Goal: Task Accomplishment & Management: Manage account settings

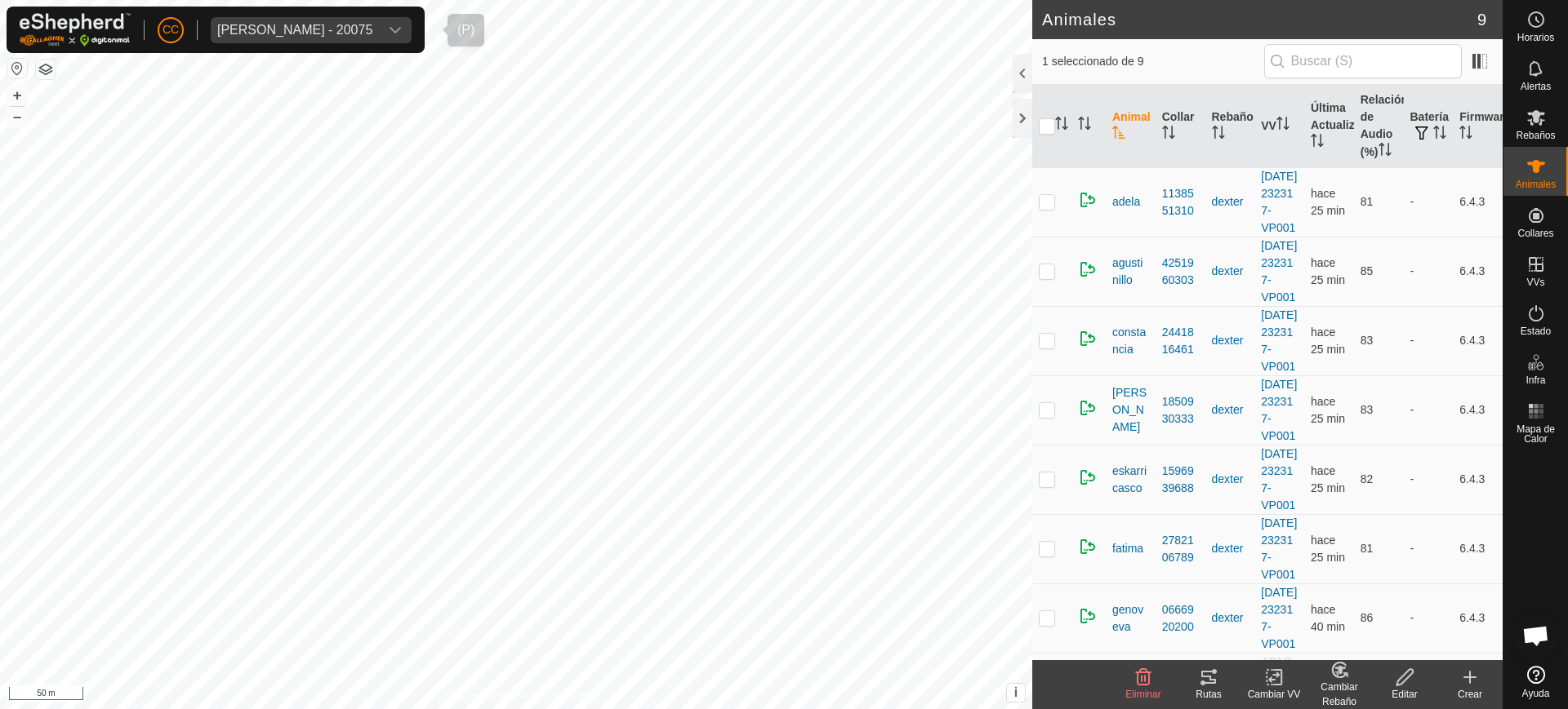
click at [256, 32] on div "[PERSON_NAME] - 20075" at bounding box center [294, 30] width 155 height 13
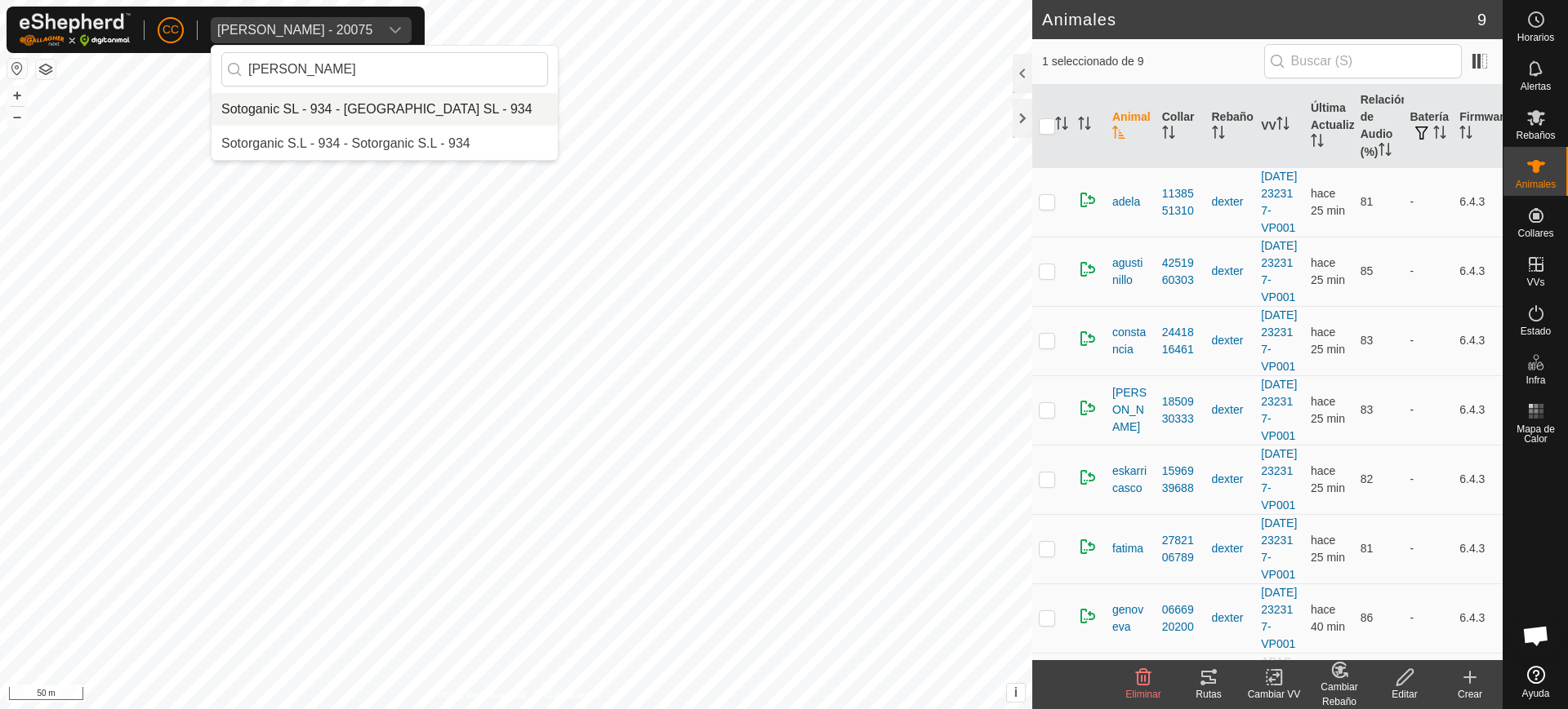
type input "[PERSON_NAME]"
click at [319, 110] on li "Sotoganic SL - 934 - [GEOGRAPHIC_DATA] SL - 934" at bounding box center [384, 109] width 346 height 32
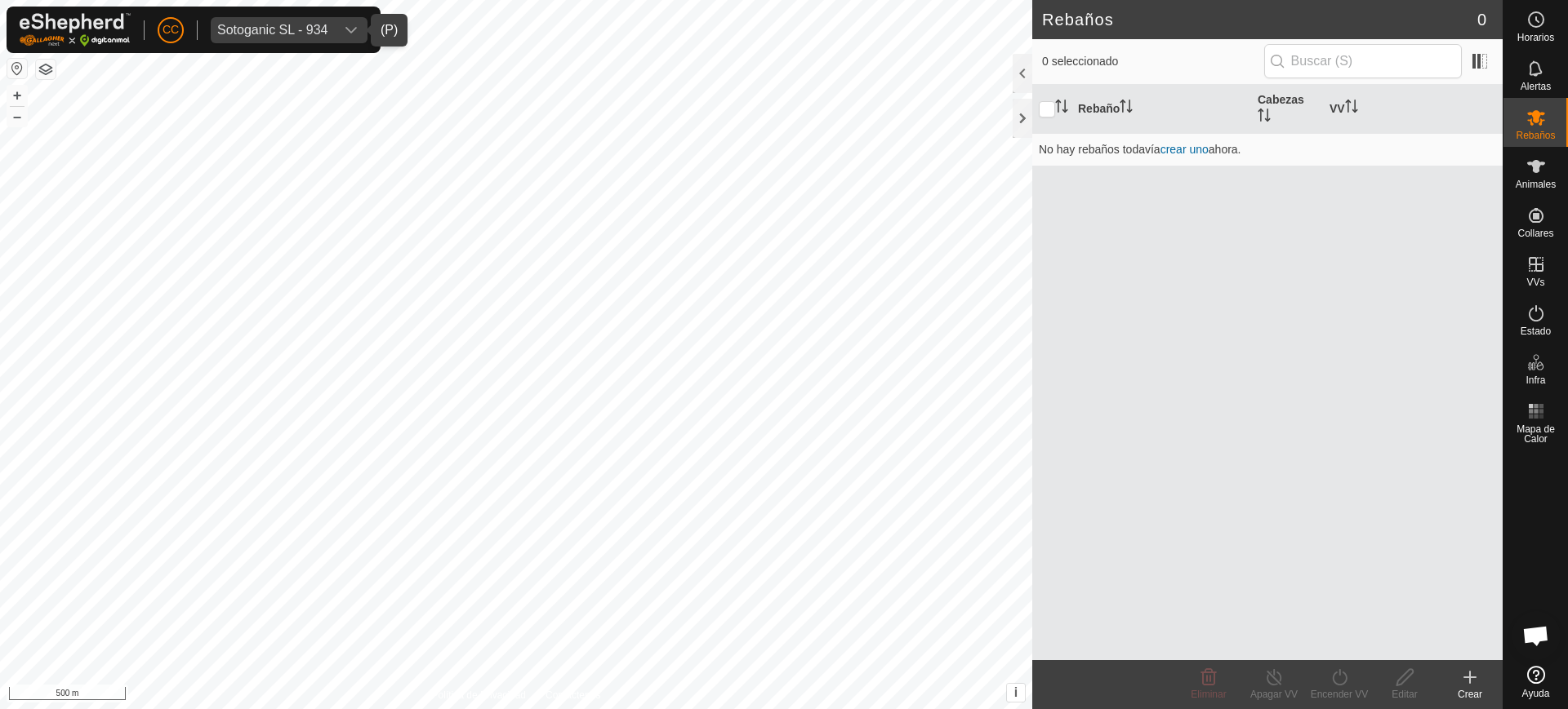
click at [1459, 194] on div "Rebaño Cabezas VV No hay rebaños todavía crear uno ahora." at bounding box center [1268, 373] width 471 height 576
click at [1567, 191] on div "Animales" at bounding box center [1536, 172] width 65 height 49
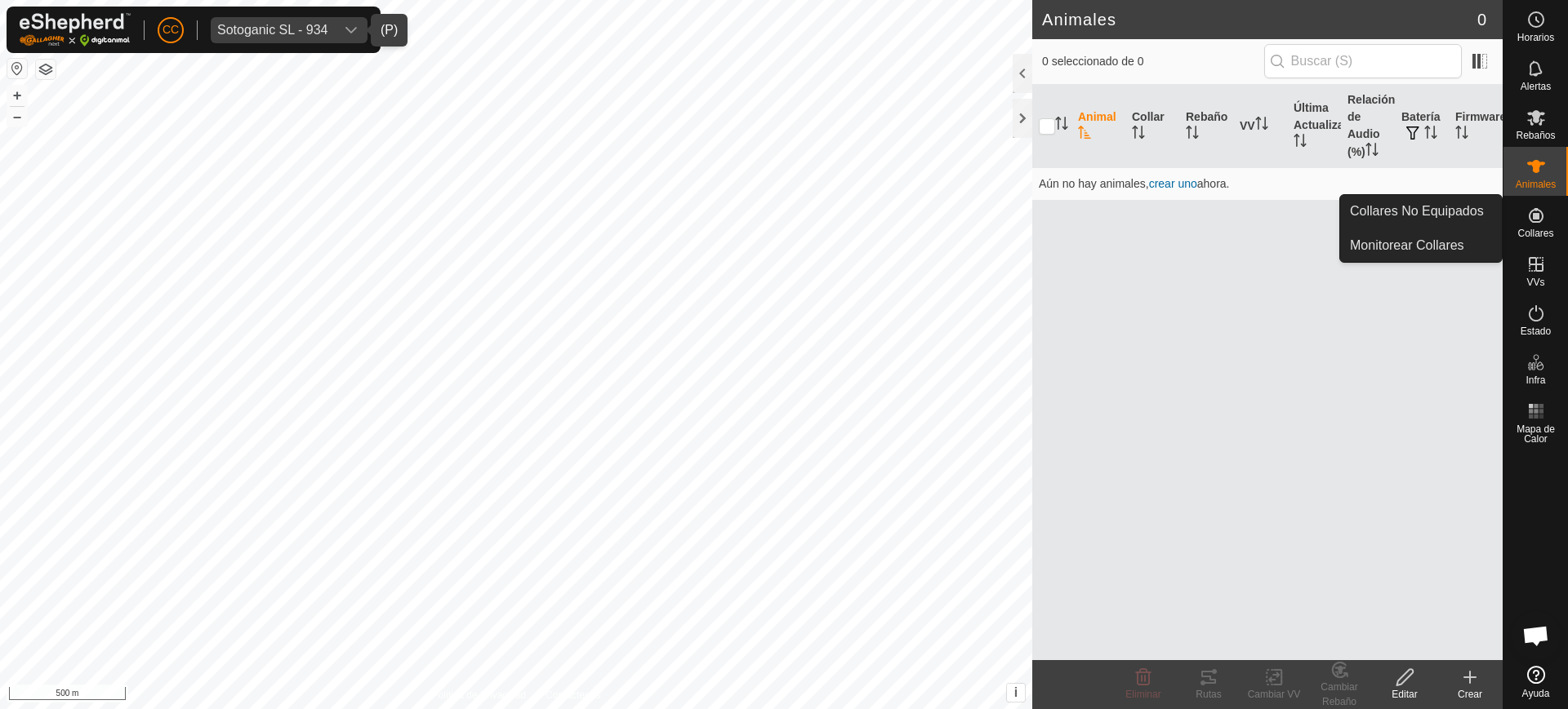
click at [1531, 211] on icon at bounding box center [1536, 215] width 20 height 20
click at [1454, 208] on link "Collares No Equipados" at bounding box center [1421, 211] width 162 height 32
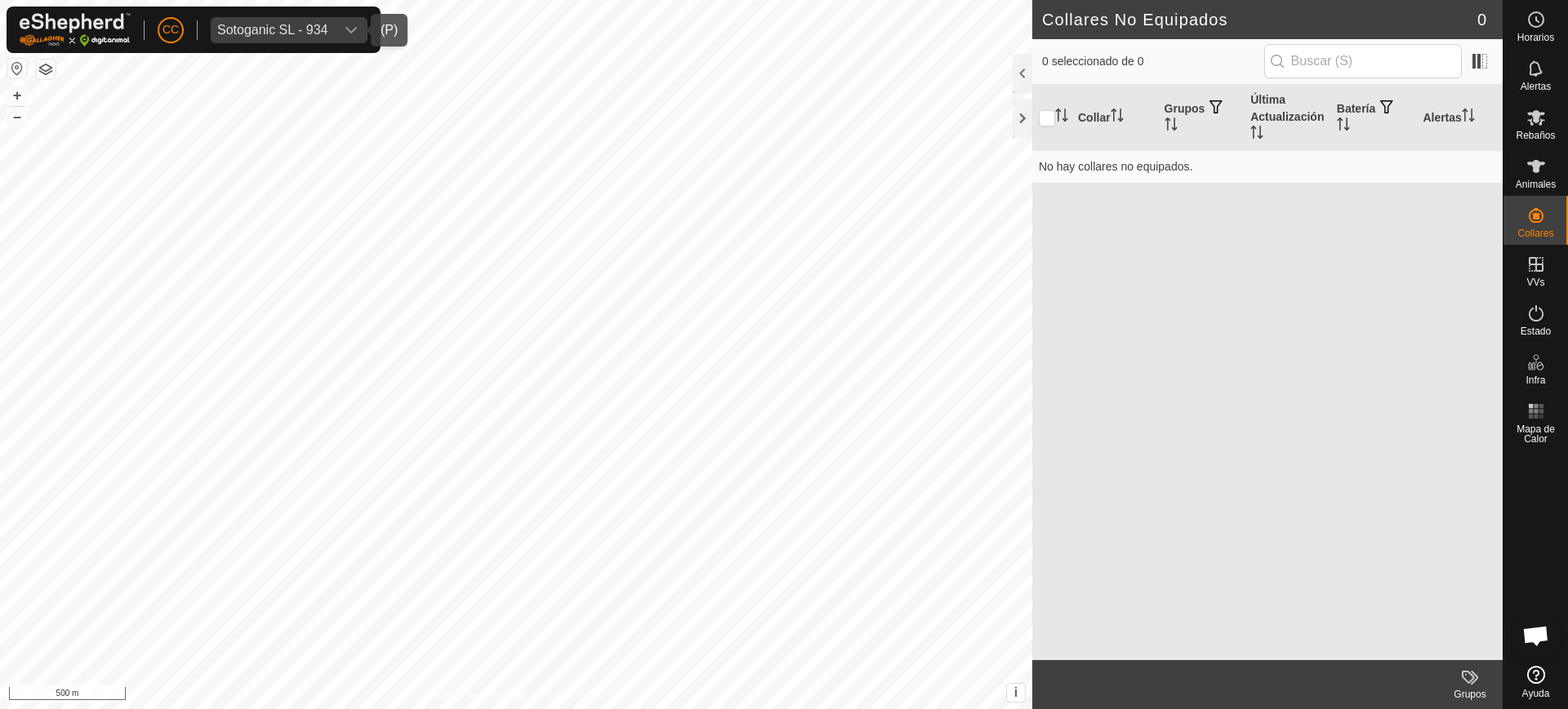
click at [287, 29] on div "Sotoganic SL - 934" at bounding box center [272, 30] width 111 height 13
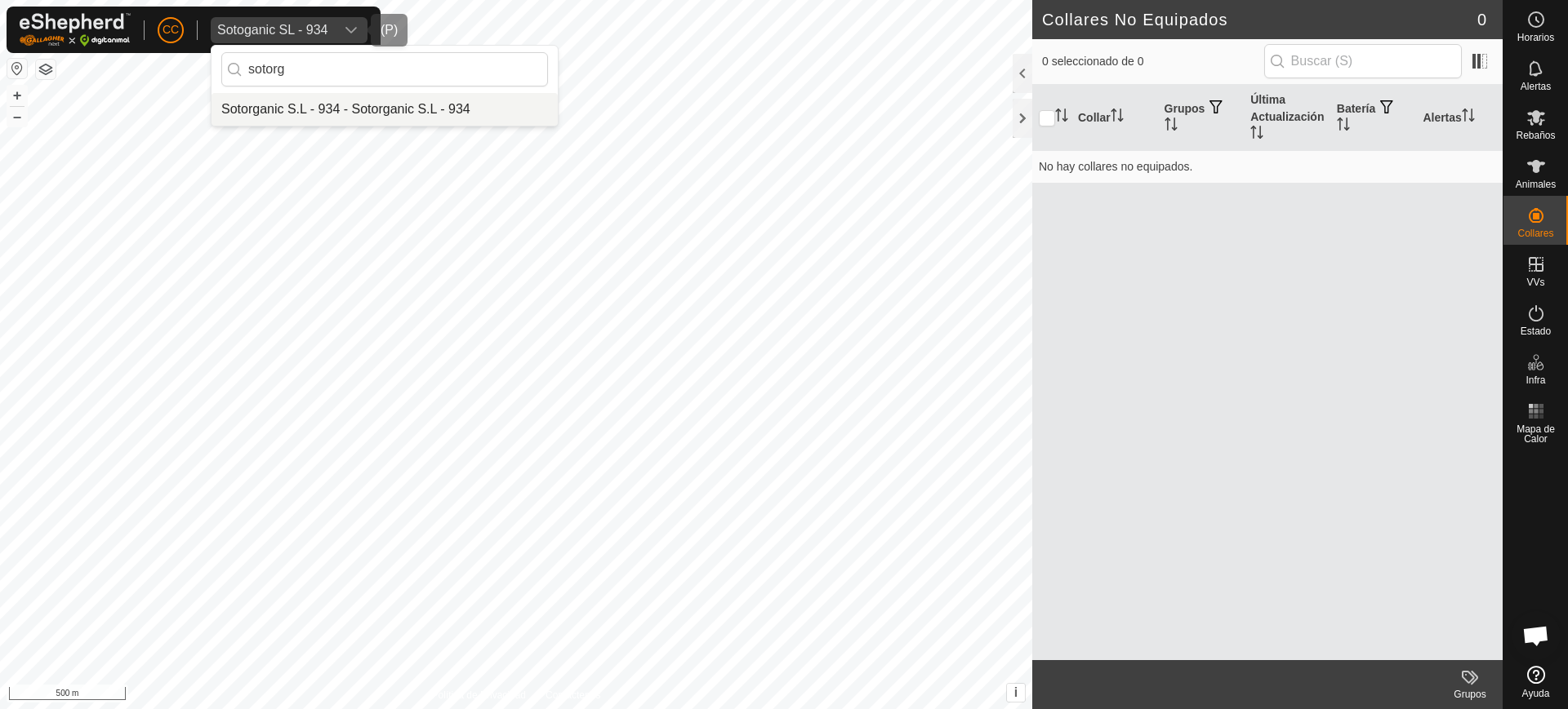
type input "sotorg"
click at [296, 105] on li "Sotorganic S.L - 934 - Sotorganic S.L - 934" at bounding box center [384, 109] width 346 height 32
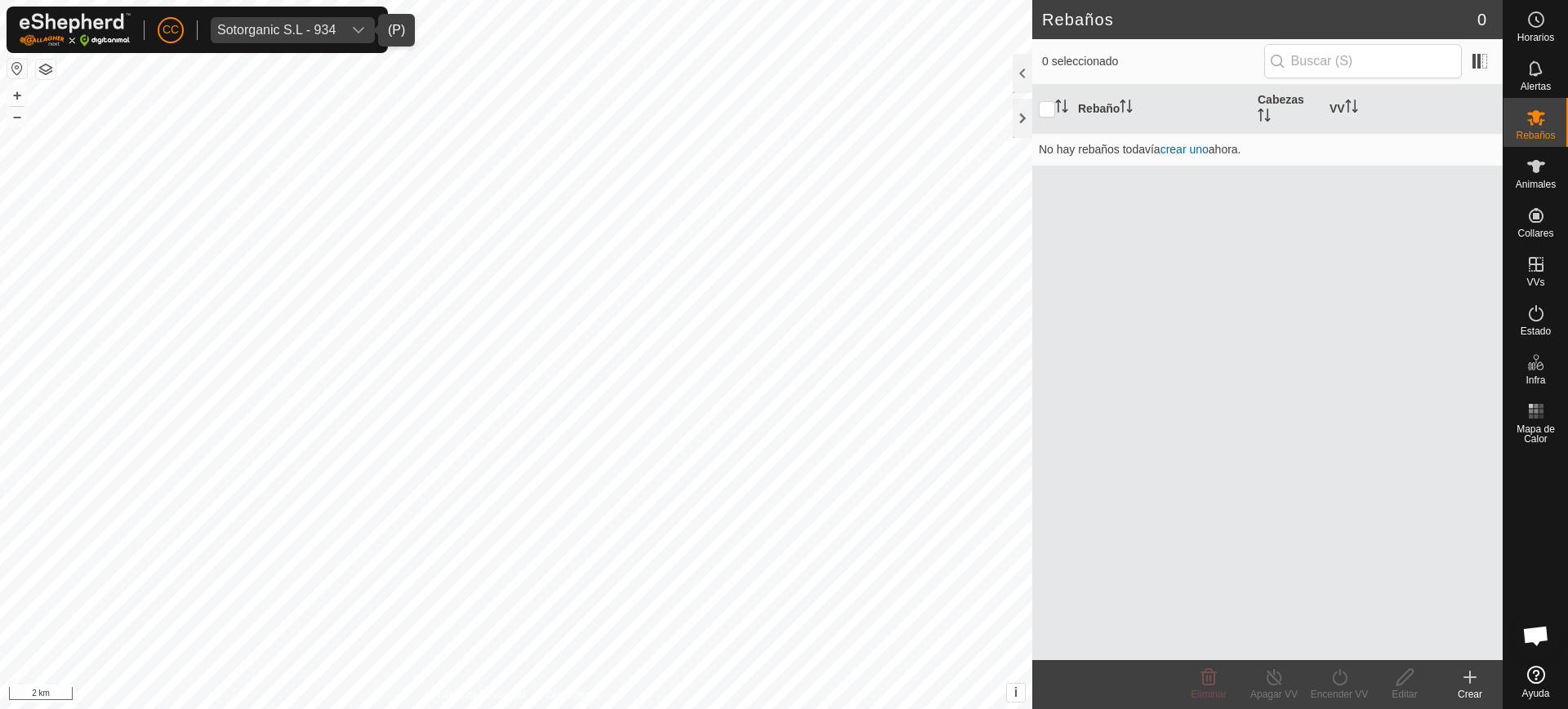
click at [273, 28] on div "Sotorganic S.L - 934" at bounding box center [276, 30] width 119 height 13
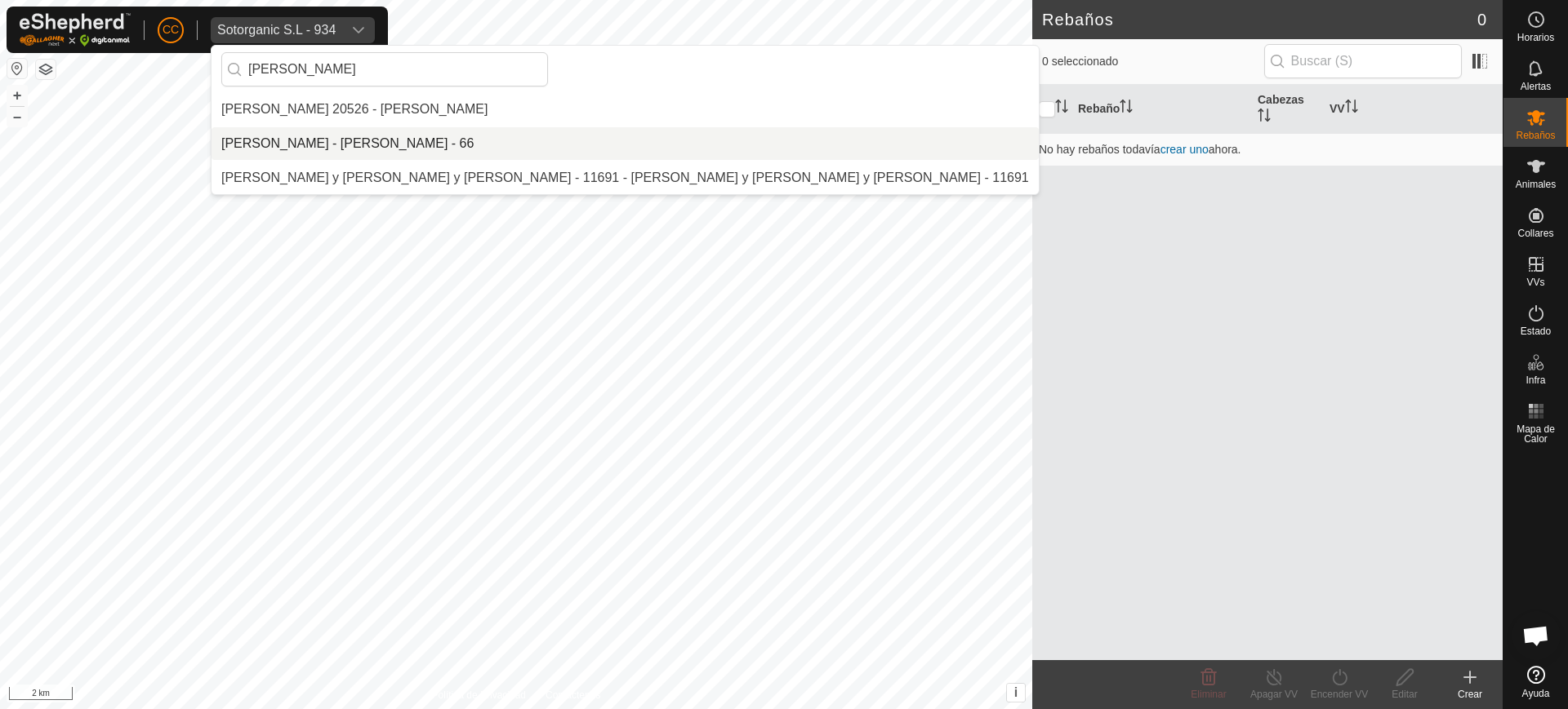
type input "aitor"
click at [348, 139] on li "[PERSON_NAME] - [PERSON_NAME] - 66" at bounding box center [625, 144] width 827 height 32
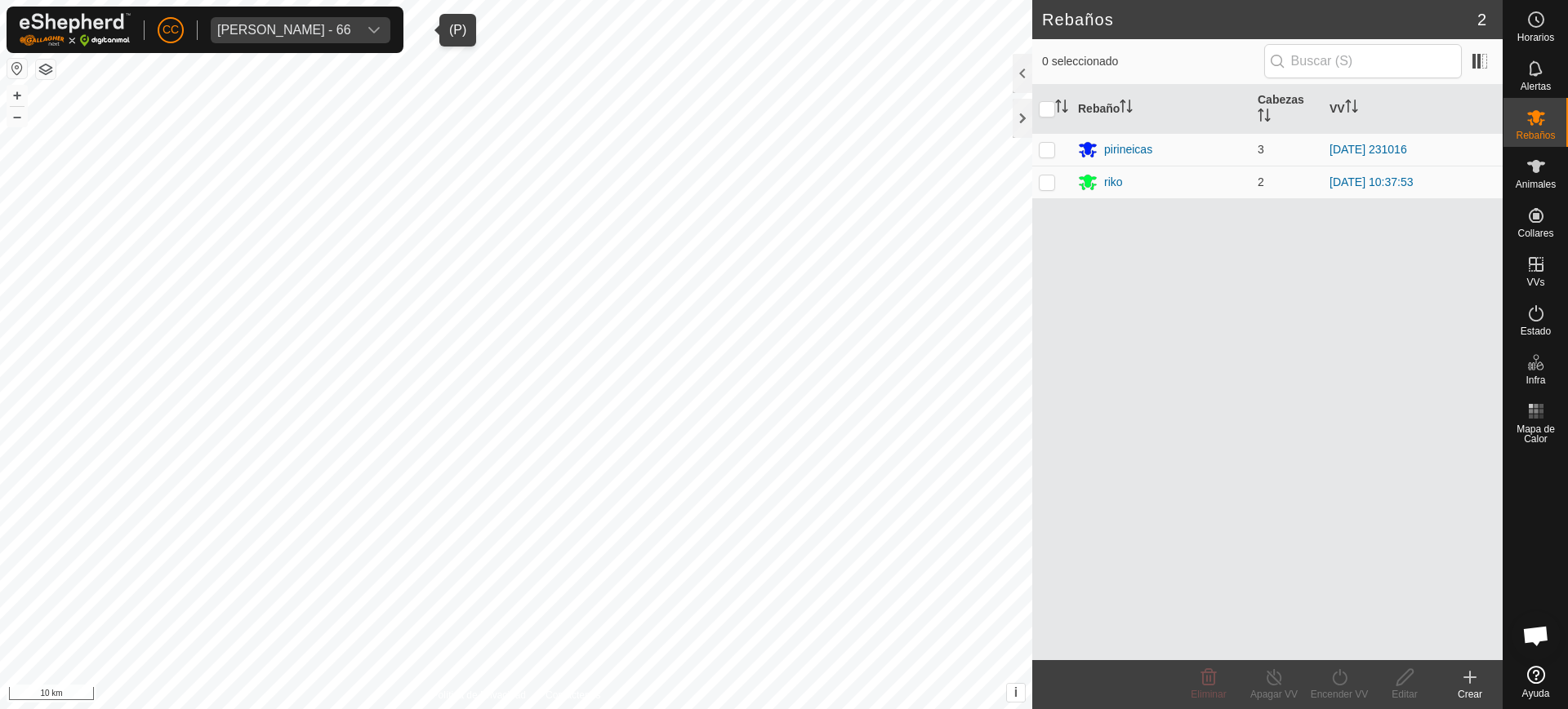
click at [351, 29] on div "AITOR JUNGUITU BEITIA - 66" at bounding box center [283, 30] width 134 height 13
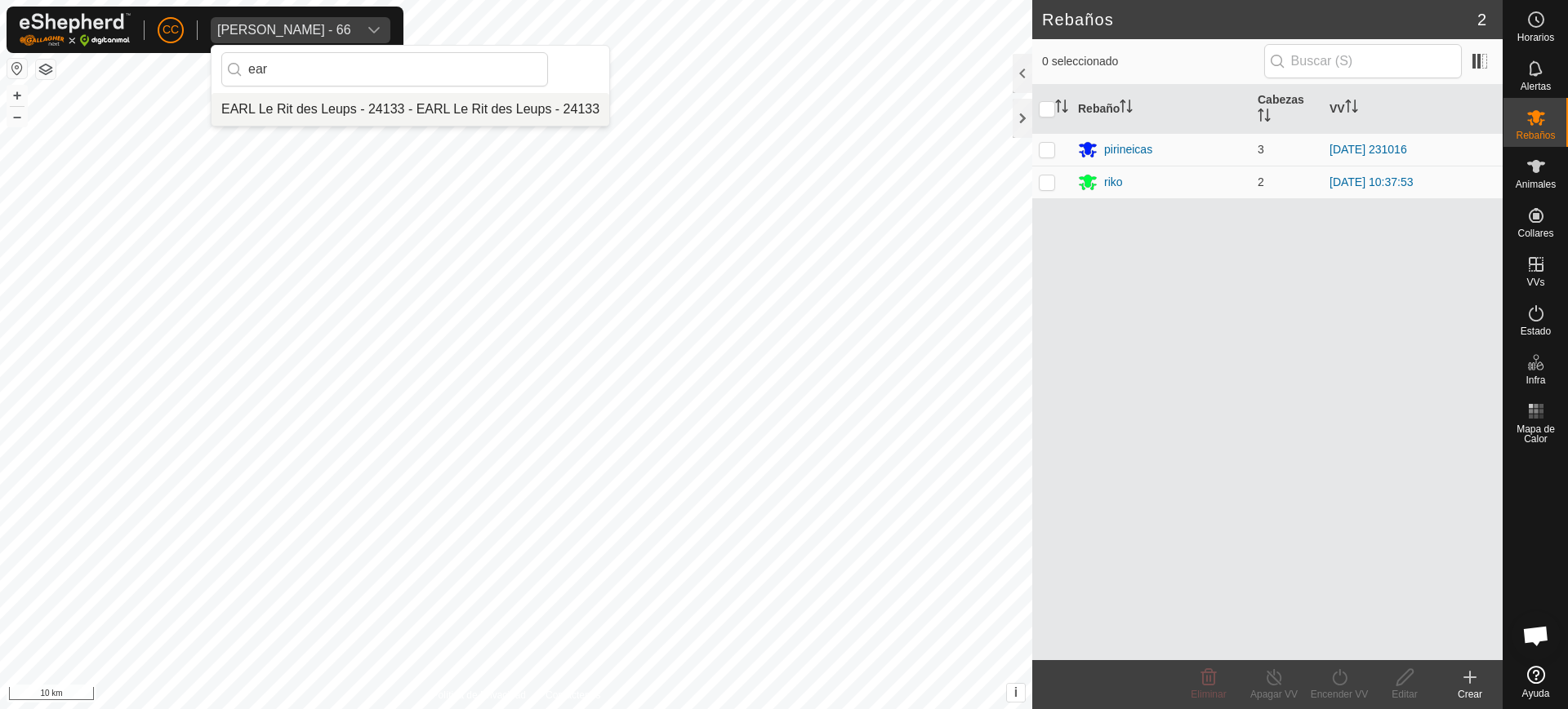
type input "ear"
click at [342, 103] on li "EARL Le Rit des Leups - 24133 - EARL Le Rit des Leups - 24133" at bounding box center [410, 109] width 397 height 32
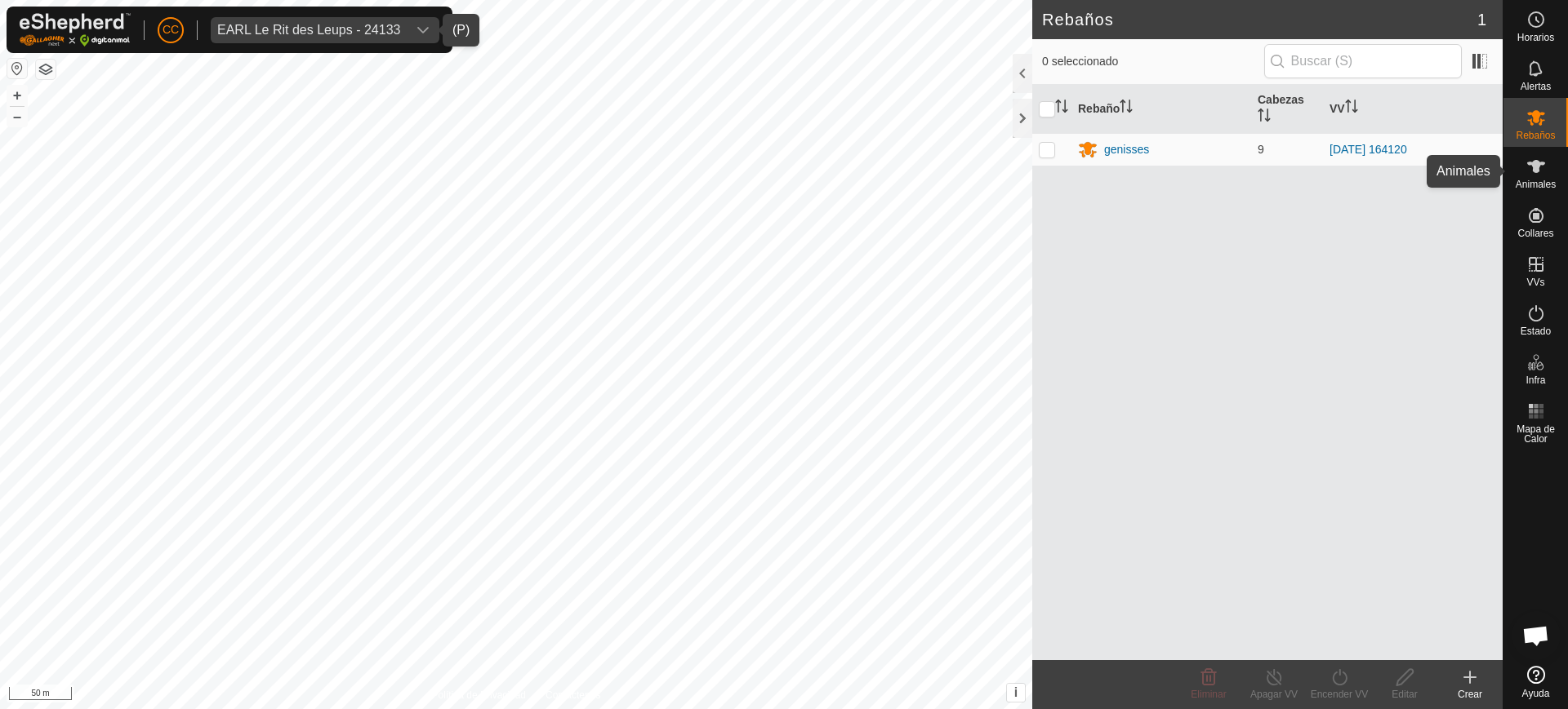
click at [1528, 180] on span "Animales" at bounding box center [1536, 184] width 40 height 10
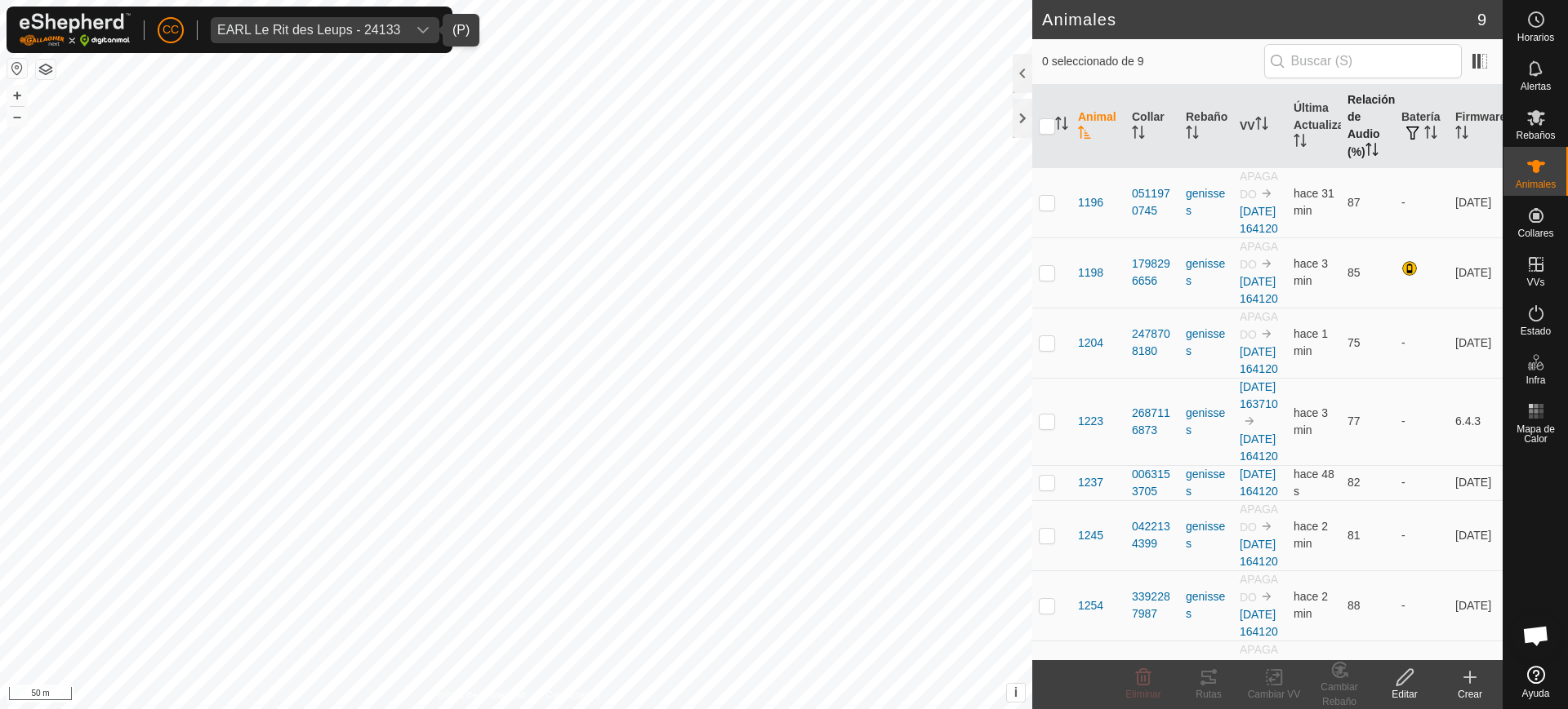
click at [1341, 146] on th "Relación de Audio (%)" at bounding box center [1367, 126] width 54 height 84
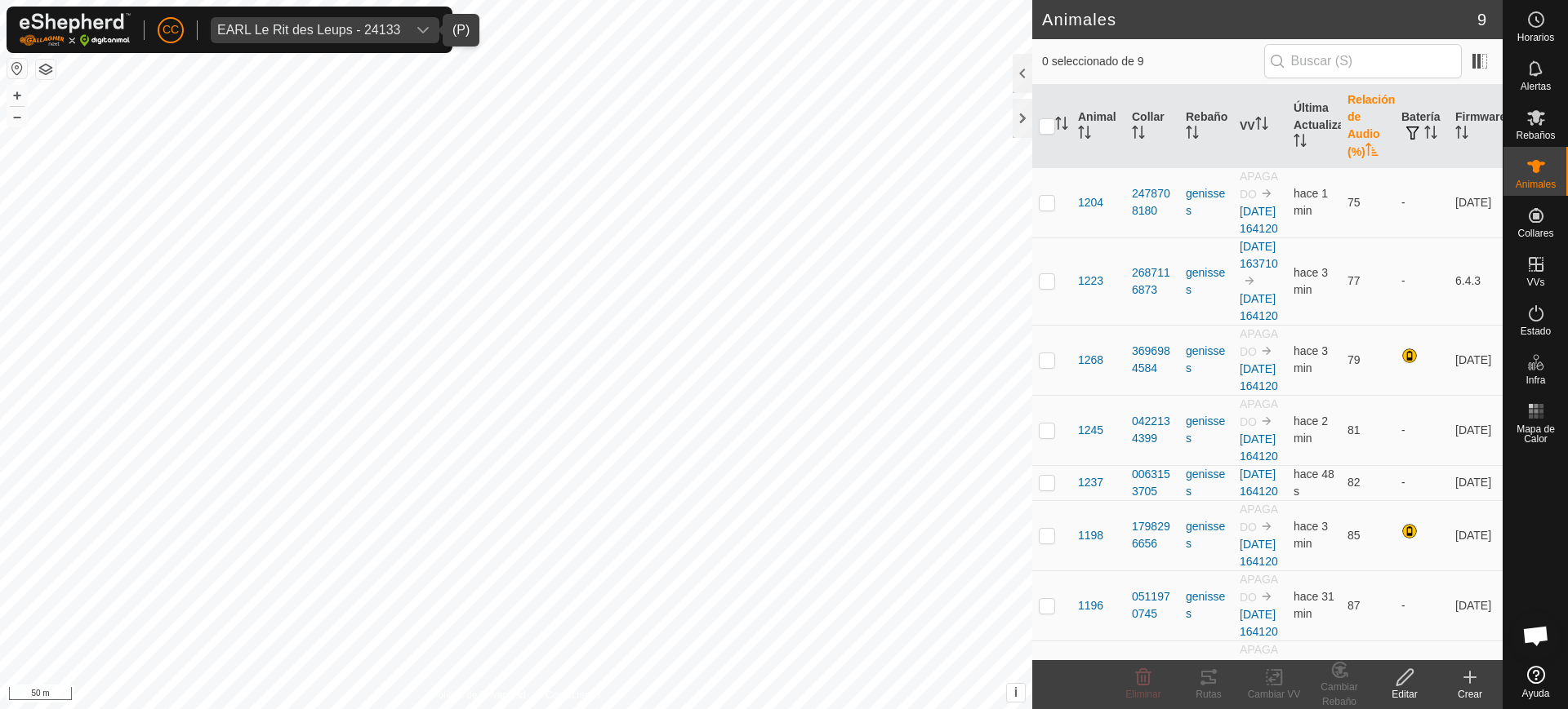
click at [1341, 146] on th "Relación de Audio (%)" at bounding box center [1367, 126] width 54 height 84
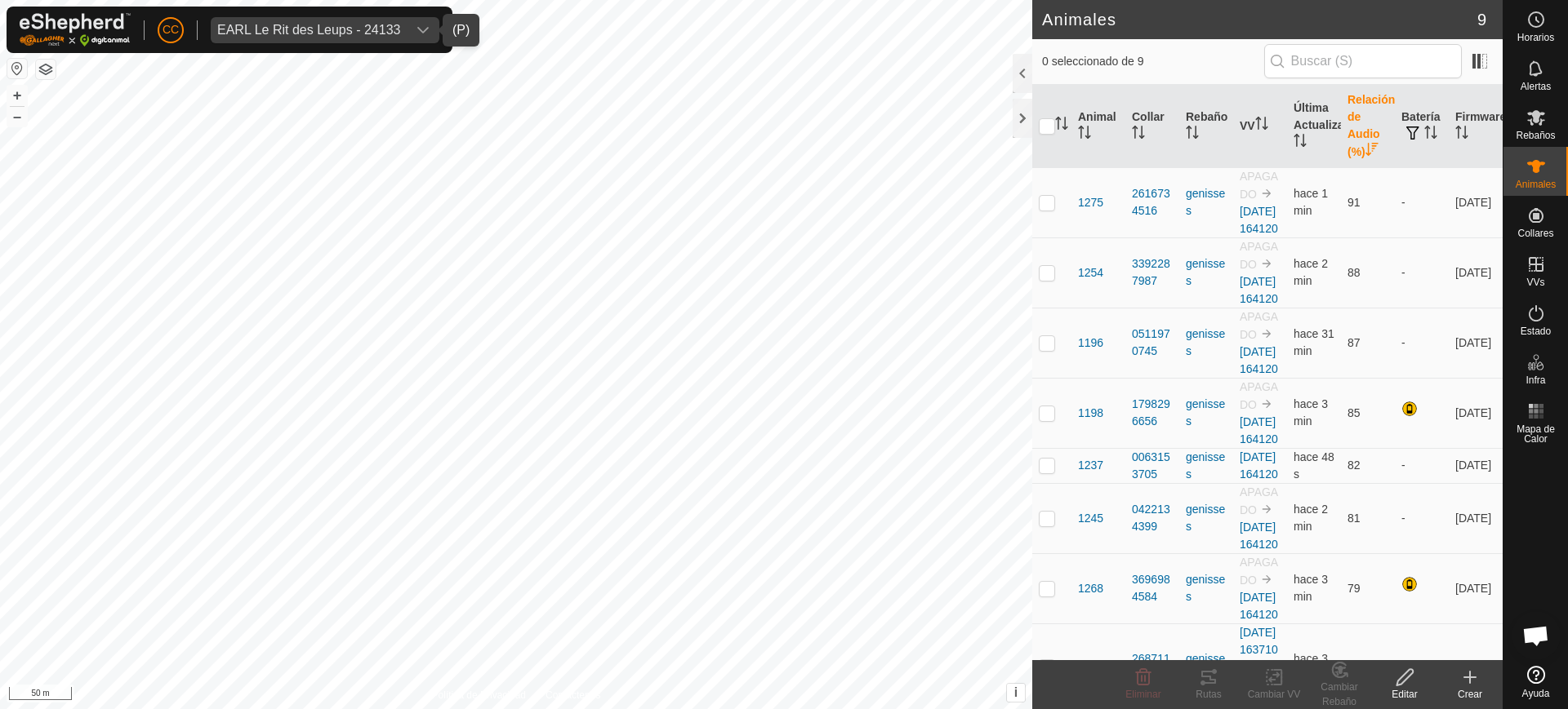
click at [1341, 146] on th "Relación de Audio (%)" at bounding box center [1367, 126] width 54 height 84
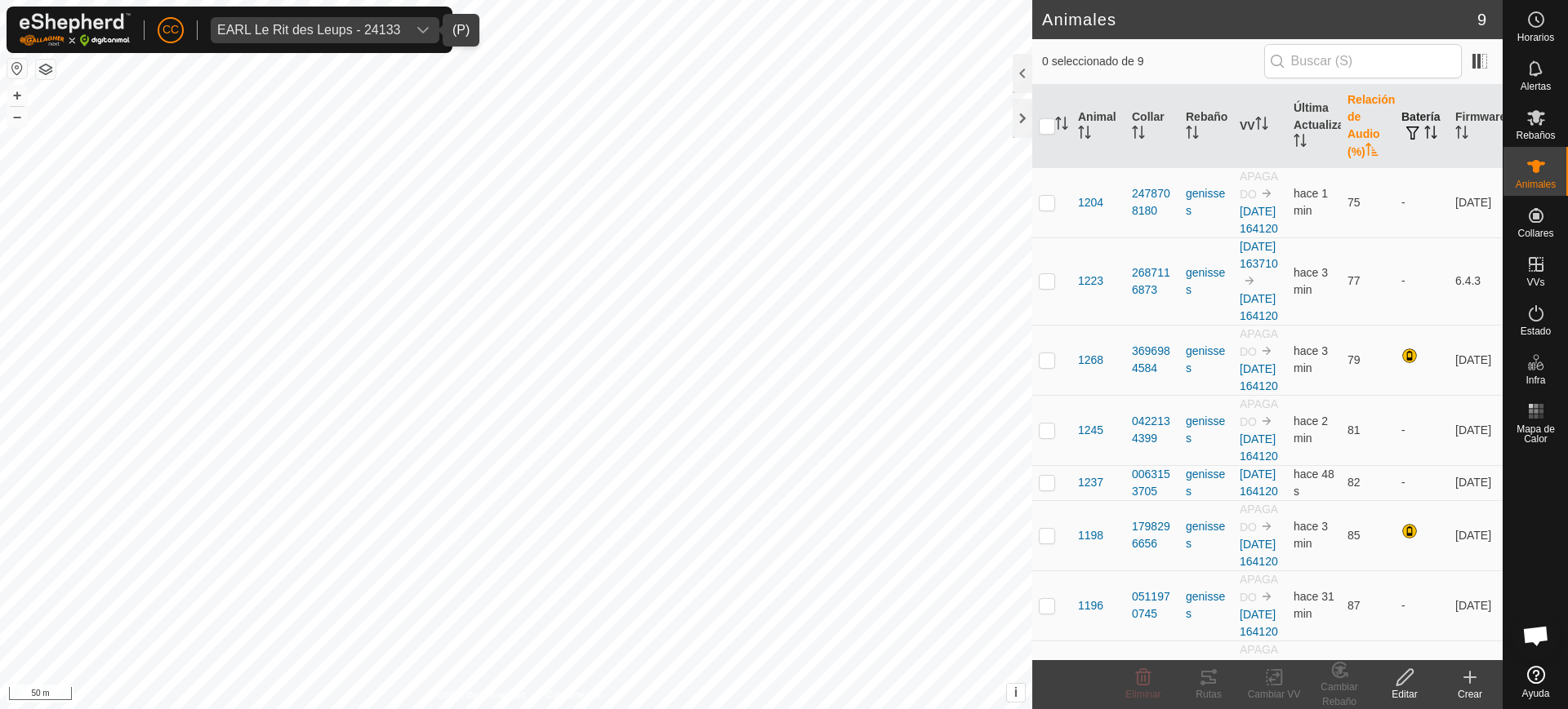
click at [1427, 133] on icon "Activar para ordenar" at bounding box center [1428, 132] width 2 height 13
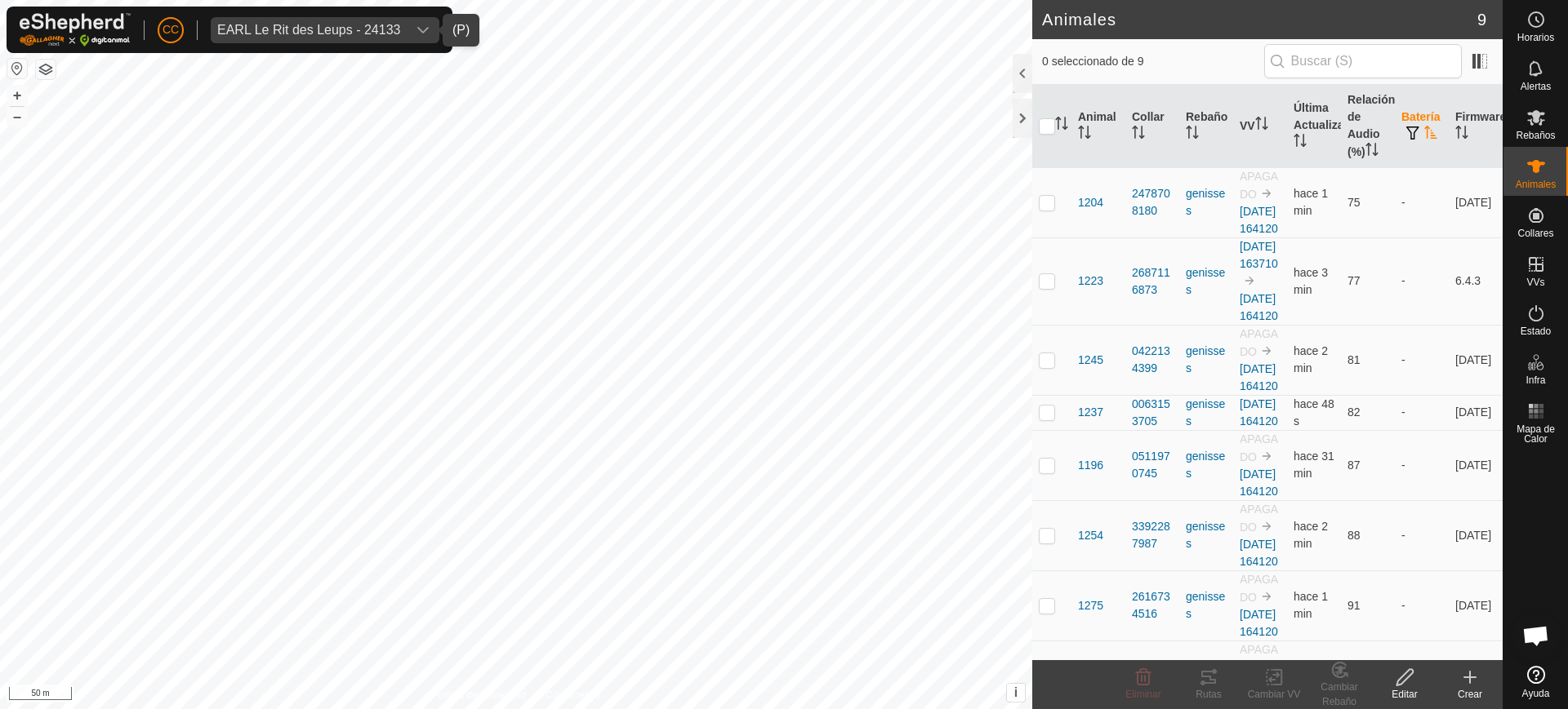
click at [1424, 133] on icon "Activar para ordenar" at bounding box center [1430, 132] width 12 height 13
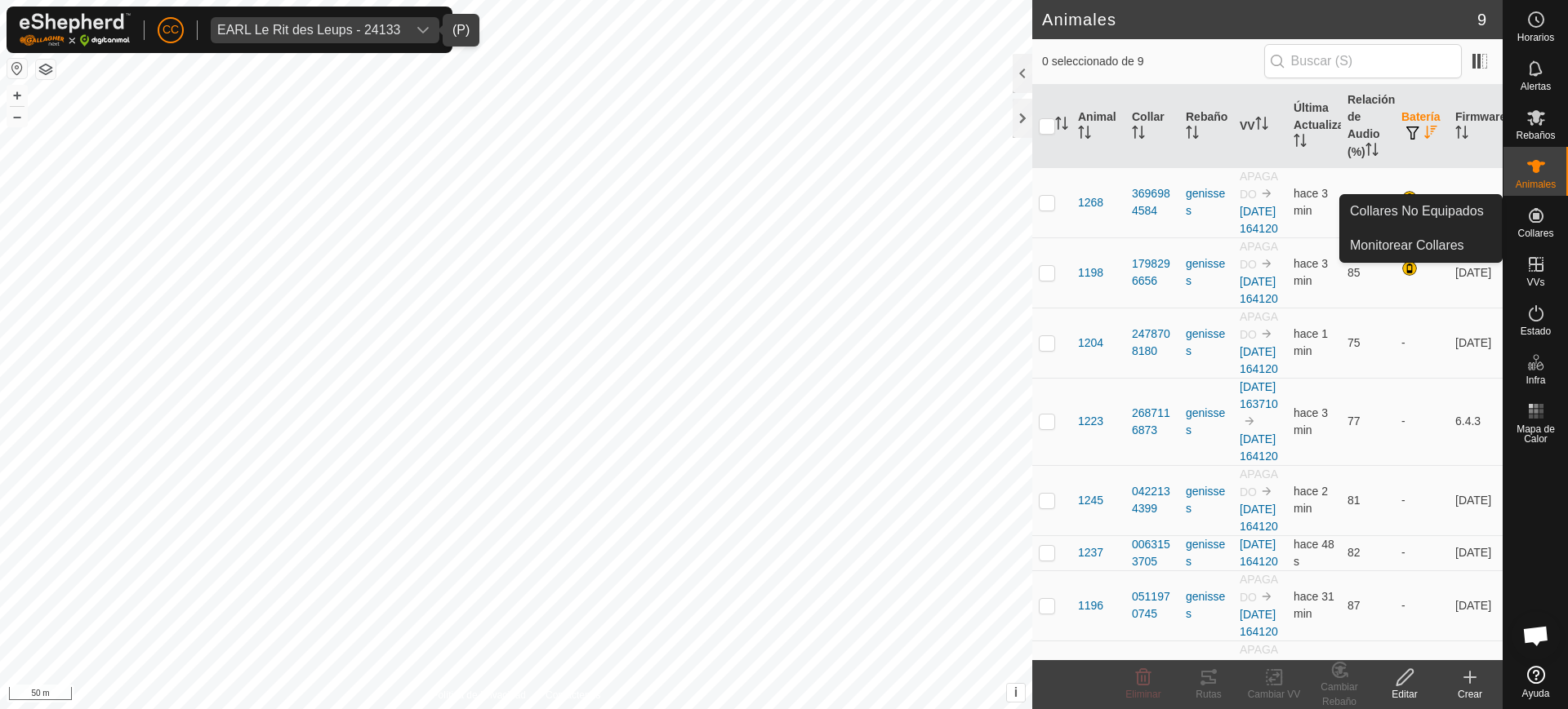
click at [1540, 213] on icon at bounding box center [1536, 215] width 20 height 20
click at [1460, 207] on link "Collares No Equipados" at bounding box center [1421, 211] width 162 height 32
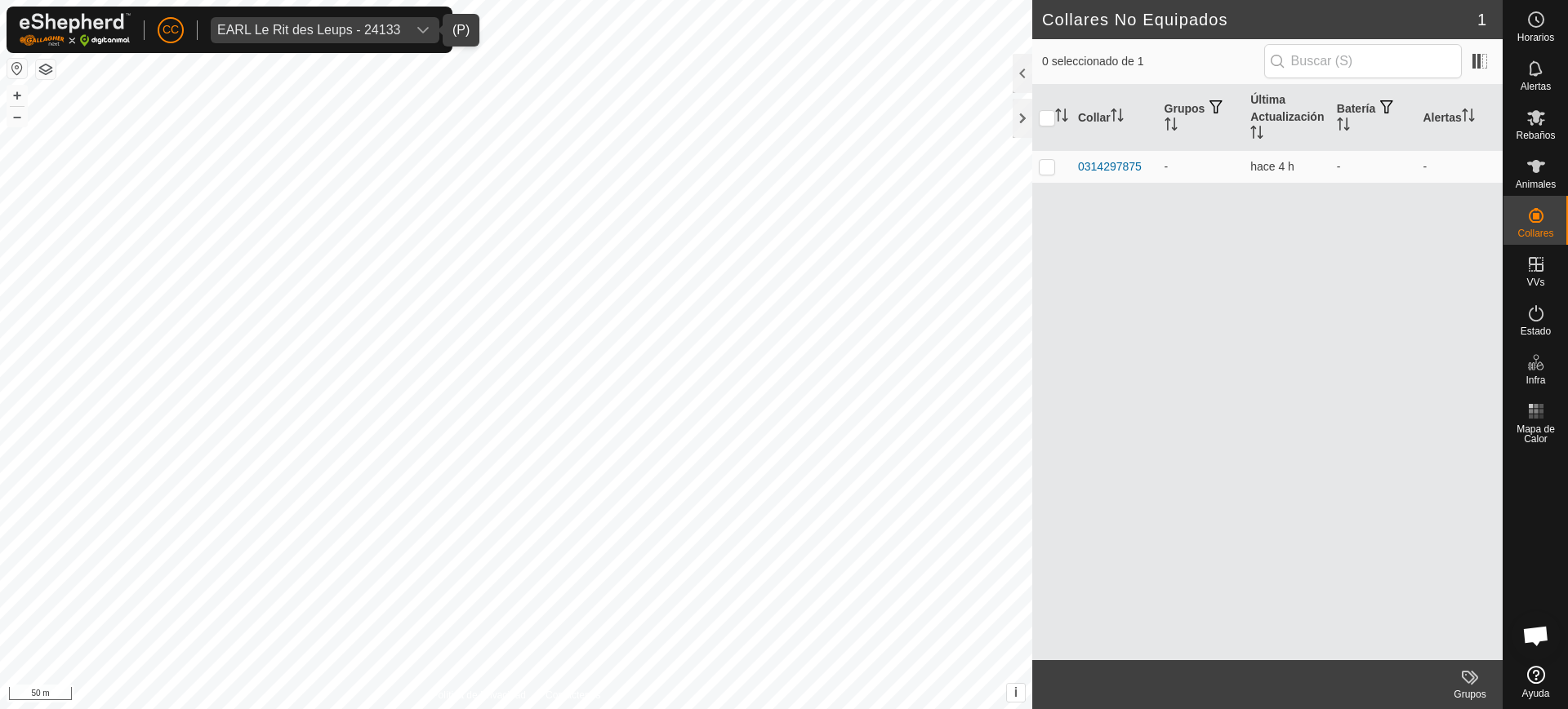
click at [1440, 413] on div "Collar Grupos Última Actualización Batería Alertas 0314297875 - hace 4 h - -" at bounding box center [1268, 373] width 471 height 576
checkbox input "true"
click at [1540, 174] on icon at bounding box center [1536, 166] width 20 height 20
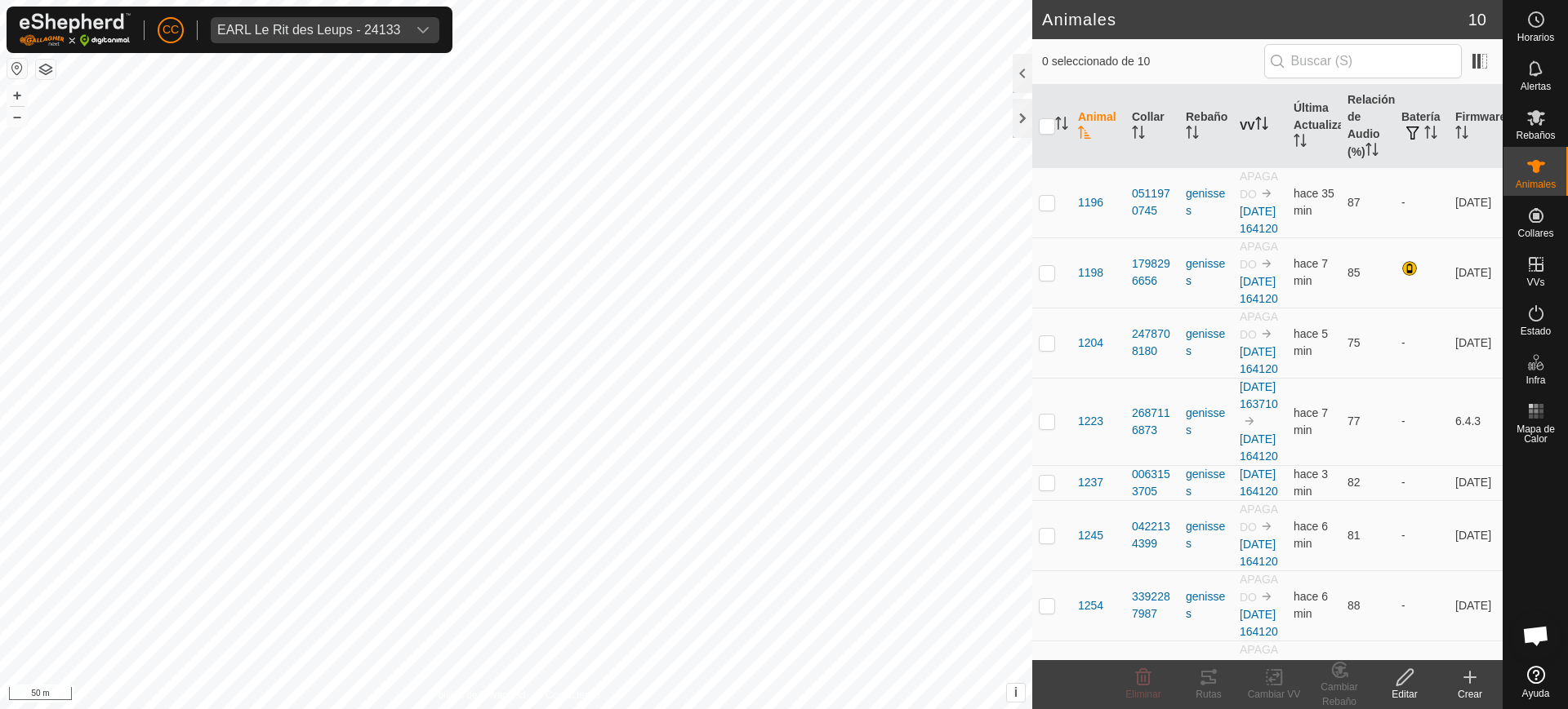
click at [1248, 136] on th "VV" at bounding box center [1260, 126] width 54 height 84
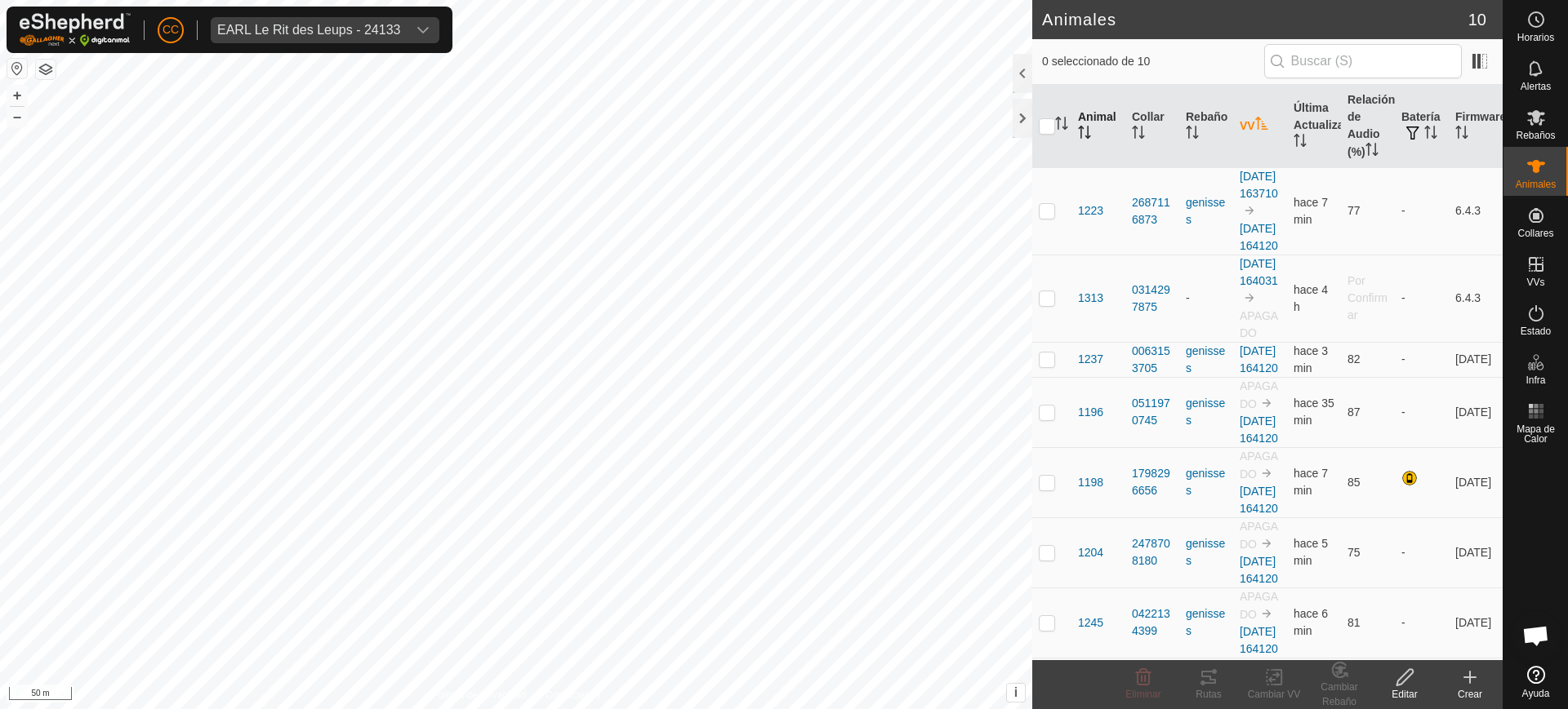
click at [1082, 130] on icon "Activar para ordenar" at bounding box center [1085, 132] width 13 height 13
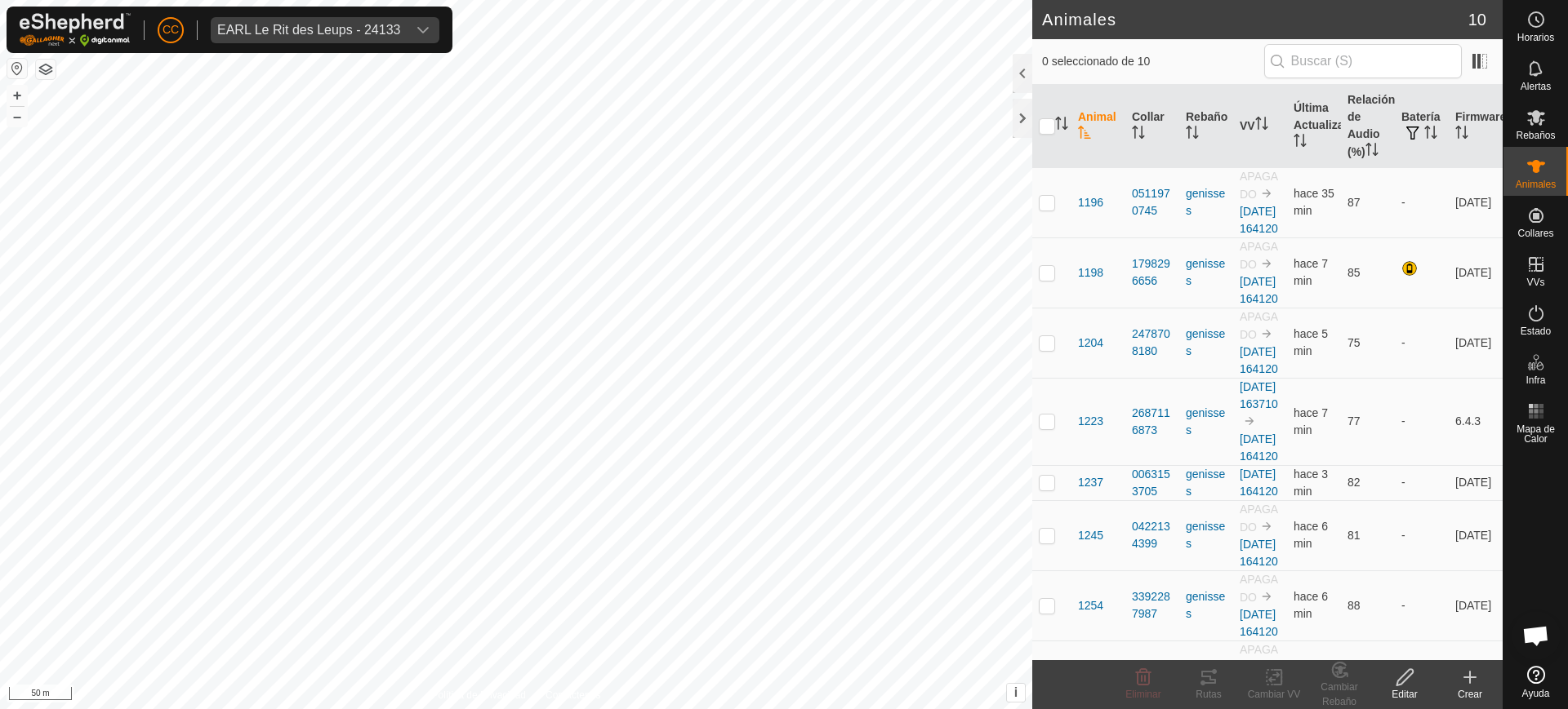
click at [1082, 130] on icon "Activar para ordenar" at bounding box center [1085, 132] width 13 height 13
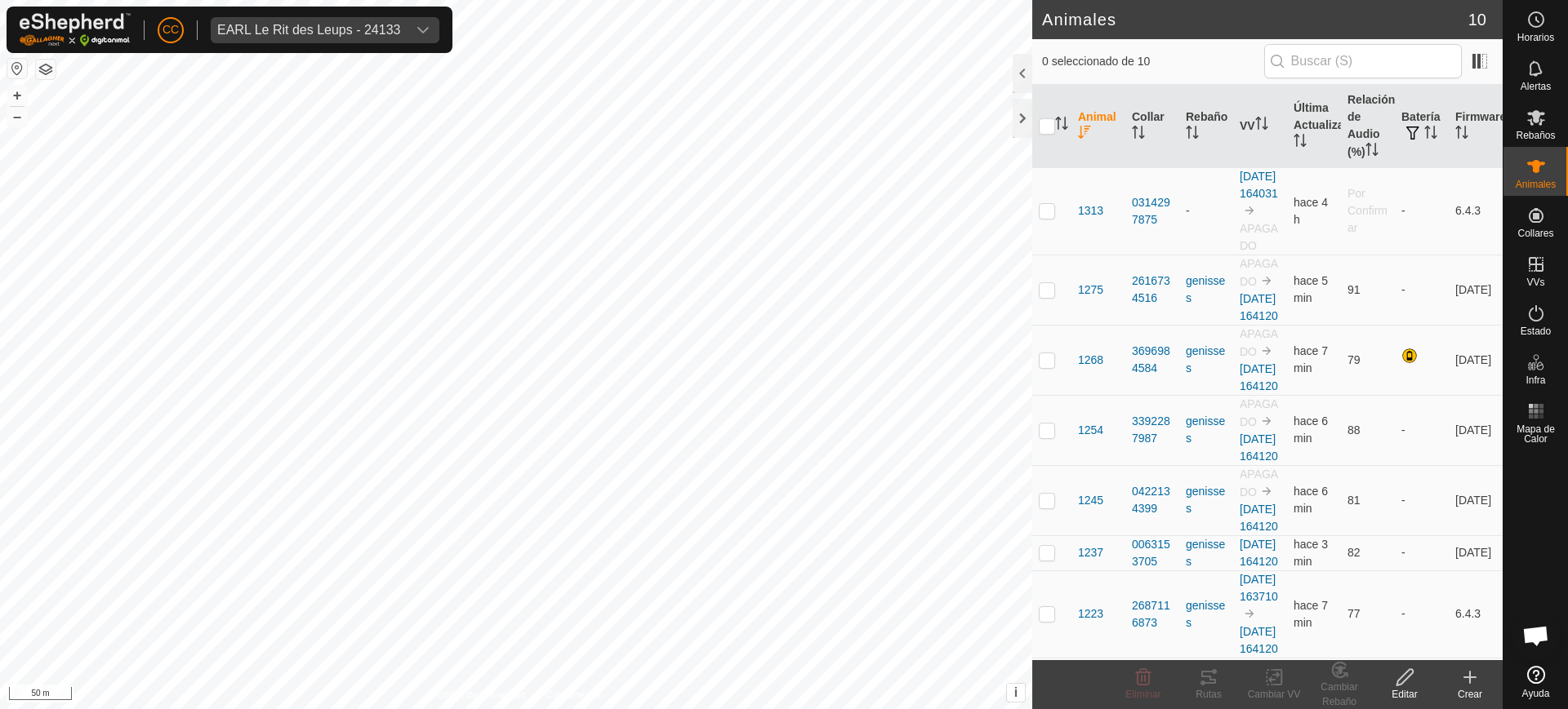
click at [1082, 130] on icon "Activar para ordenar" at bounding box center [1085, 132] width 13 height 13
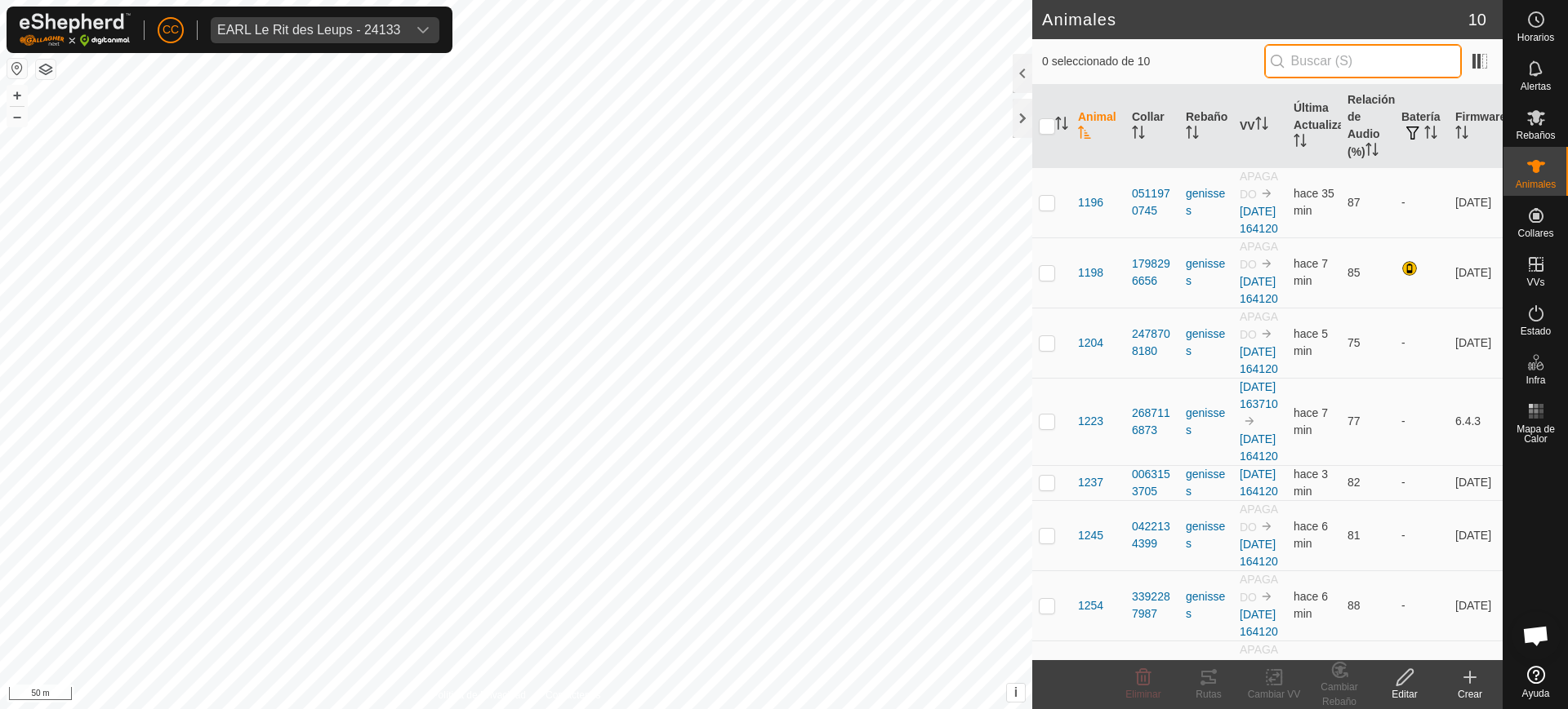
click at [1394, 66] on input "text" at bounding box center [1364, 61] width 198 height 34
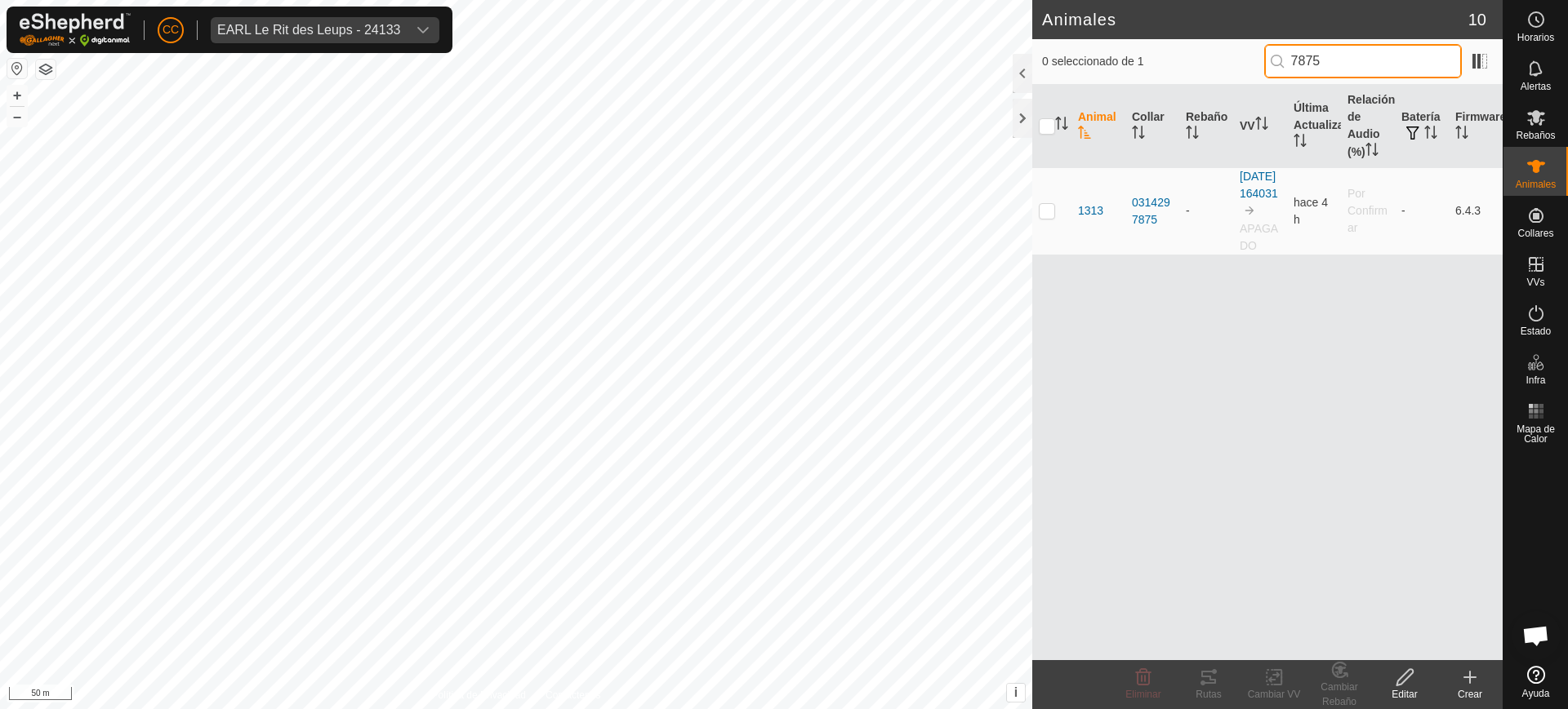
type input "7875"
click at [1384, 90] on th "Relación de Audio (%)" at bounding box center [1367, 126] width 54 height 84
drag, startPoint x: 1382, startPoint y: 66, endPoint x: 1101, endPoint y: 47, distance: 281.6
click at [1106, 47] on div "0 seleccionado de 1 7875" at bounding box center [1268, 61] width 451 height 34
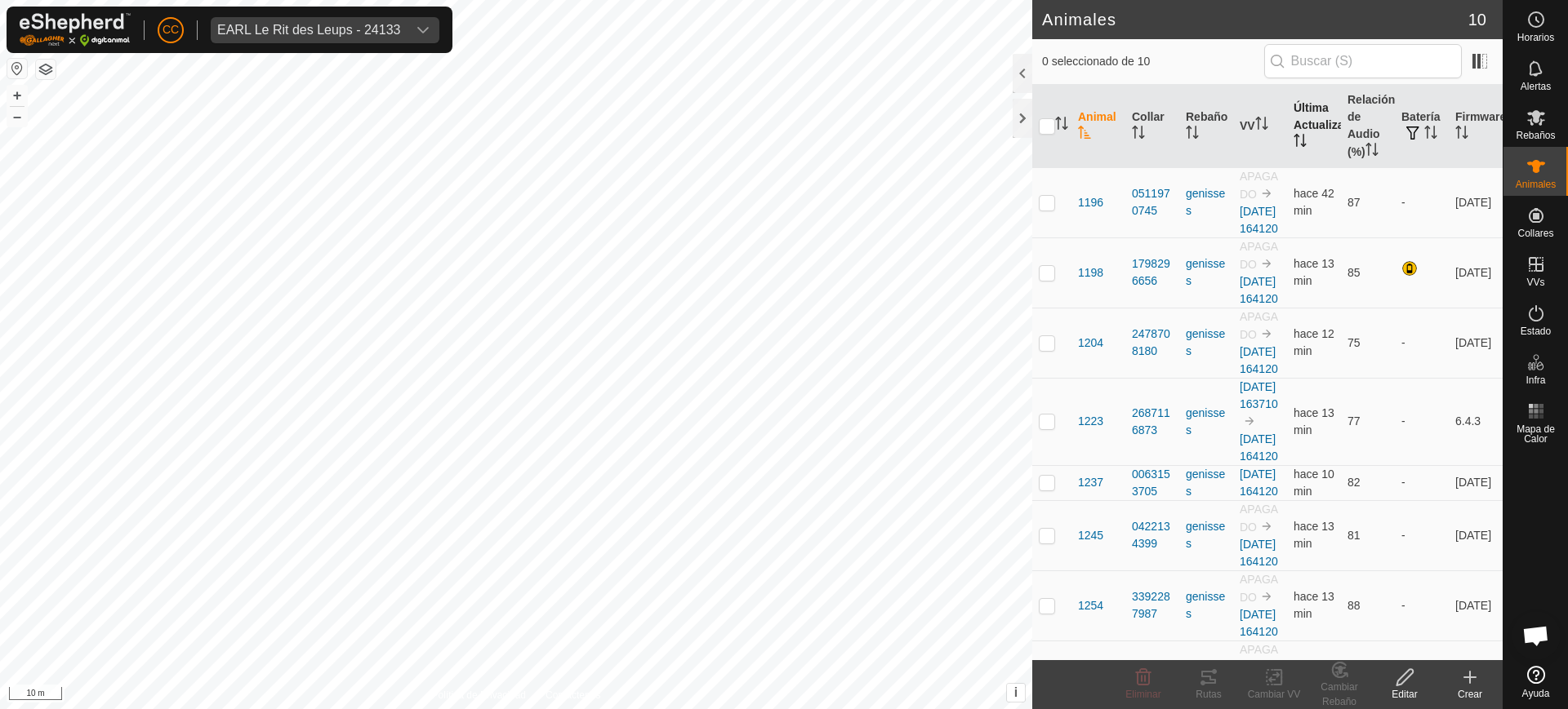
click at [1304, 125] on th "Última Actualización" at bounding box center [1314, 126] width 54 height 84
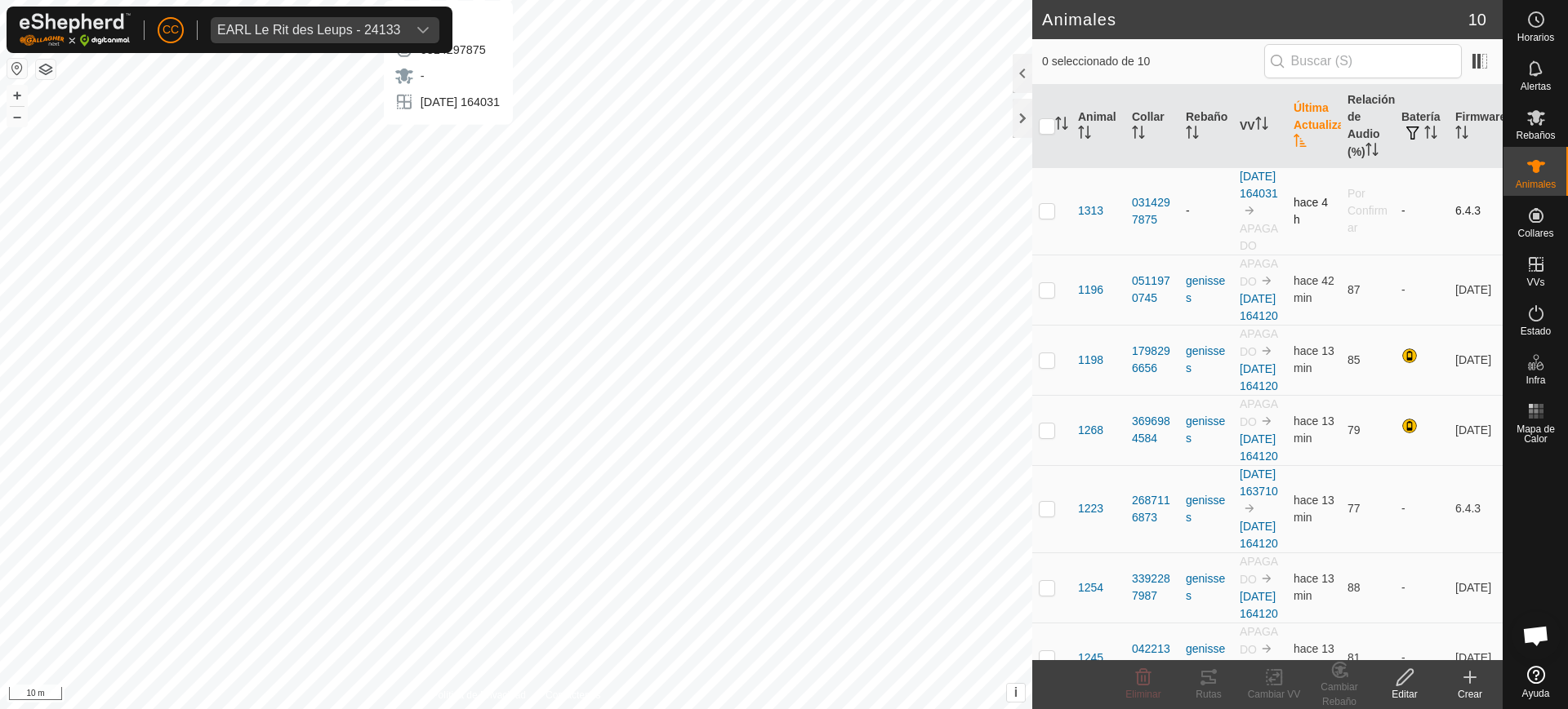
checkbox input "true"
drag, startPoint x: 1163, startPoint y: 229, endPoint x: 1127, endPoint y: 212, distance: 39.8
click at [1127, 212] on td "0314297875" at bounding box center [1152, 211] width 54 height 87
click at [399, 18] on span "EARL Le Rit des Leups - 24133" at bounding box center [309, 29] width 196 height 26
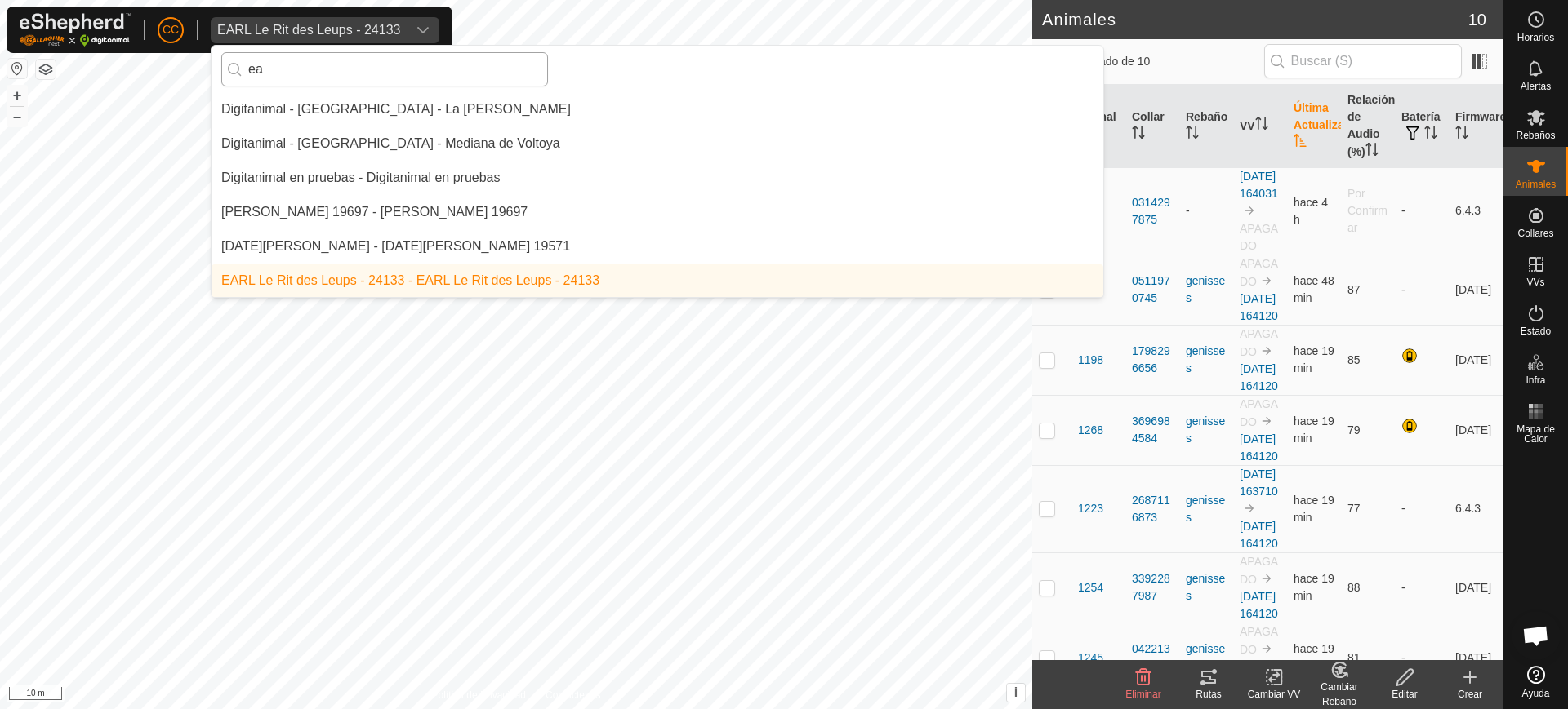
scroll to position [2846, 0]
type input "ear"
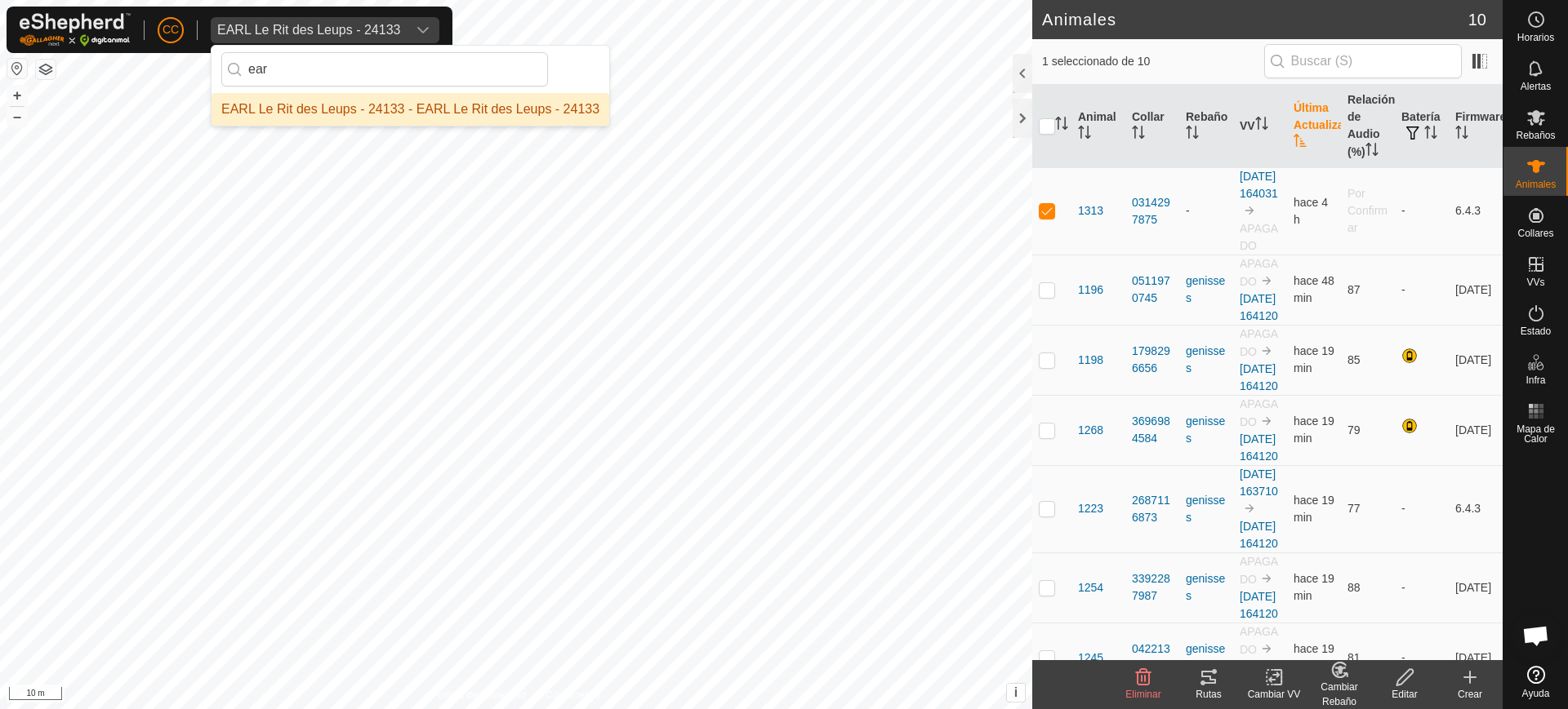
click at [395, 115] on li "EARL Le Rit des Leups - 24133 - EARL Le Rit des Leups - 24133" at bounding box center [410, 109] width 397 height 32
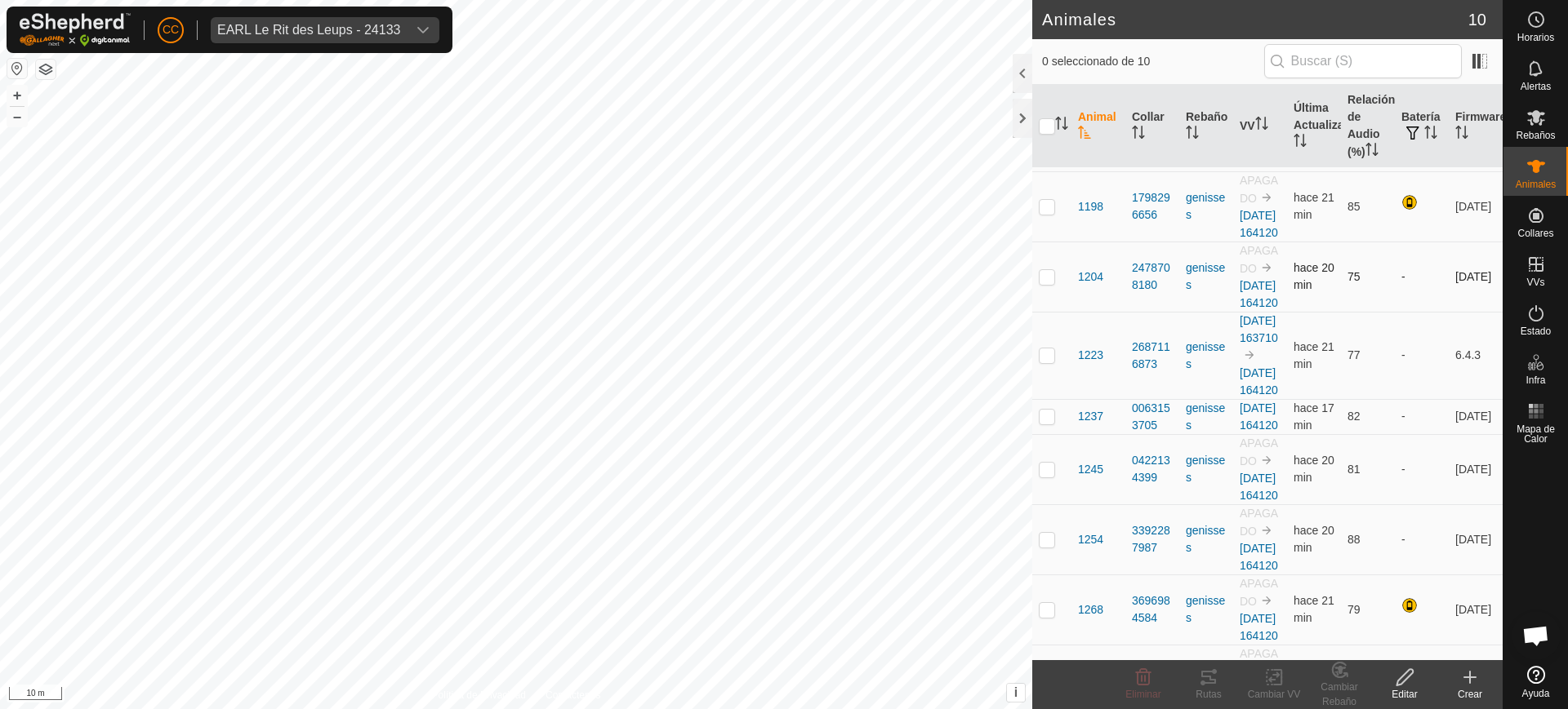
scroll to position [102, 0]
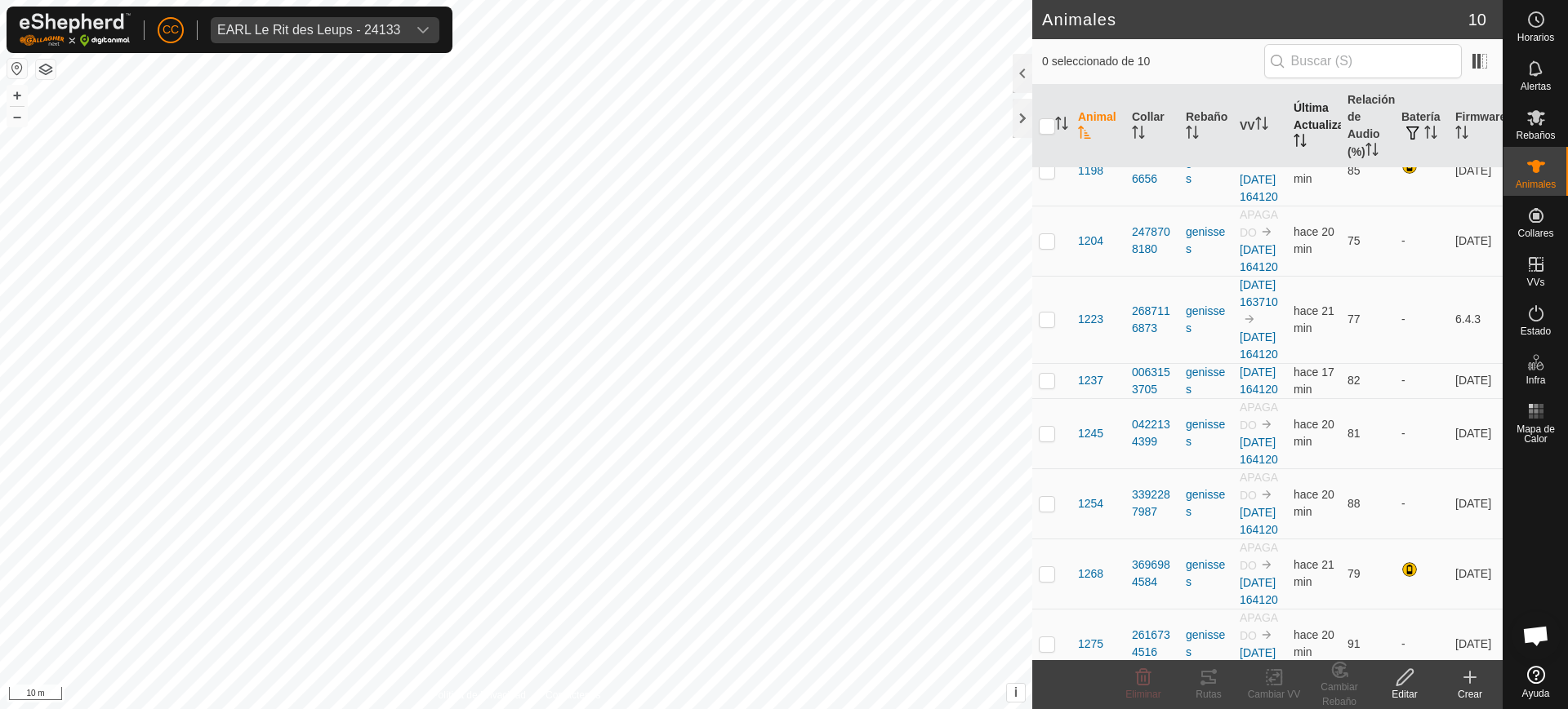
click at [1294, 124] on th "Última Actualización" at bounding box center [1314, 126] width 54 height 84
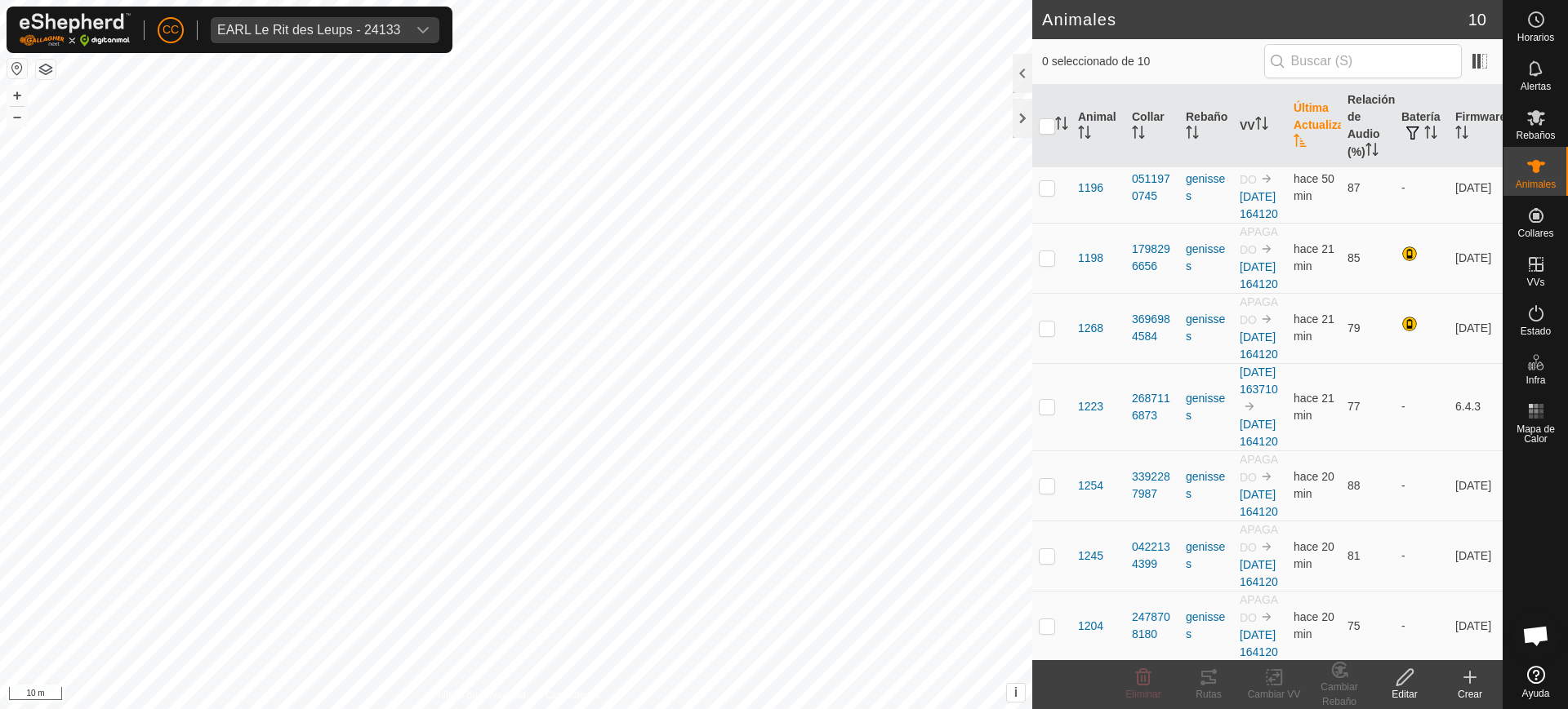
scroll to position [0, 0]
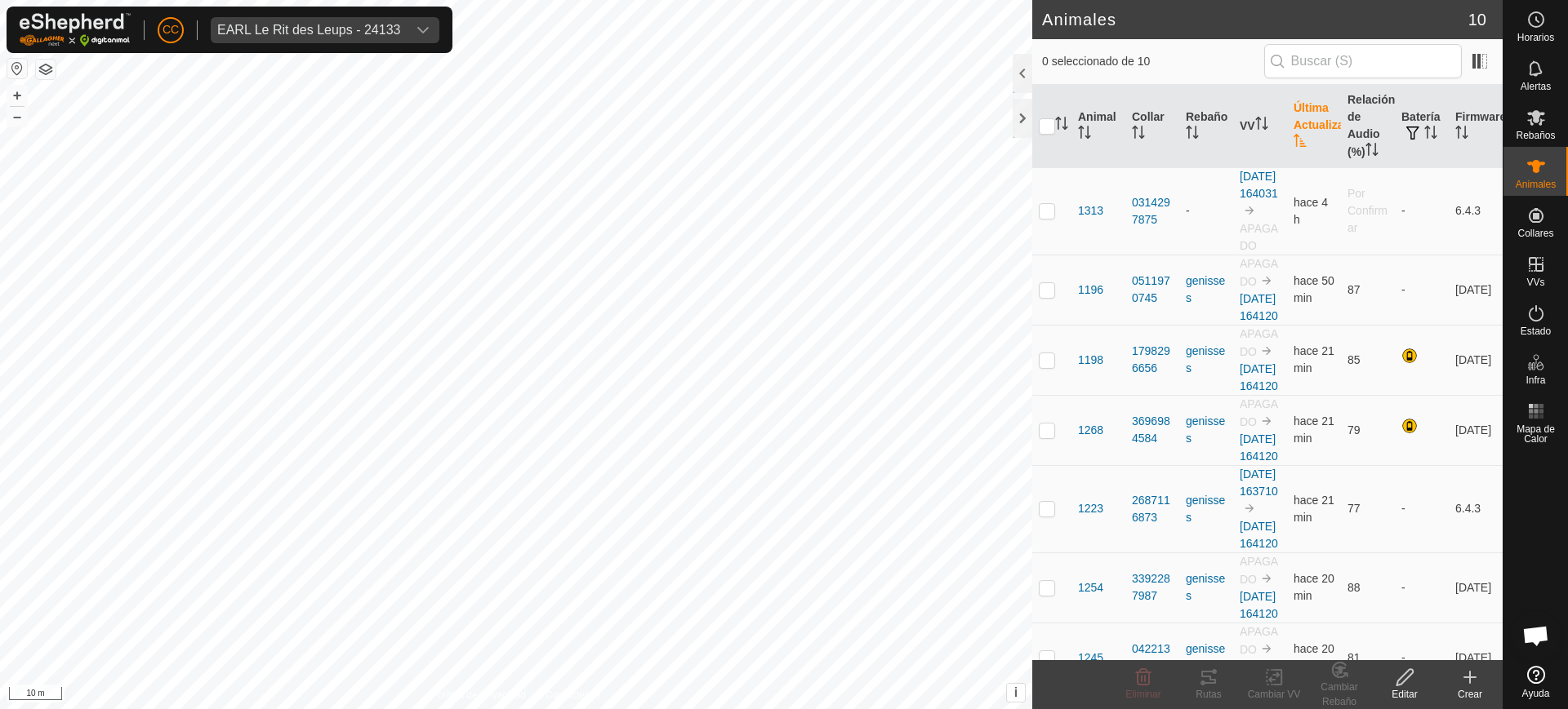
click at [1298, 125] on th "Última Actualización" at bounding box center [1314, 126] width 54 height 84
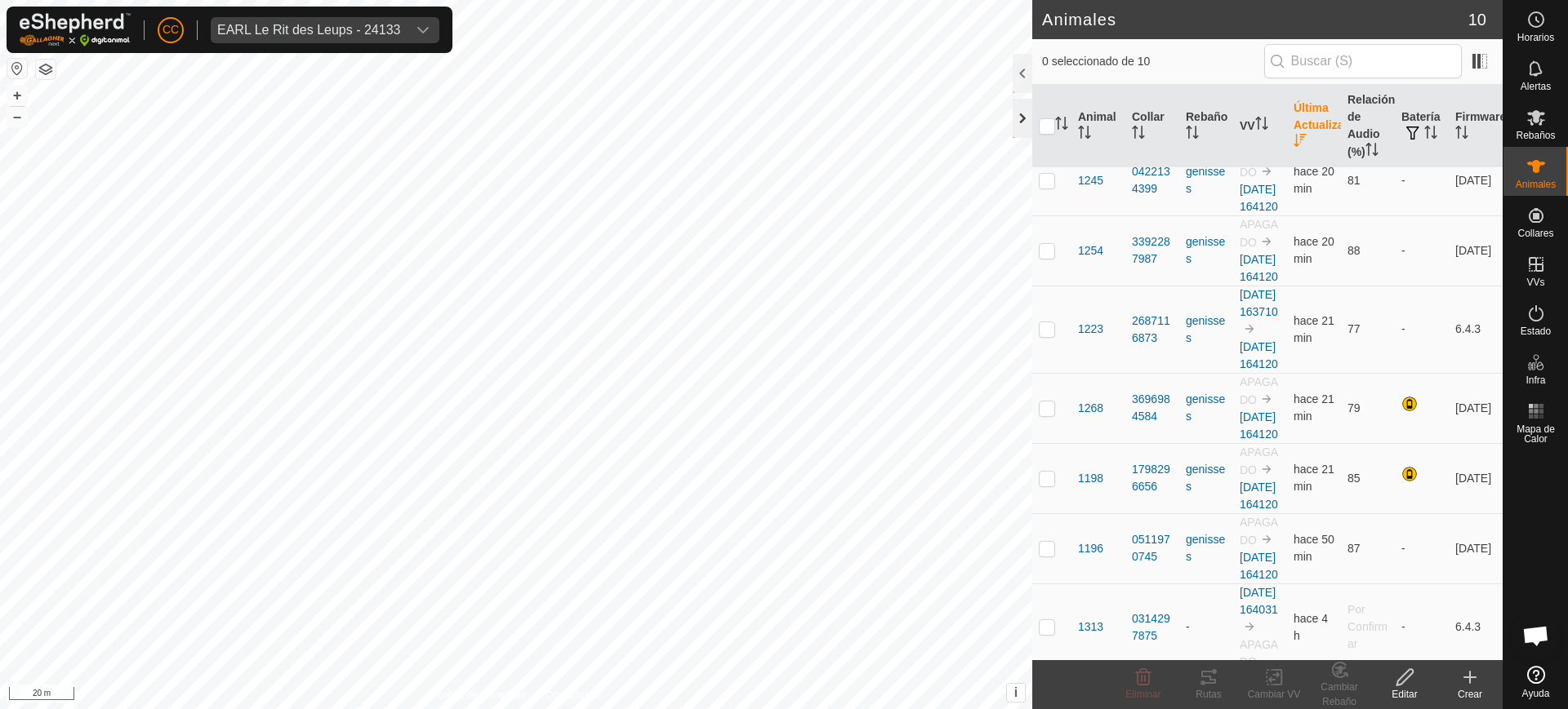
scroll to position [194, 0]
checkbox input "true"
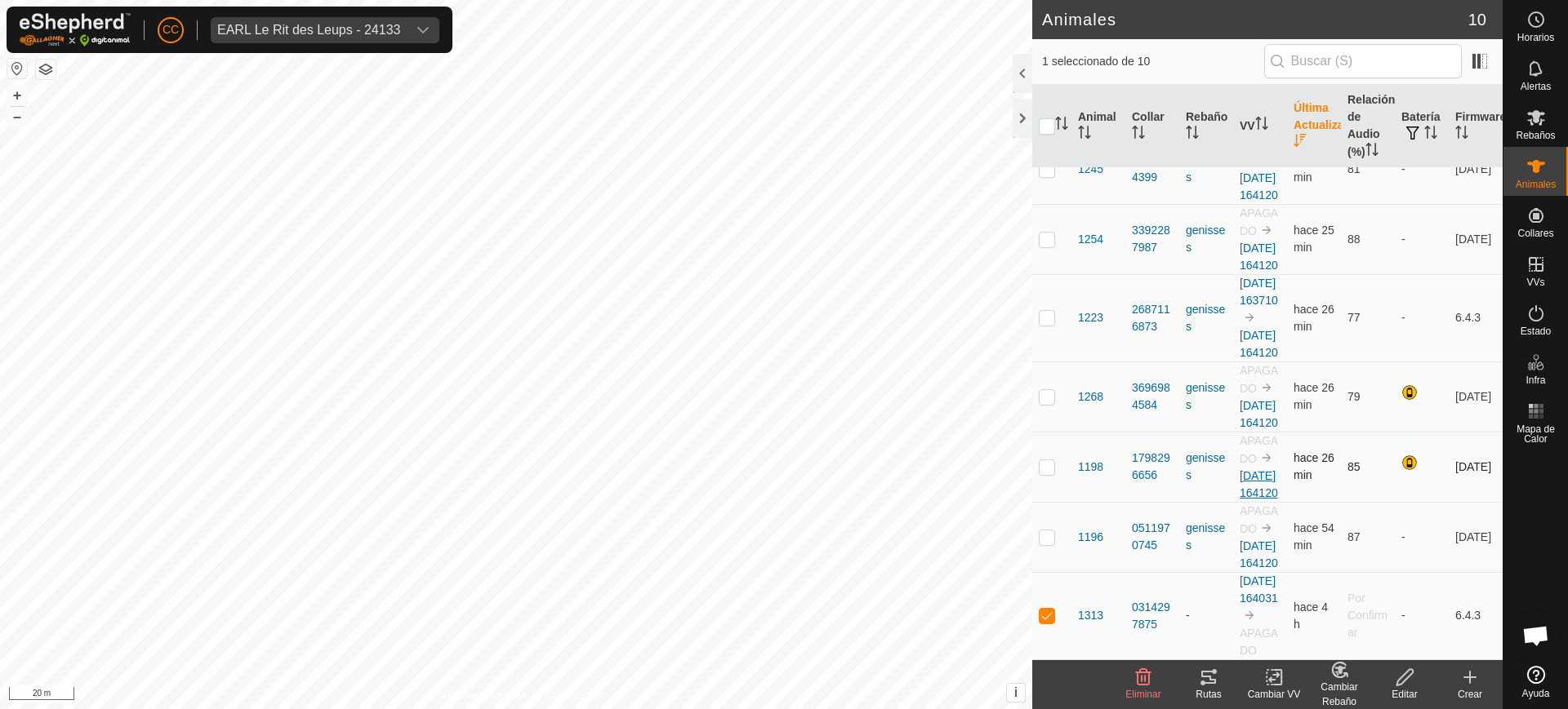
scroll to position [397, 0]
drag, startPoint x: 1167, startPoint y: 612, endPoint x: 1131, endPoint y: 599, distance: 38.3
click at [1132, 599] on div "0314297875" at bounding box center [1152, 616] width 41 height 34
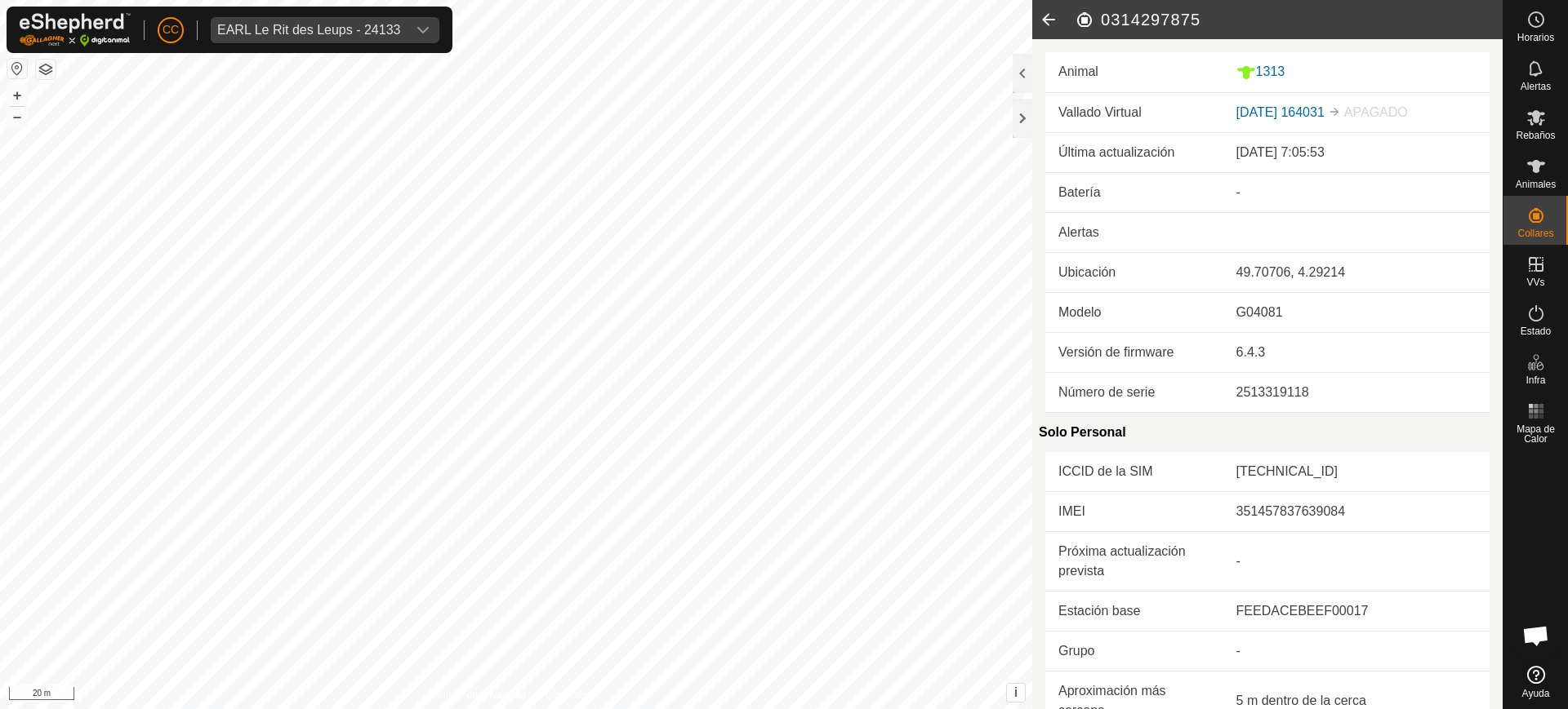
click at [1038, 13] on icon at bounding box center [1049, 19] width 32 height 39
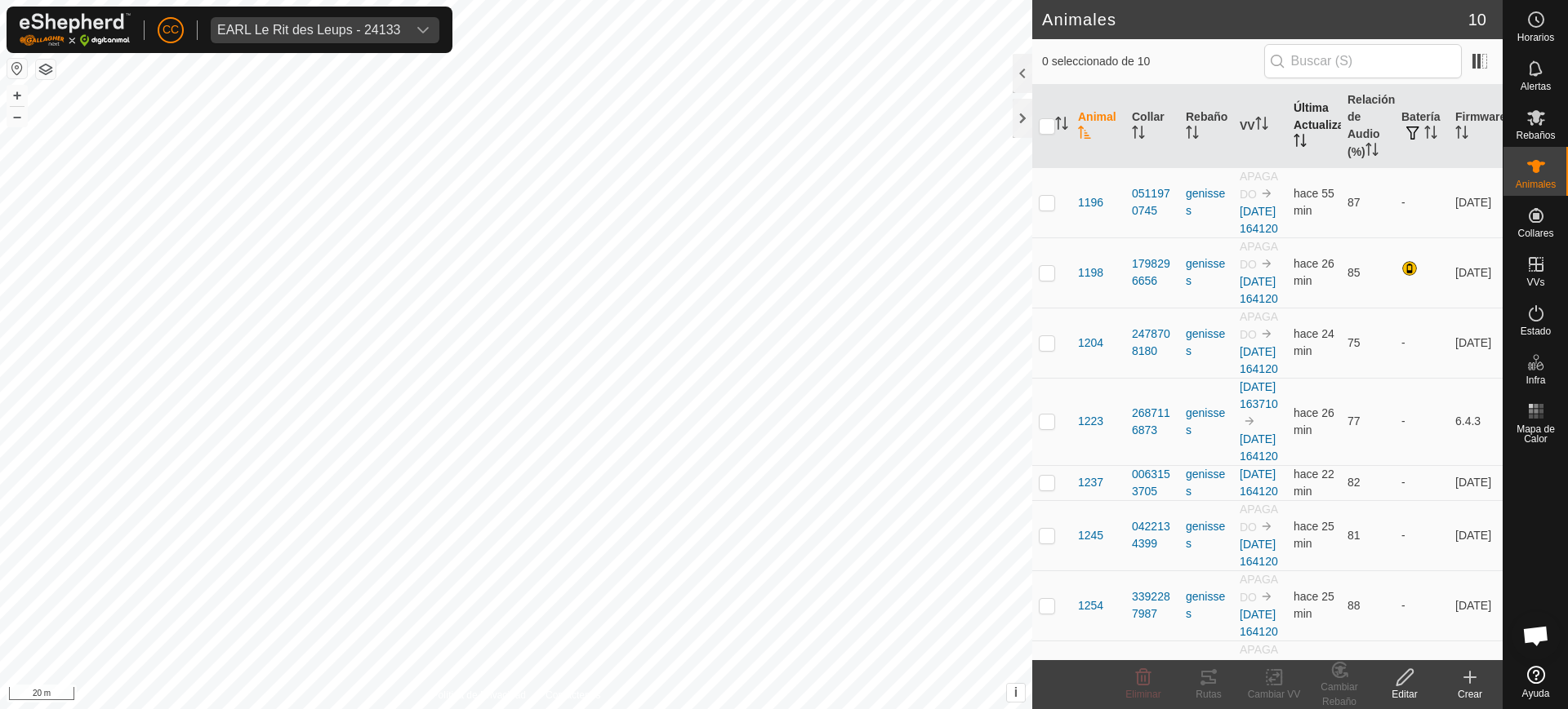
click at [1297, 119] on th "Última Actualización" at bounding box center [1314, 126] width 54 height 84
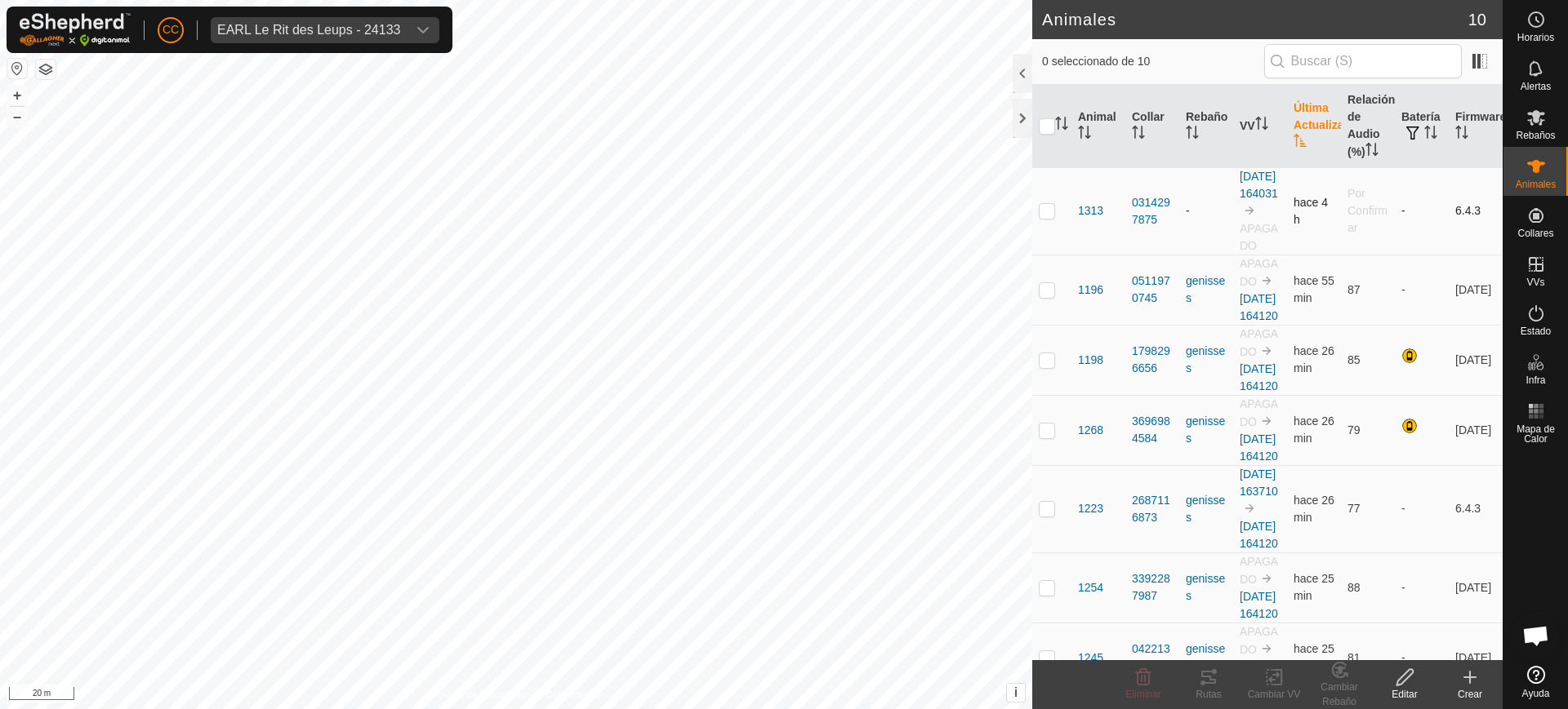
drag, startPoint x: 1161, startPoint y: 228, endPoint x: 1212, endPoint y: 244, distance: 53.5
click at [1212, 244] on tr "1313 0314297875 - 2025-09-12 164031 APAGADO hace 4 h Por Confirmar - 6.4.3" at bounding box center [1268, 211] width 471 height 87
click at [1099, 217] on span "1313" at bounding box center [1091, 211] width 26 height 17
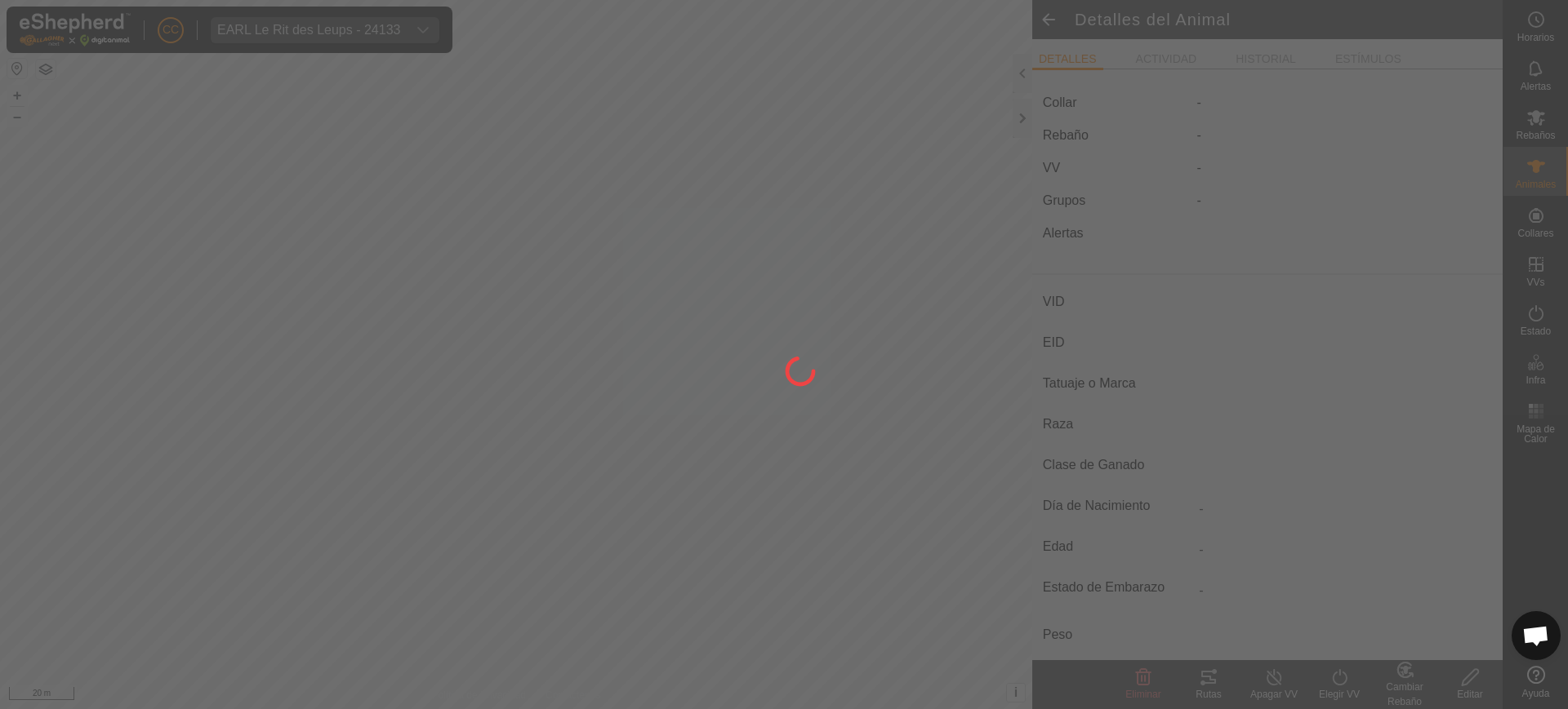
type input "1313"
type input "-"
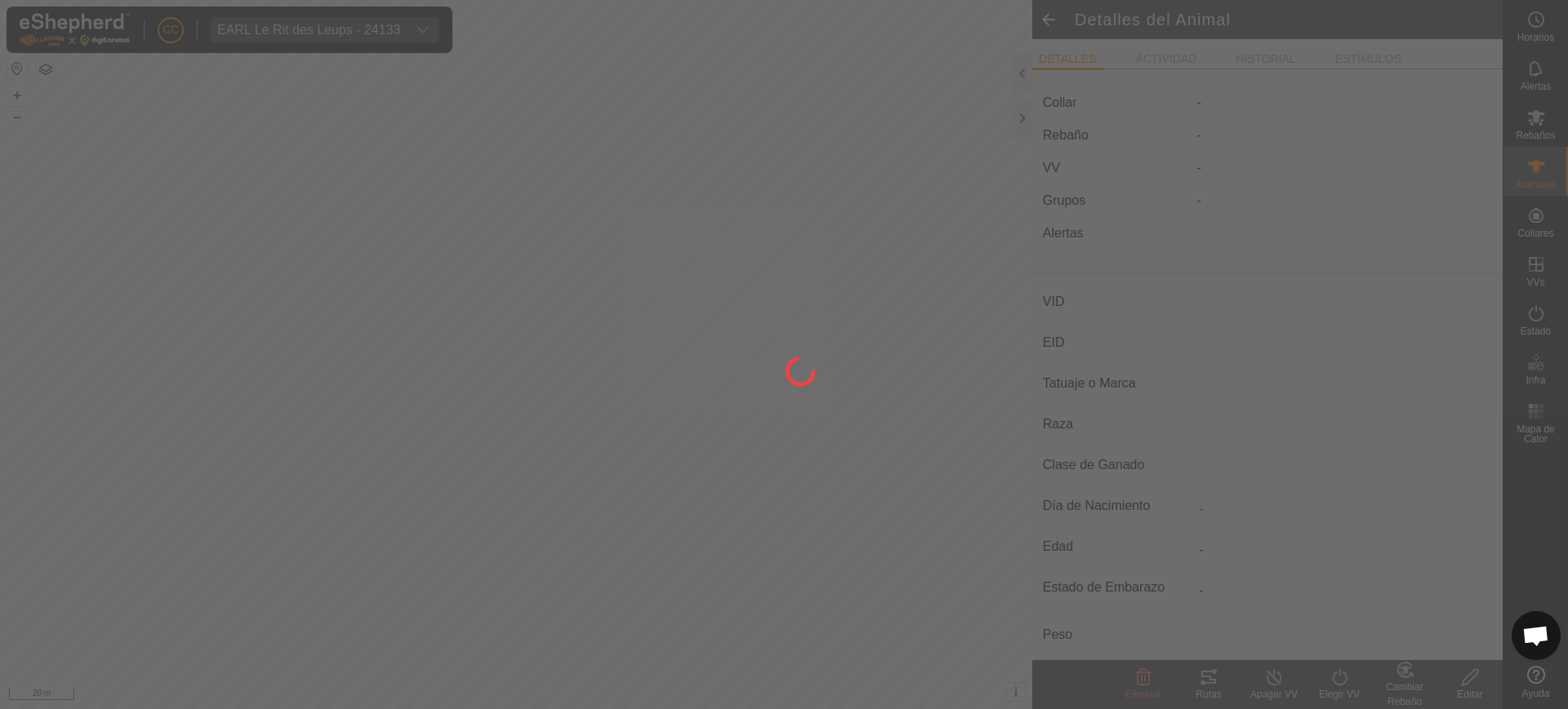
type input "0 kg"
type input "-"
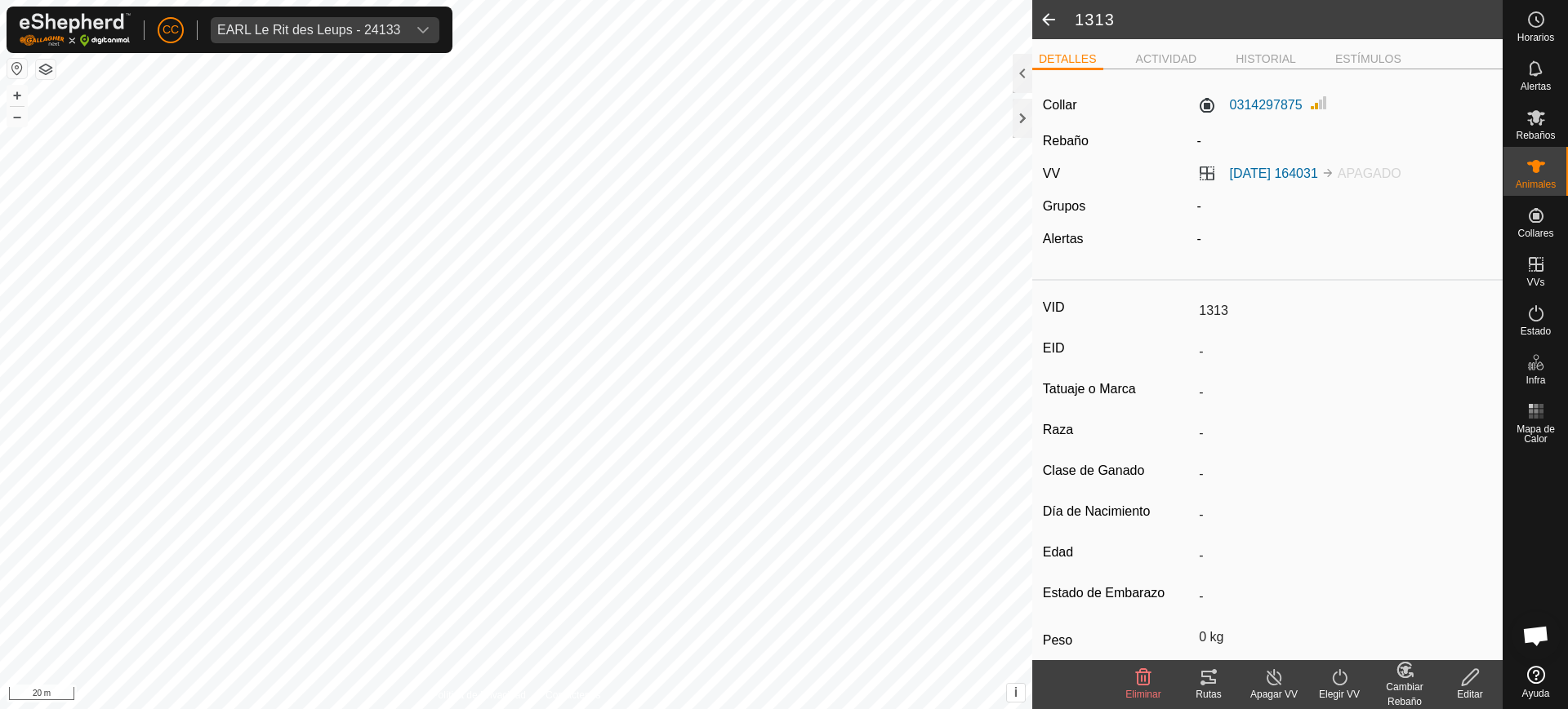
click at [1050, 19] on span at bounding box center [1049, 19] width 32 height 39
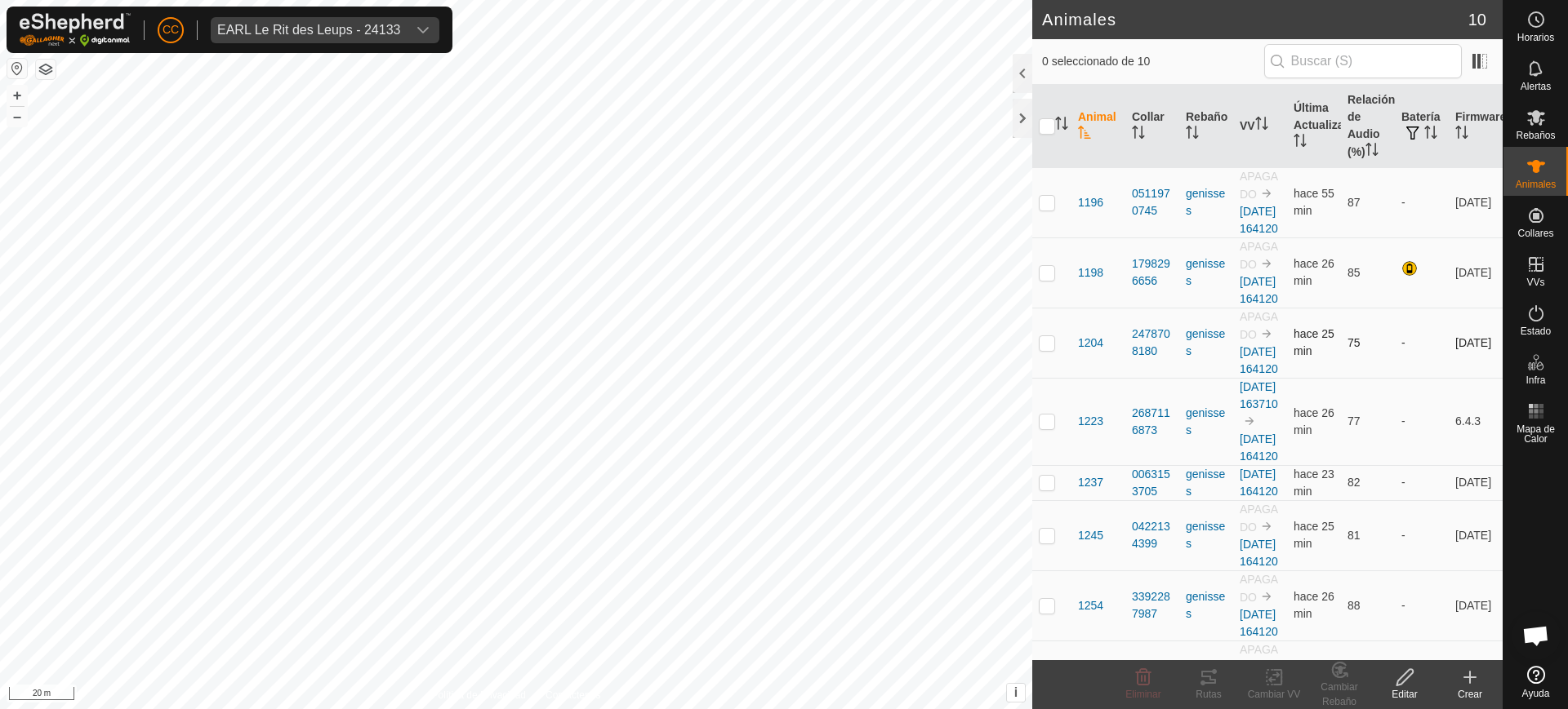
scroll to position [102, 0]
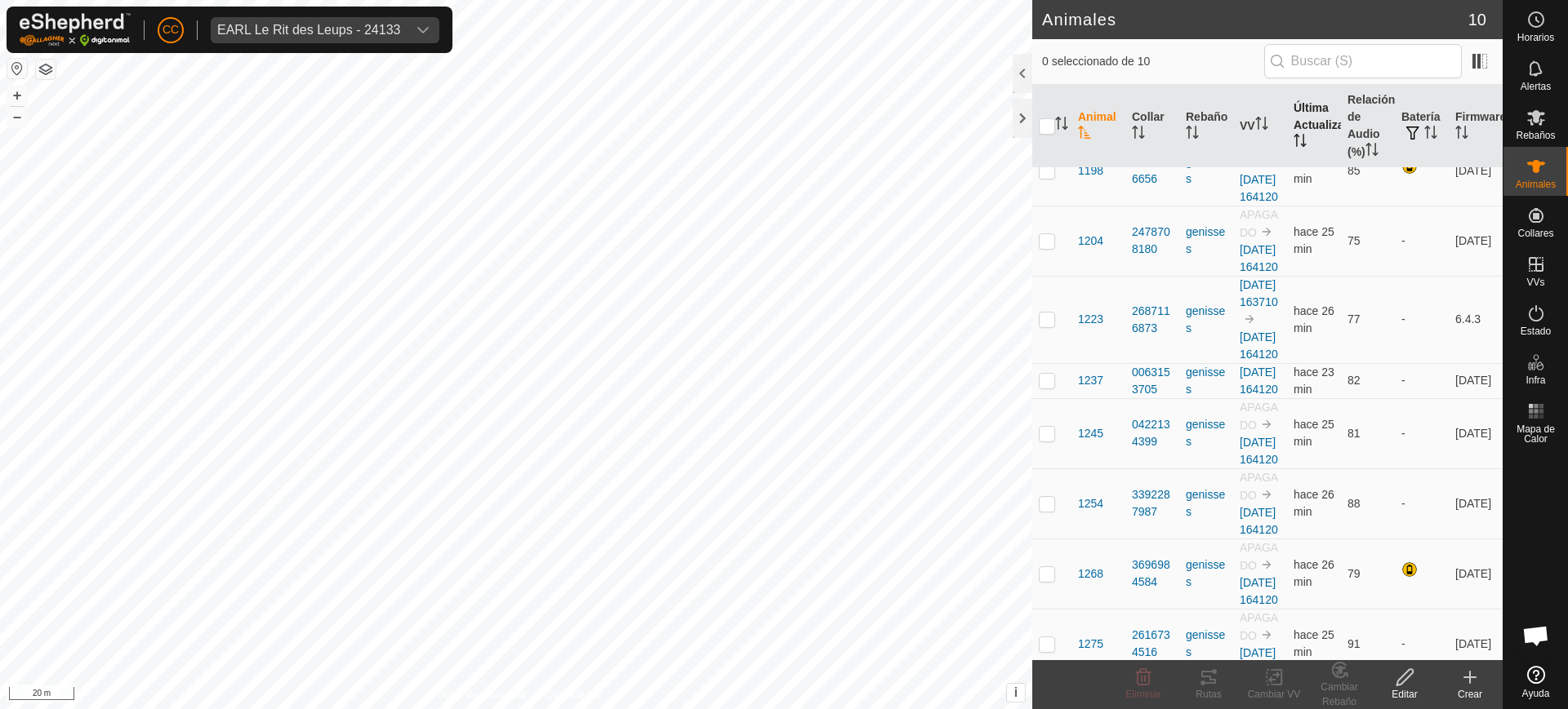
click at [1287, 141] on th "Última Actualización" at bounding box center [1314, 126] width 54 height 84
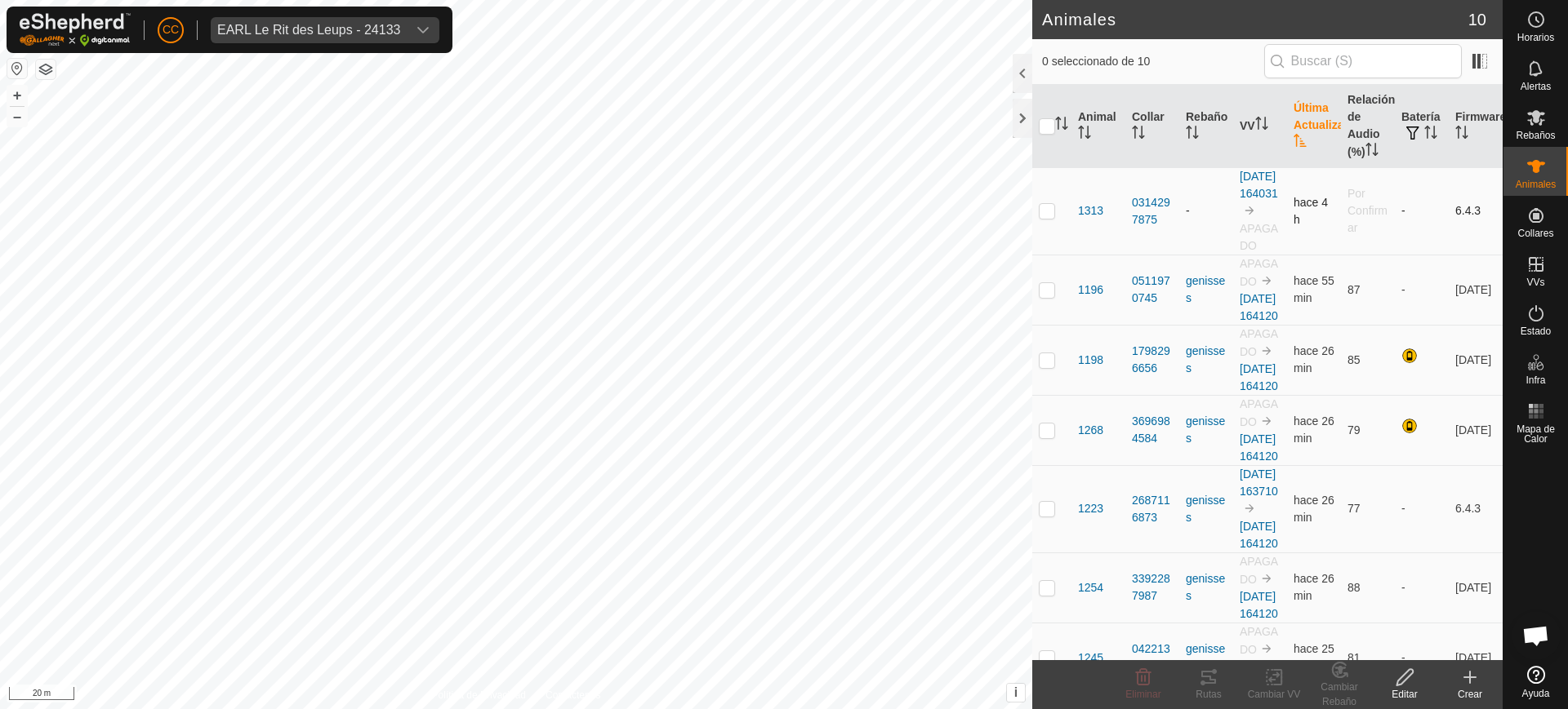
click at [1042, 216] on p-checkbox at bounding box center [1047, 211] width 16 height 13
checkbox input "true"
click at [1132, 685] on div "Eliminar" at bounding box center [1143, 685] width 66 height 49
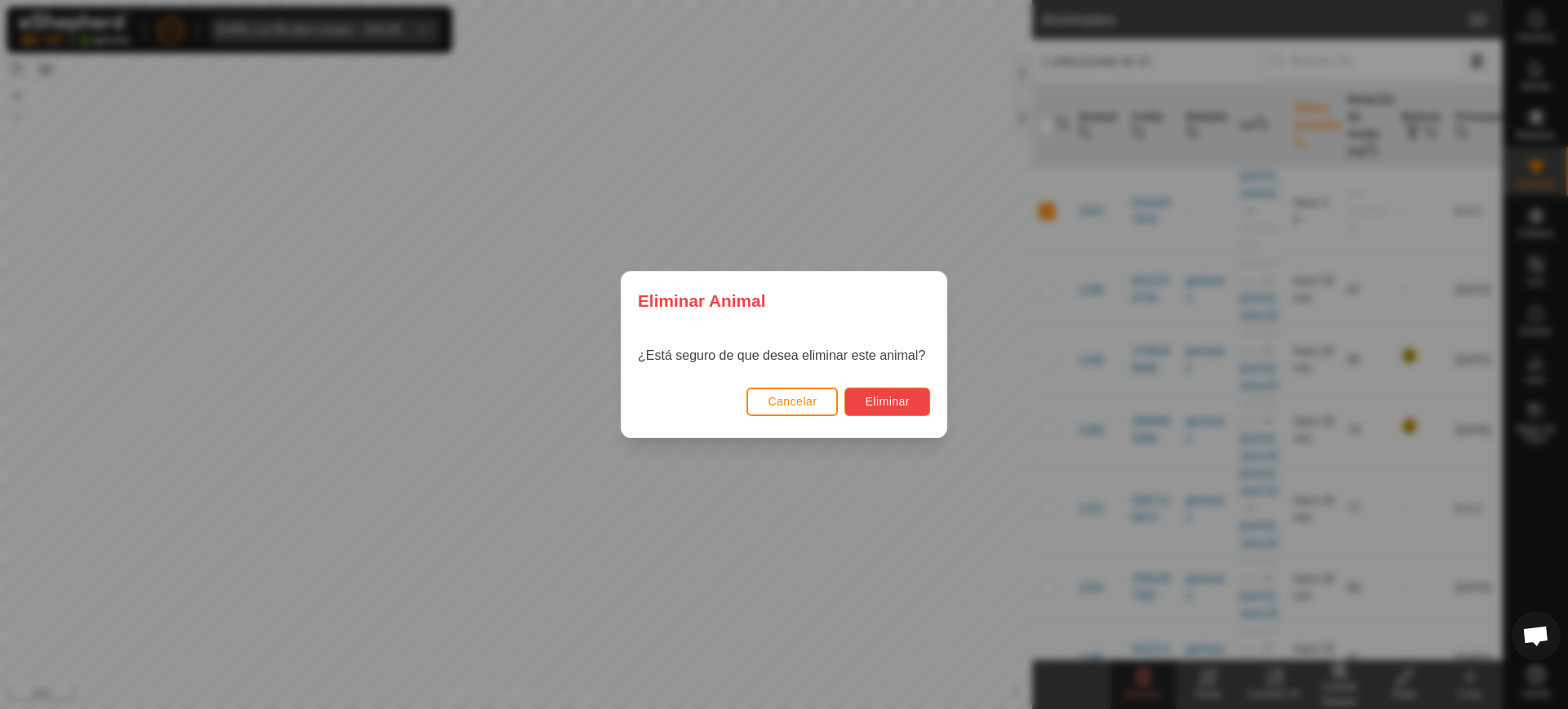
click at [878, 392] on button "Eliminar" at bounding box center [887, 402] width 86 height 29
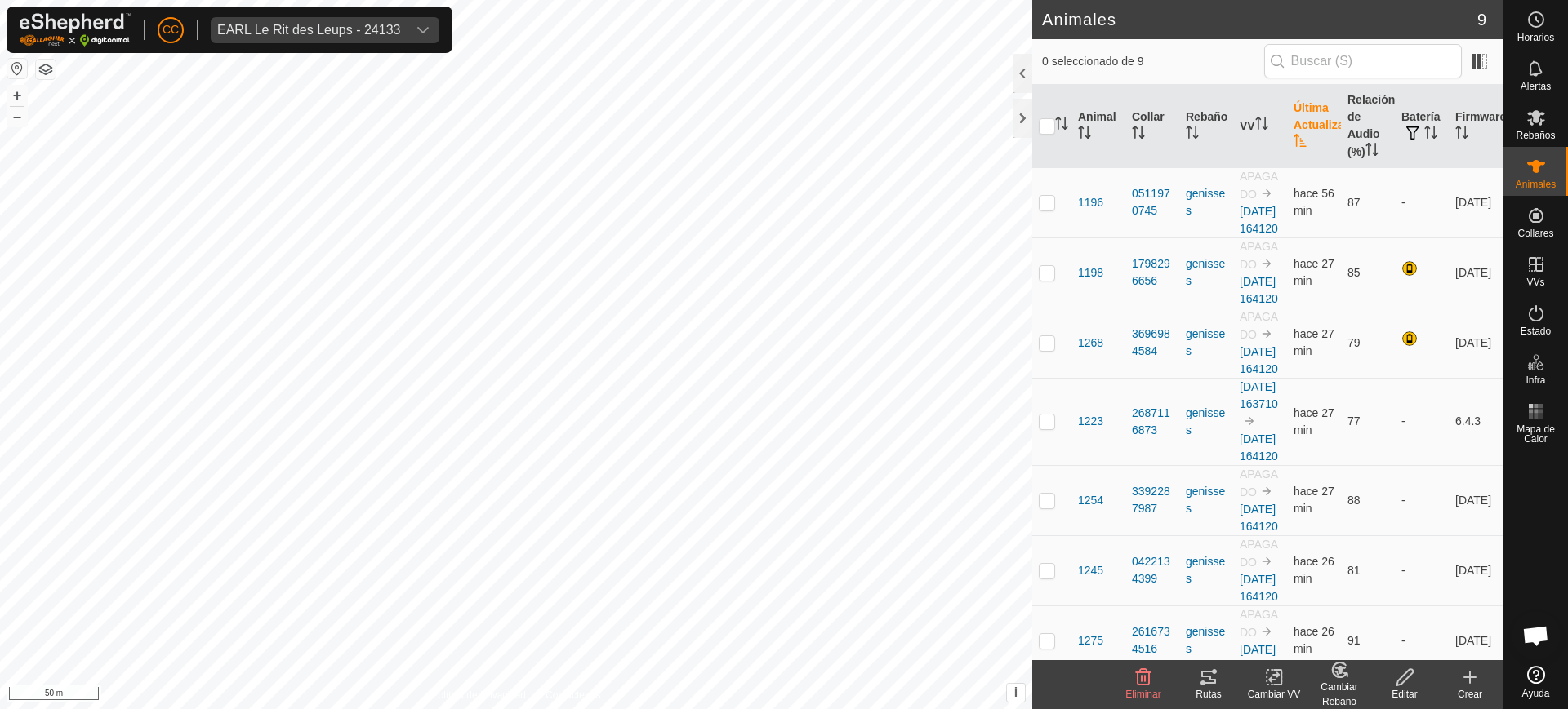
click at [1470, 680] on icon at bounding box center [1470, 678] width 0 height 11
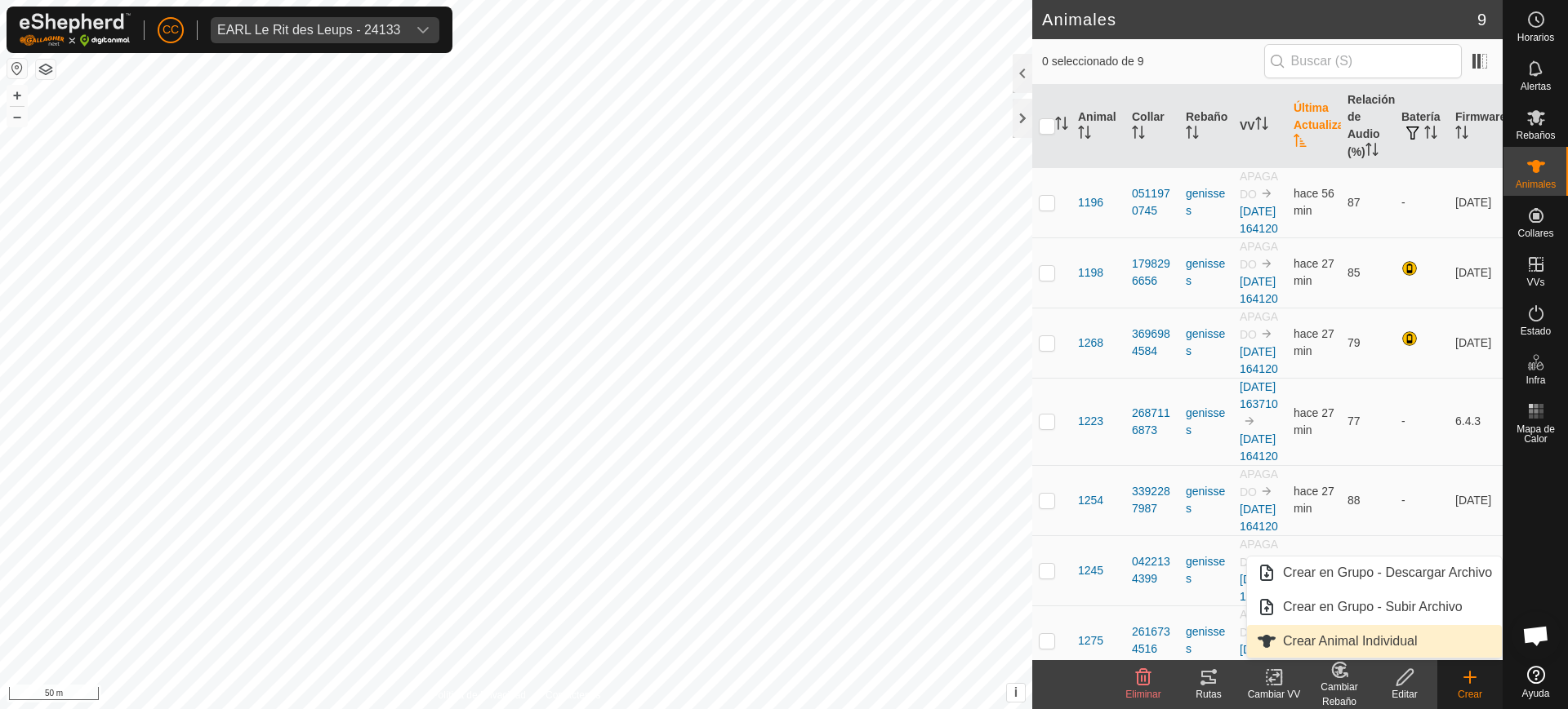
click at [1348, 638] on link "Crear Animal Individual" at bounding box center [1375, 642] width 255 height 32
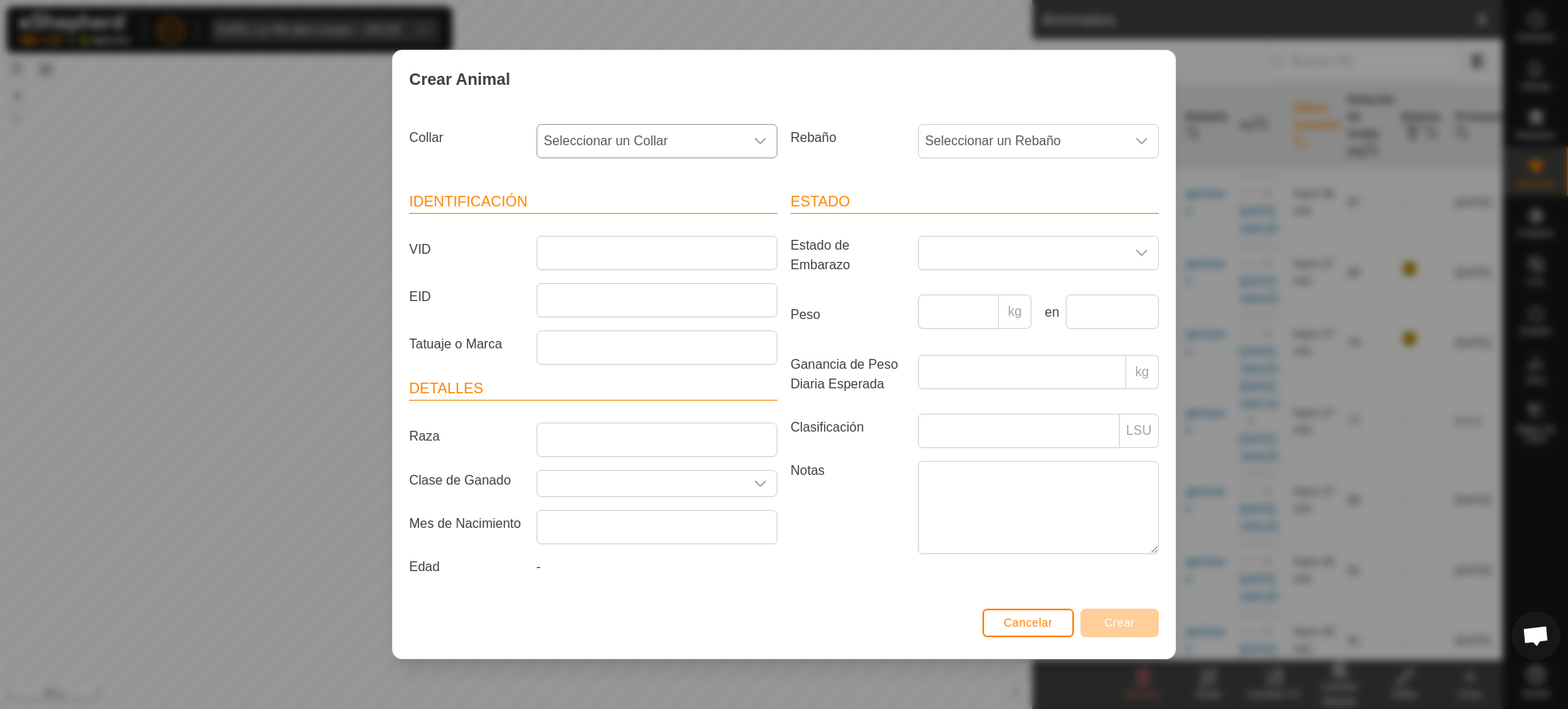
click at [735, 134] on span "Seleccionar un Collar" at bounding box center [640, 141] width 206 height 32
click at [663, 252] on li "0314297875" at bounding box center [658, 259] width 240 height 32
click at [939, 142] on span "Seleccionar un Rebaño" at bounding box center [1021, 141] width 206 height 32
click at [970, 263] on li "genisses" at bounding box center [1039, 259] width 240 height 32
click at [635, 256] on input "VID" at bounding box center [656, 253] width 241 height 34
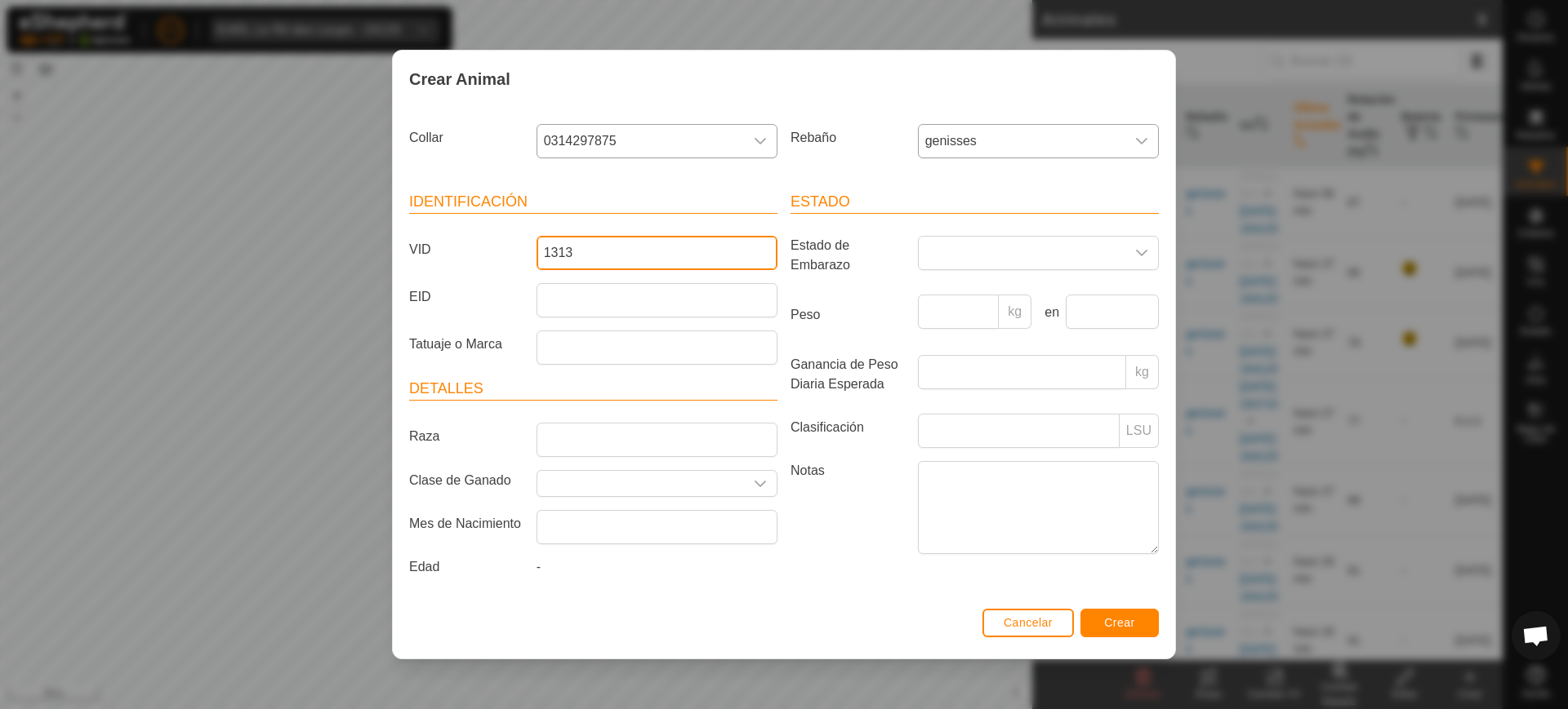
type input "1313"
click at [1101, 631] on button "Crear" at bounding box center [1119, 623] width 78 height 29
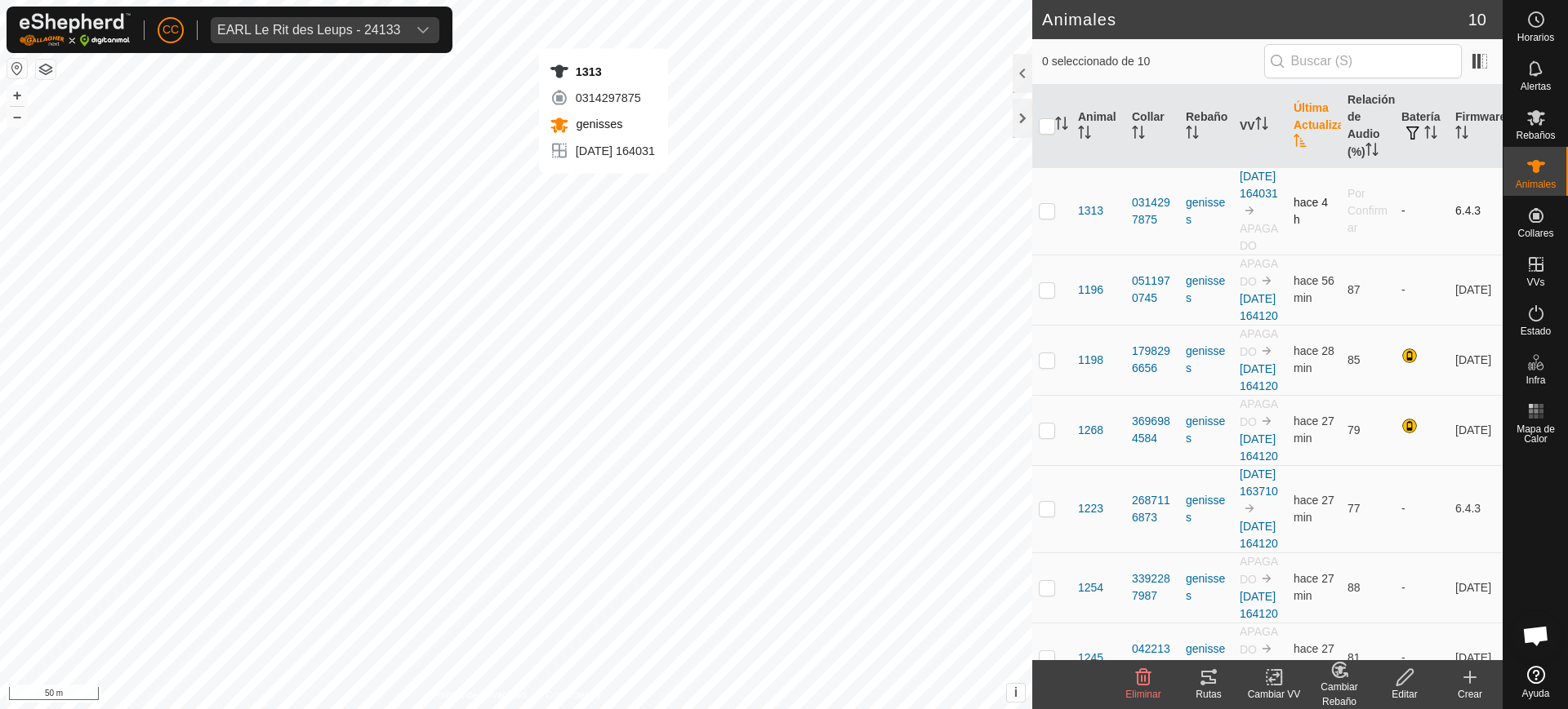
checkbox input "true"
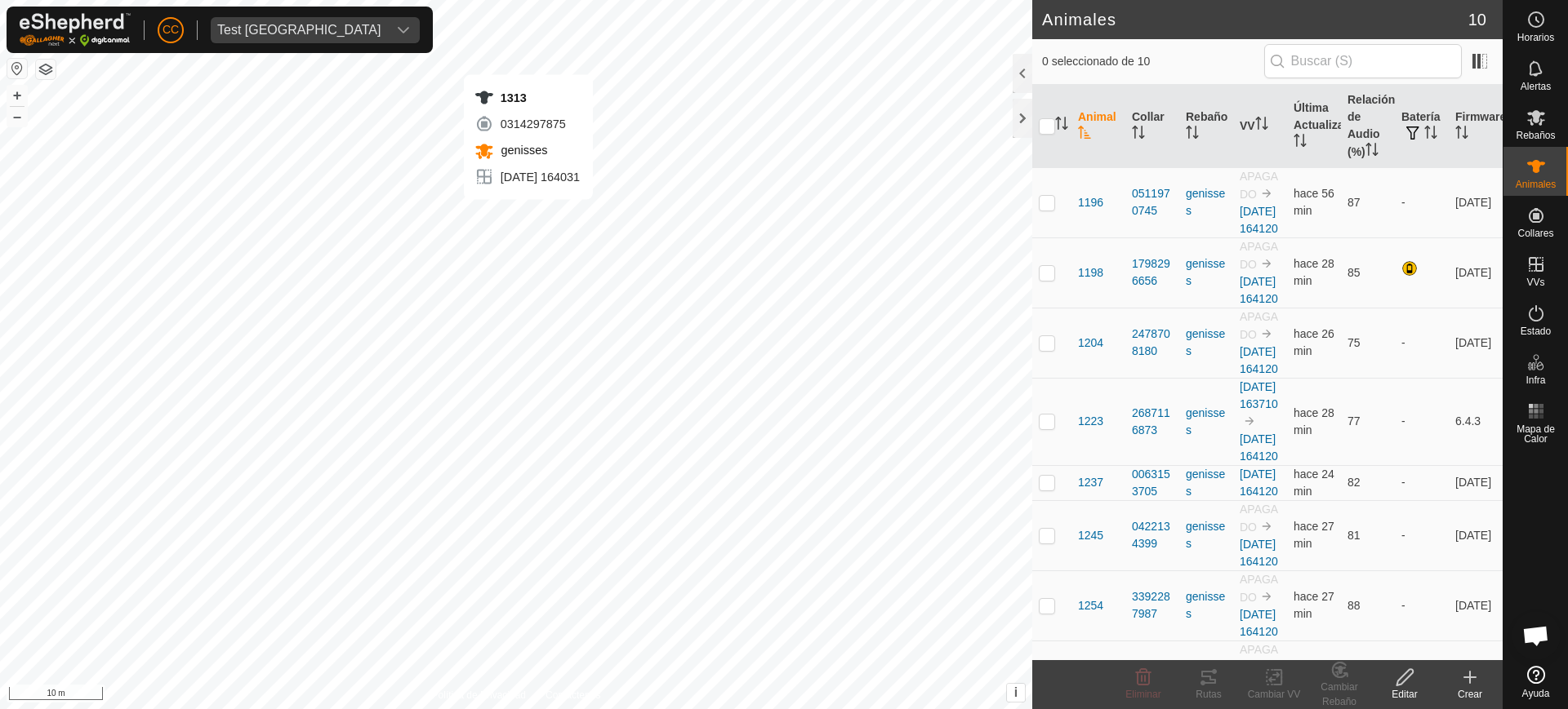
checkbox input "true"
drag, startPoint x: 249, startPoint y: 26, endPoint x: 252, endPoint y: 33, distance: 7.6
click at [249, 26] on div "Test [GEOGRAPHIC_DATA]" at bounding box center [299, 30] width 164 height 13
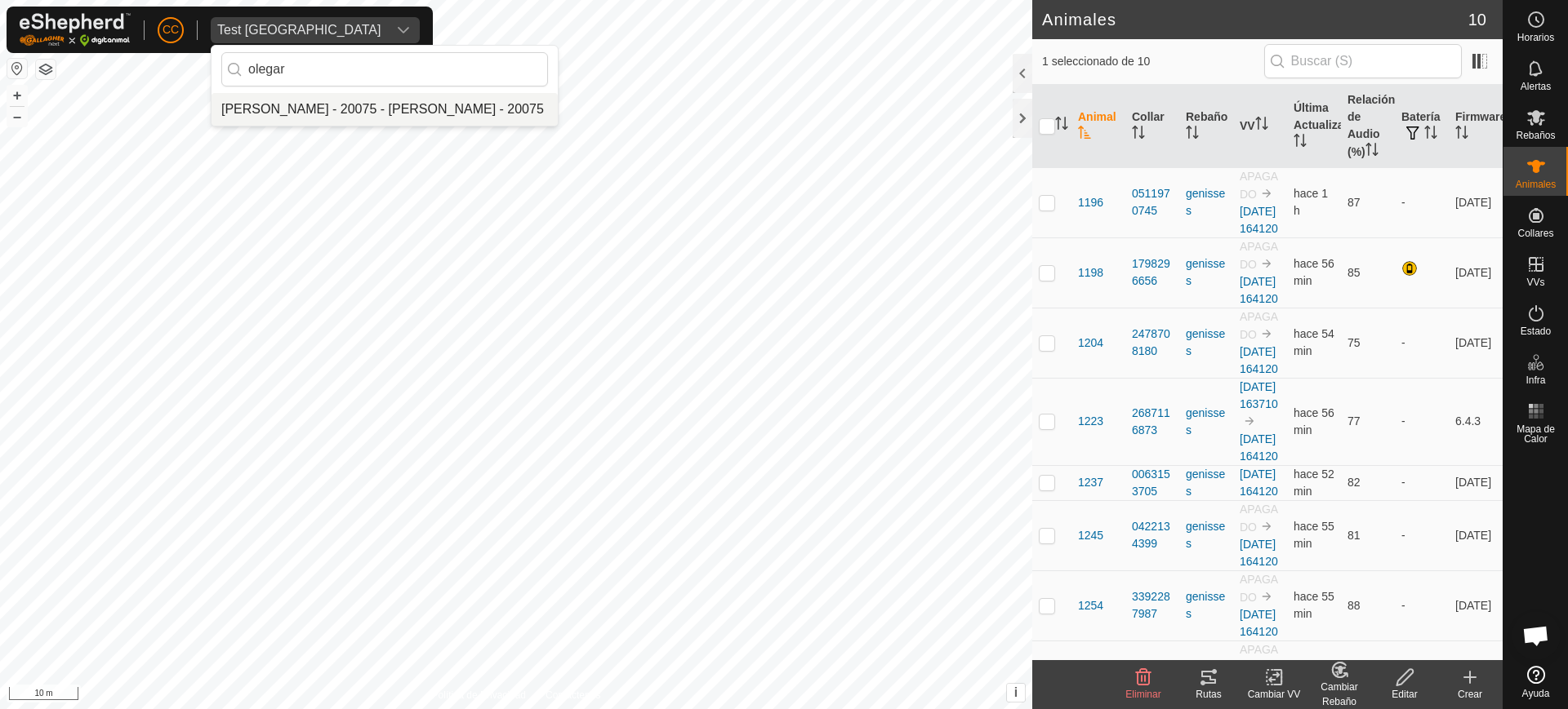
type input "olegar"
click at [432, 114] on li "[PERSON_NAME] - 20075 - [PERSON_NAME] - 20075" at bounding box center [384, 109] width 346 height 32
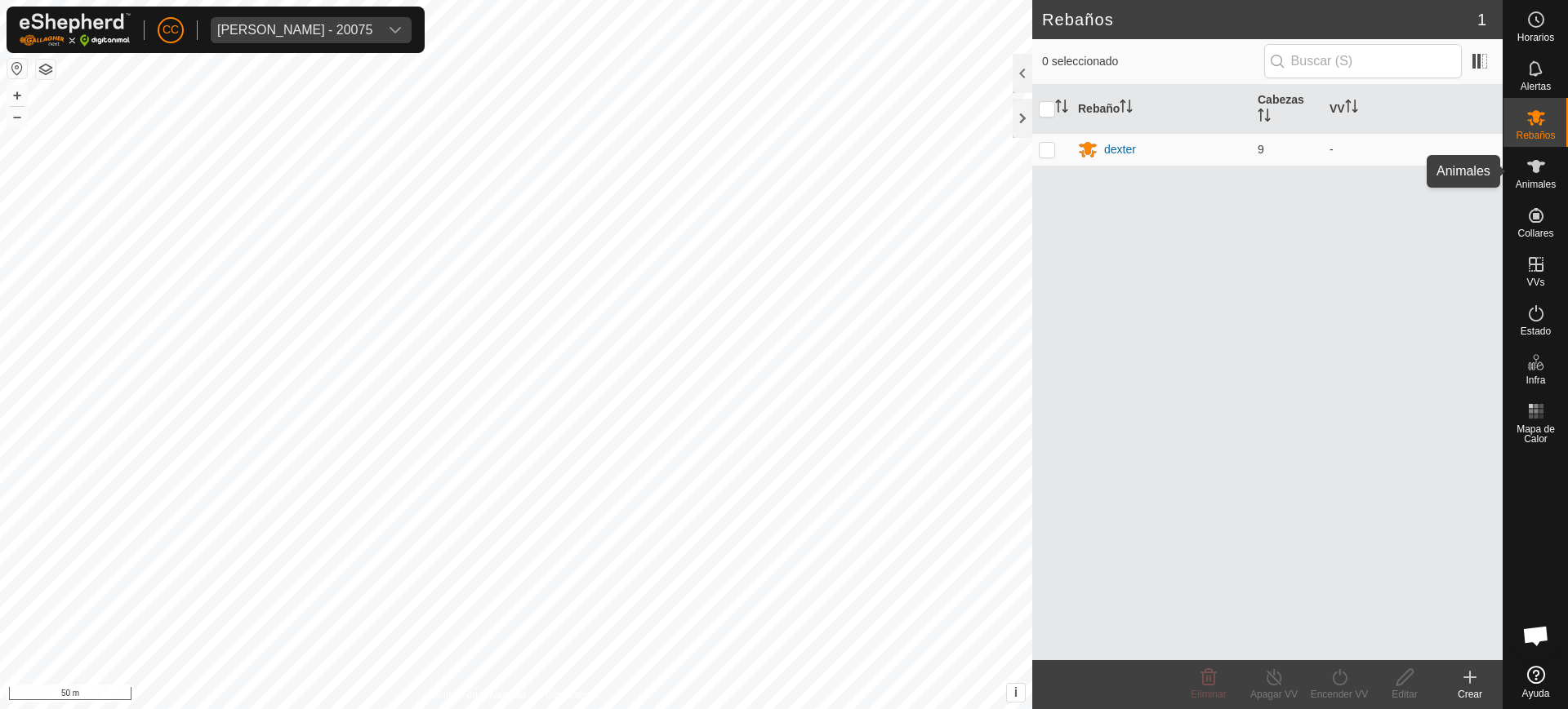
click at [1532, 183] on span "Animales" at bounding box center [1536, 184] width 40 height 10
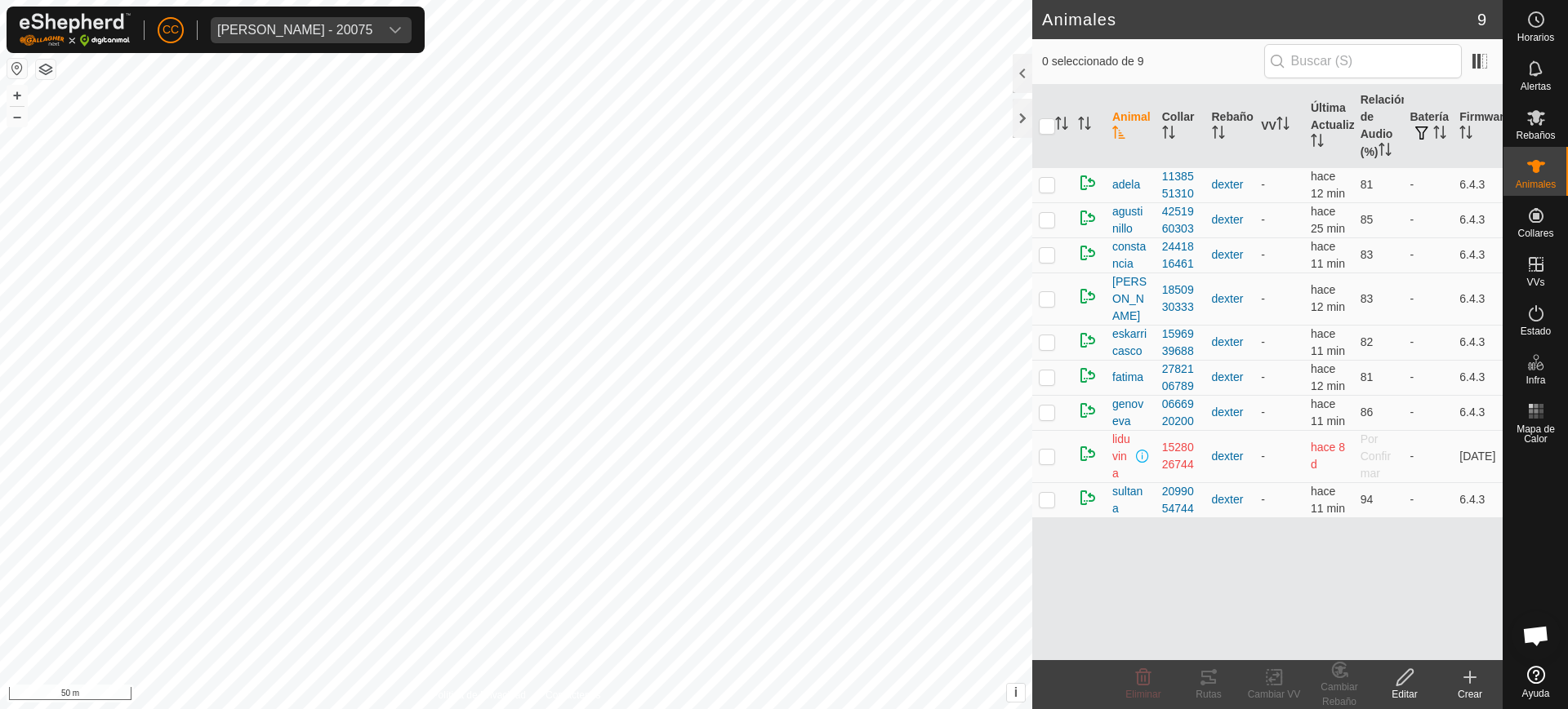
click at [1036, 120] on th at bounding box center [1052, 126] width 39 height 84
click at [1053, 128] on input "checkbox" at bounding box center [1047, 126] width 16 height 16
checkbox input "true"
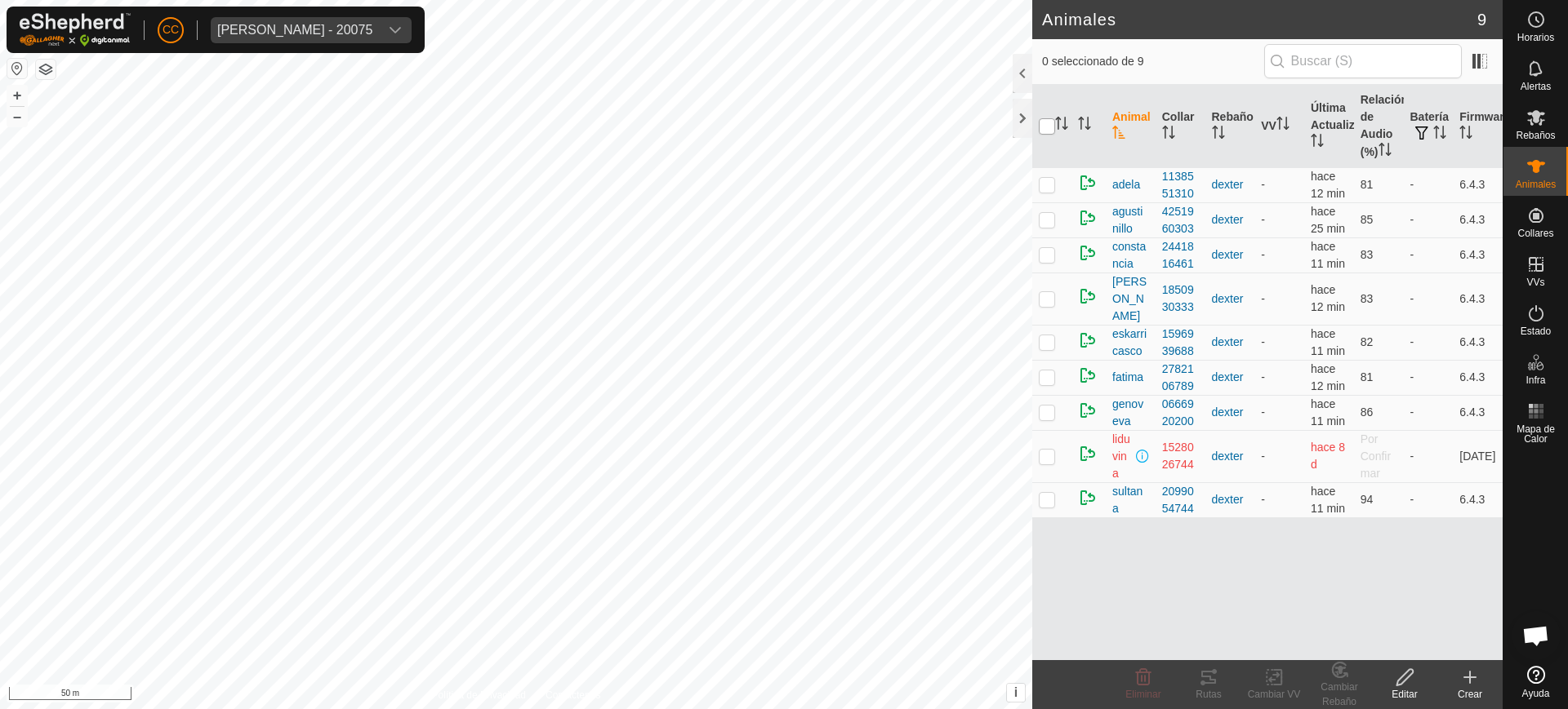
checkbox input "true"
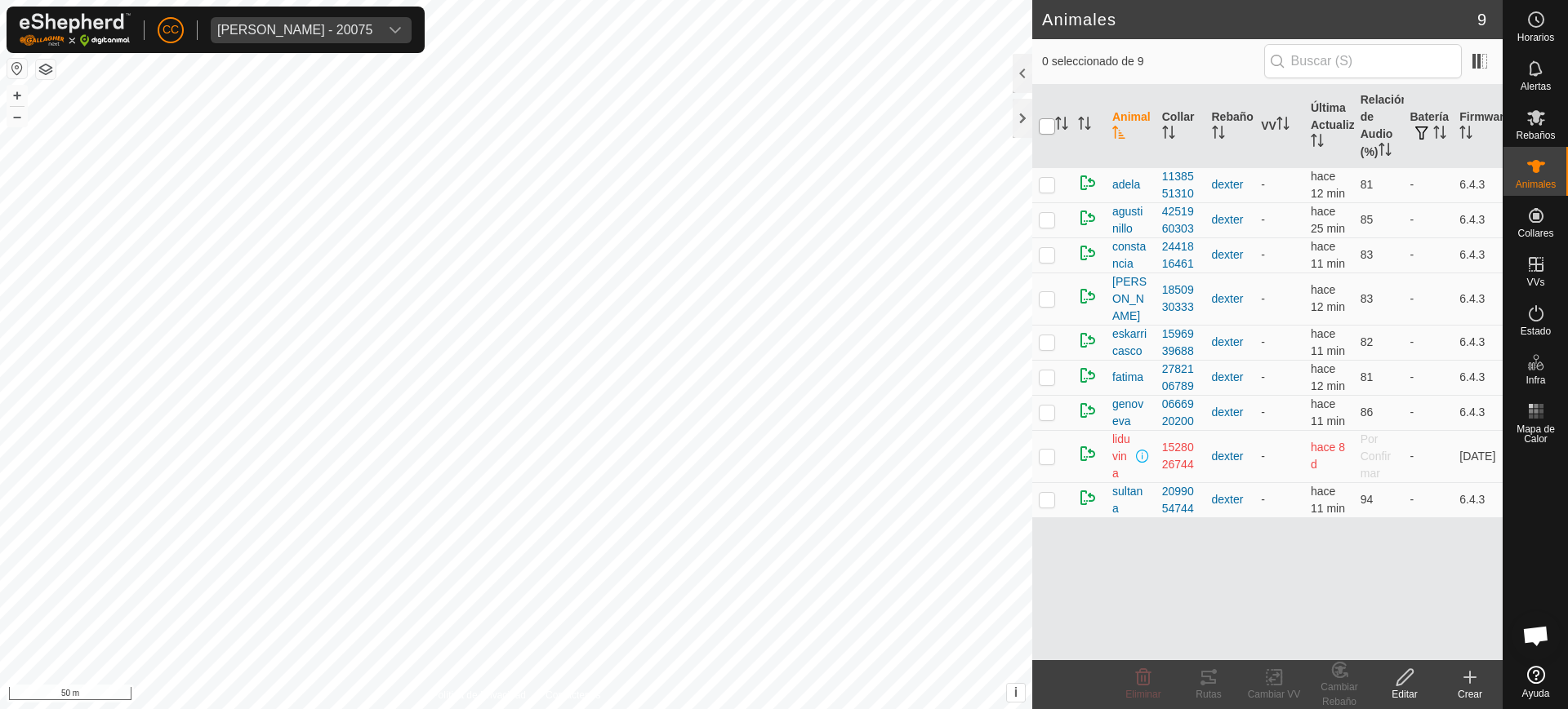
checkbox input "true"
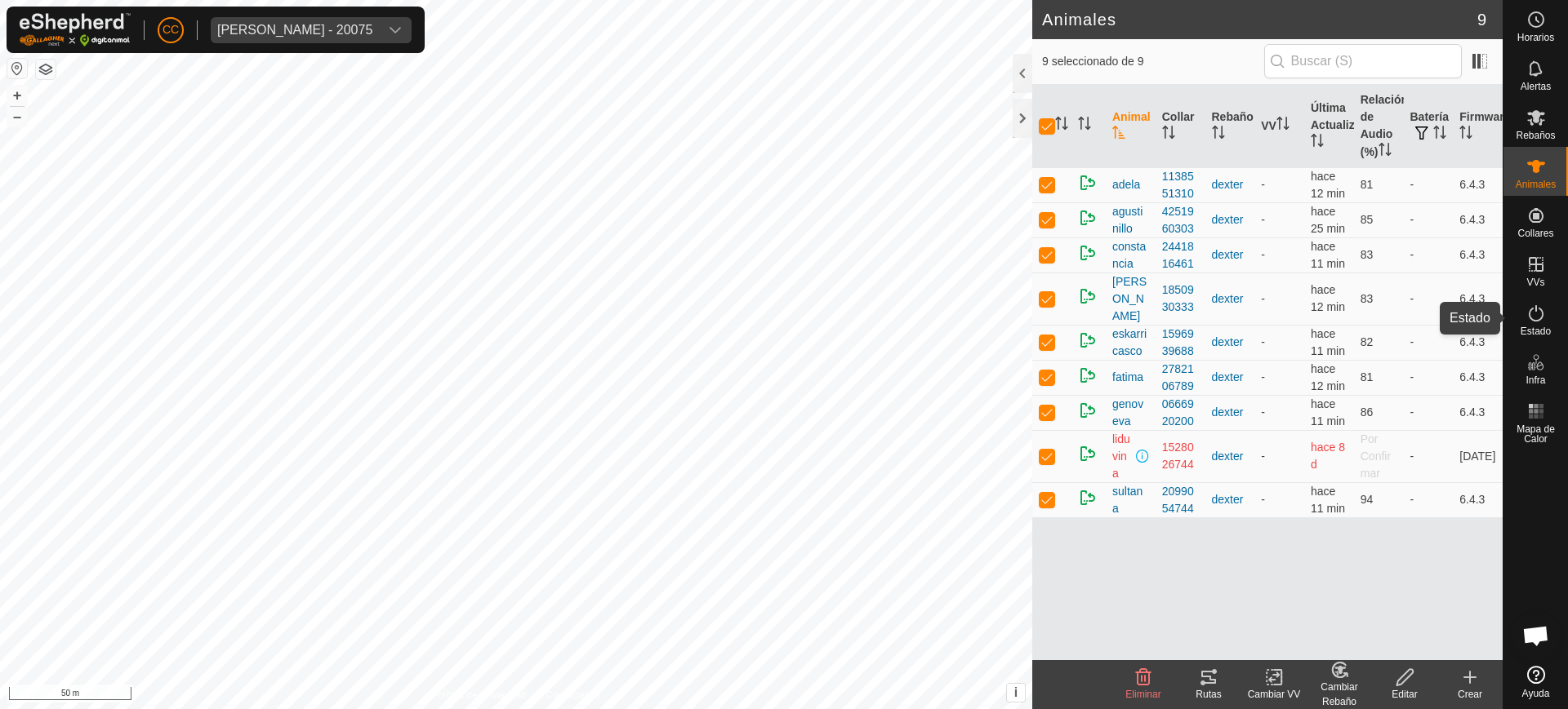
click at [1539, 321] on icon at bounding box center [1536, 314] width 20 height 20
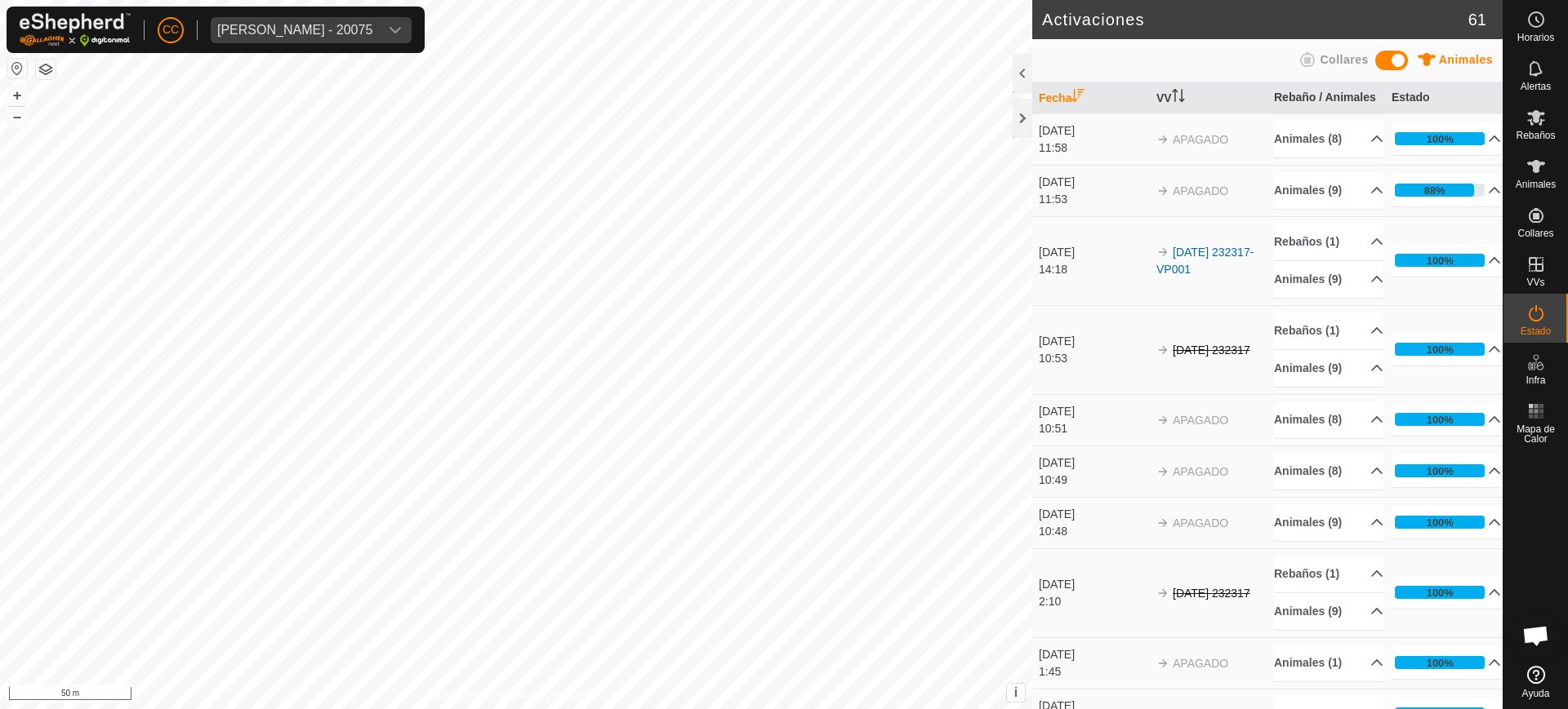
click at [1109, 157] on div "11:58" at bounding box center [1094, 148] width 109 height 17
click at [1341, 158] on p-accordion-header "Animales (8)" at bounding box center [1328, 139] width 109 height 37
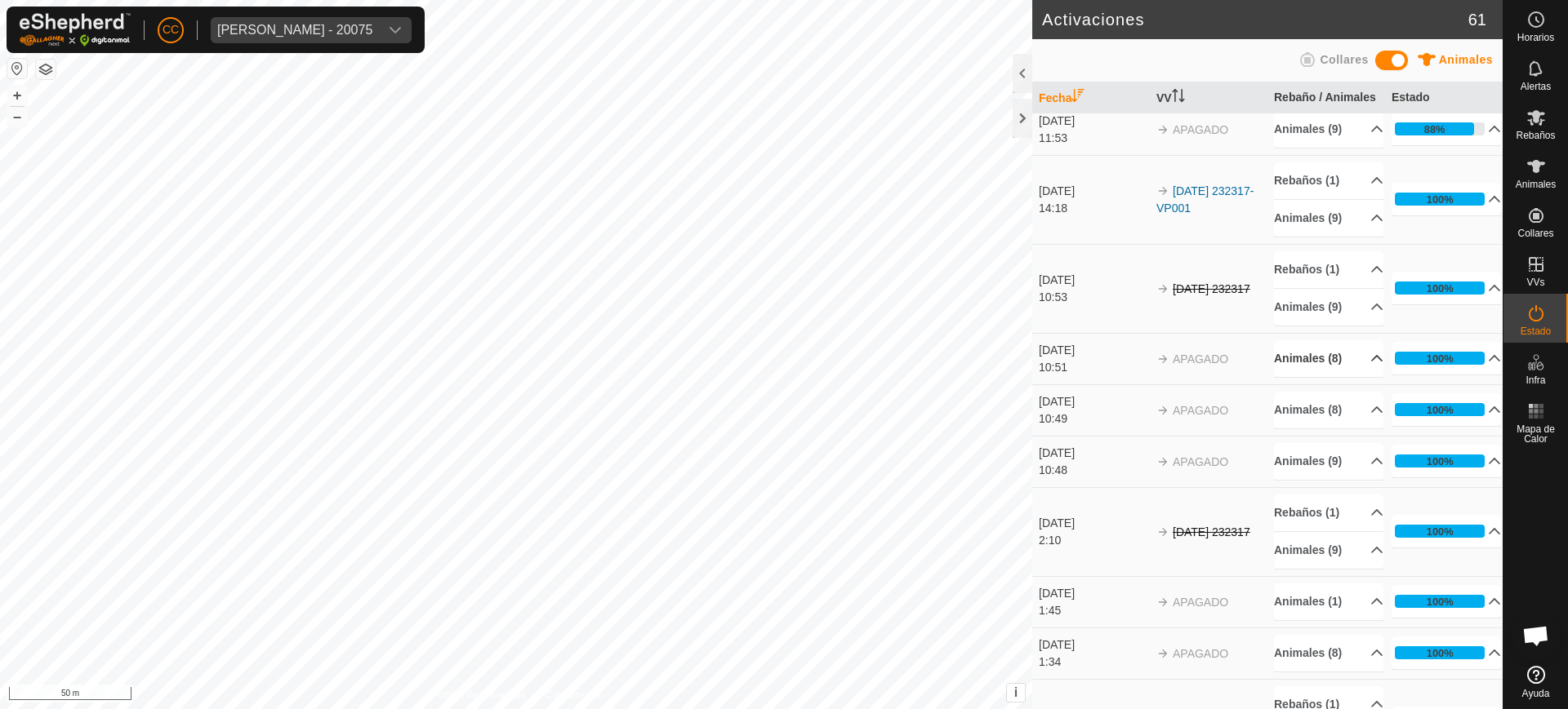
scroll to position [306, 0]
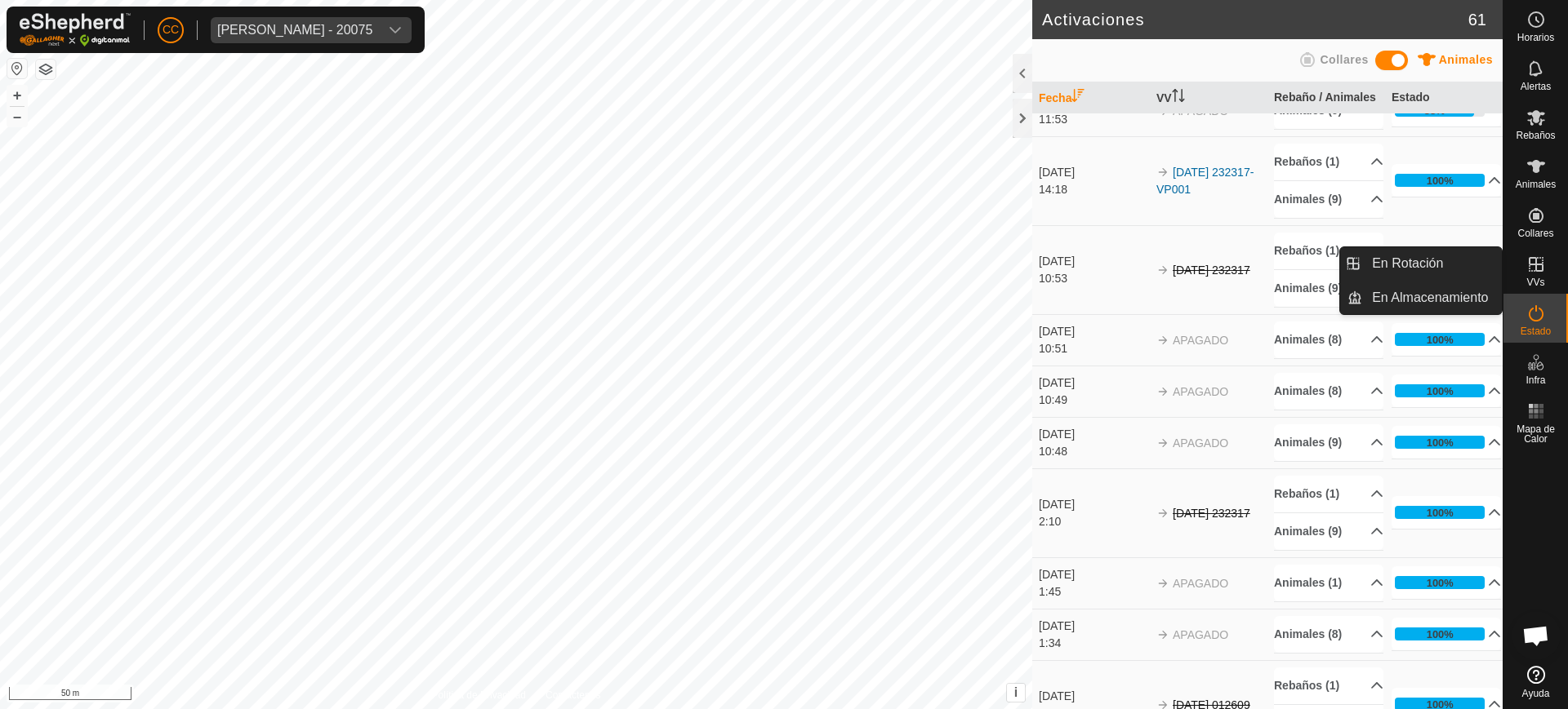
click at [1531, 272] on icon at bounding box center [1536, 264] width 20 height 20
click at [1526, 273] on icon at bounding box center [1536, 264] width 20 height 20
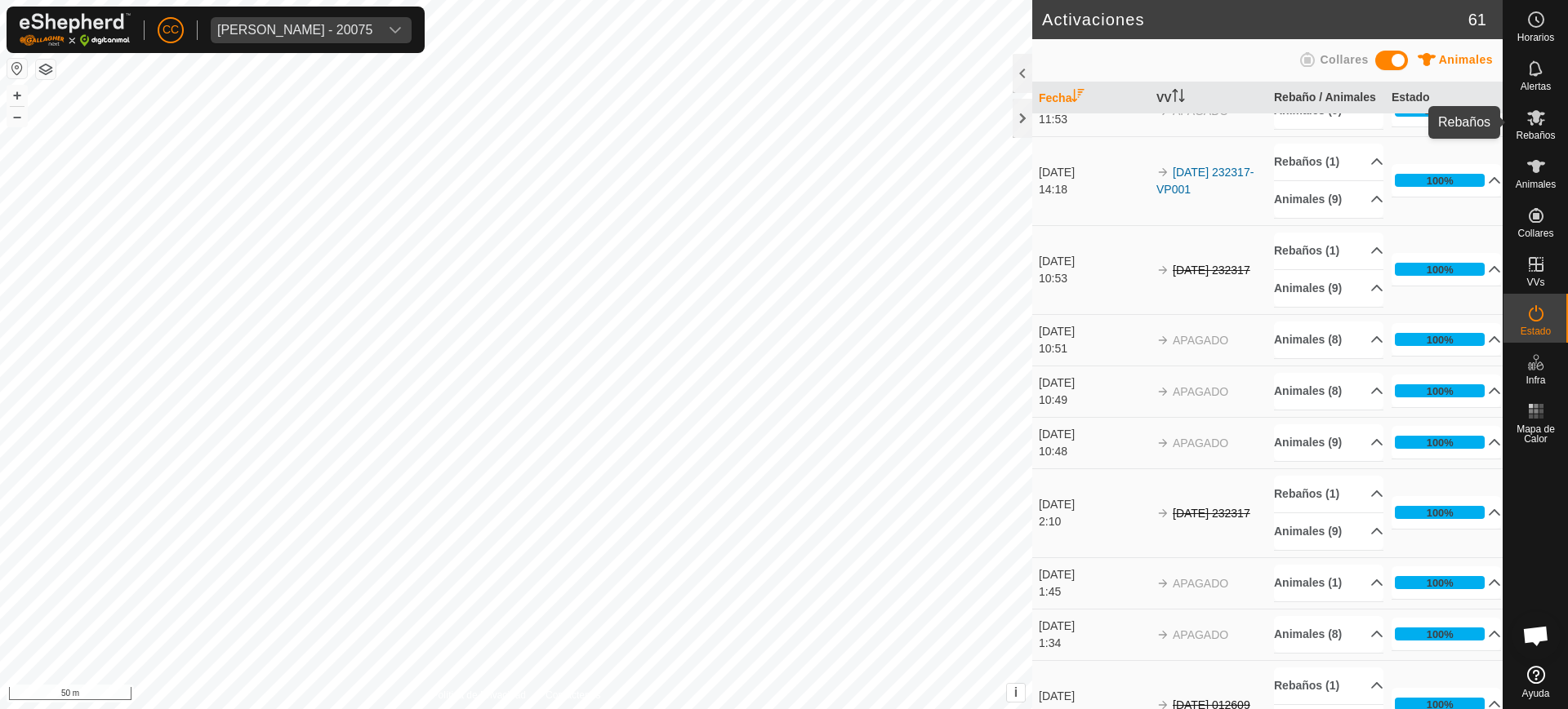
click at [1535, 125] on icon at bounding box center [1536, 117] width 20 height 20
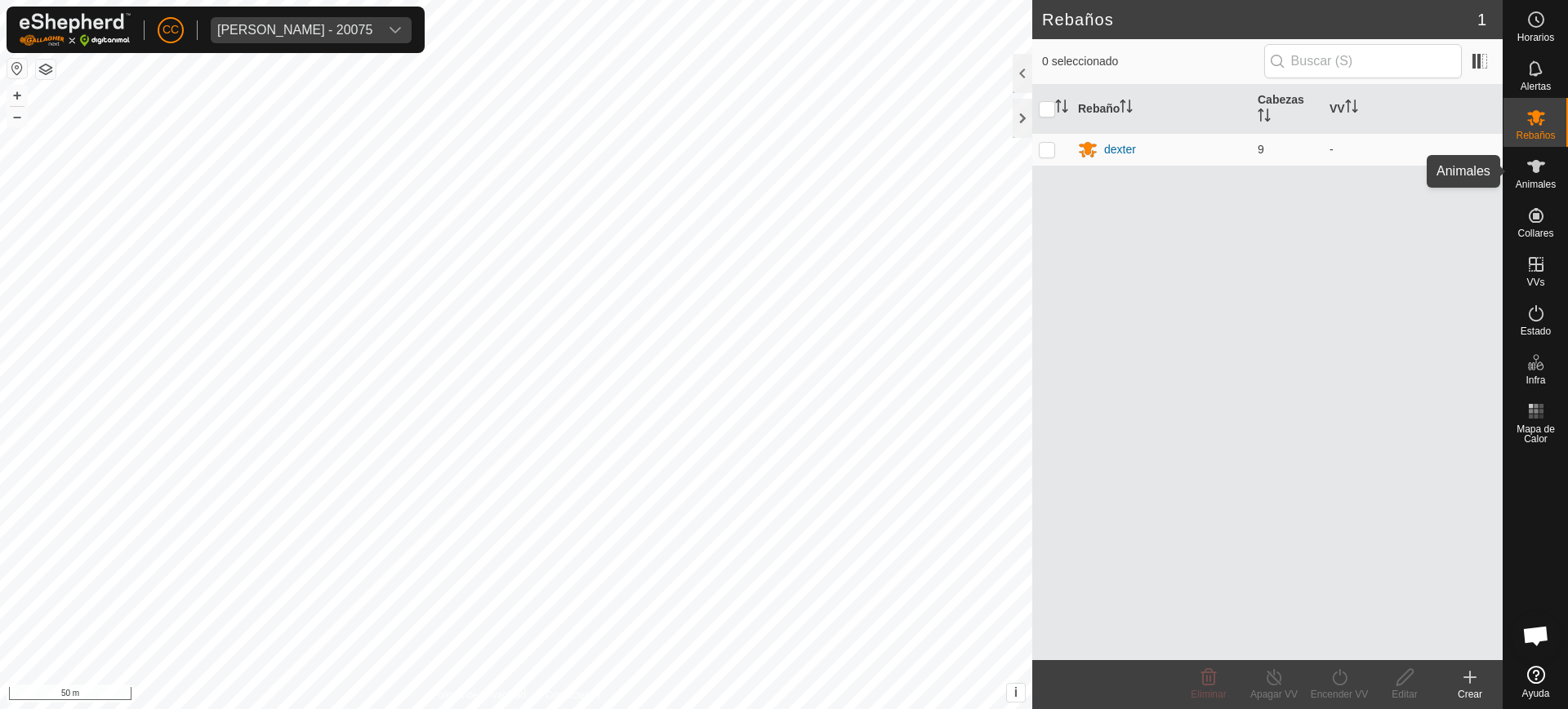
click at [1554, 182] on span "Animales" at bounding box center [1536, 184] width 40 height 10
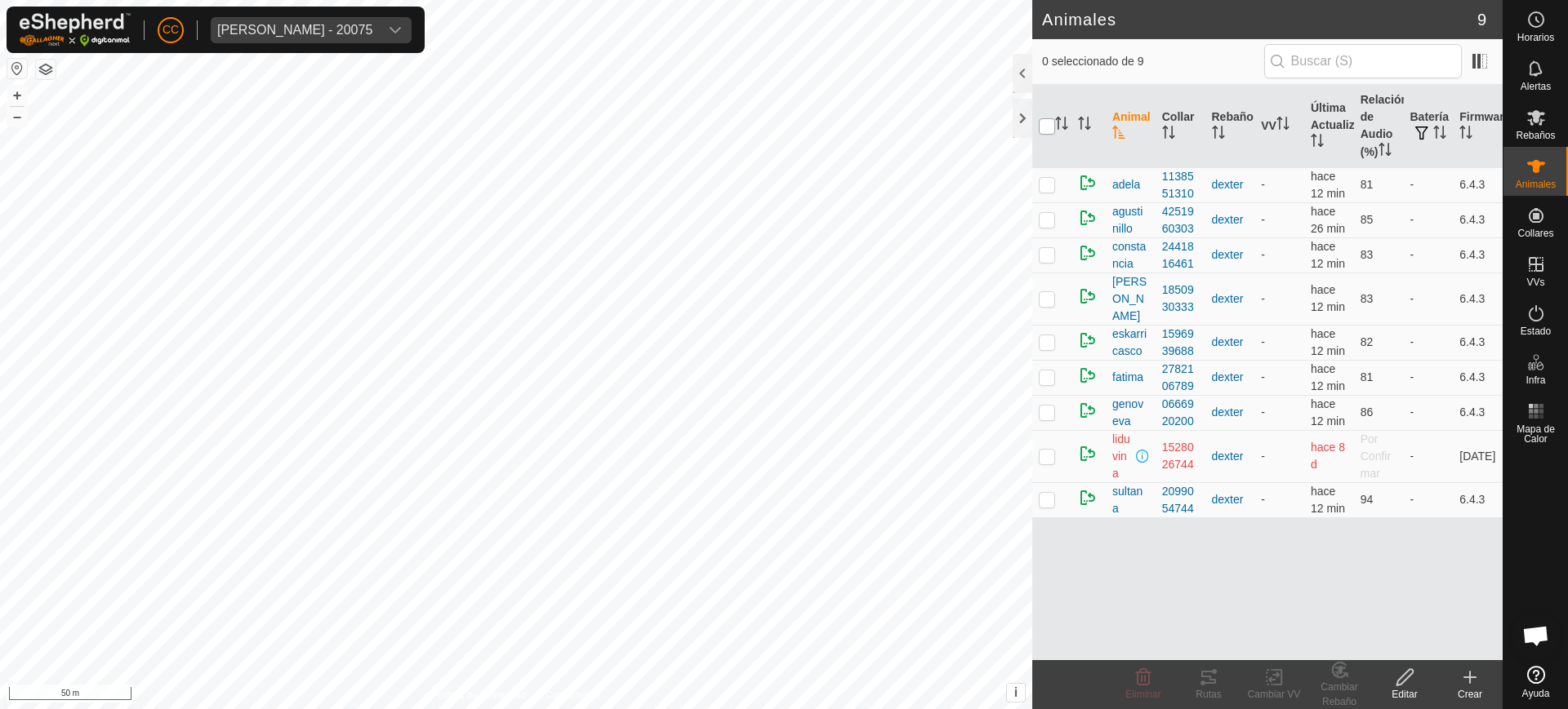
click at [1047, 126] on input "checkbox" at bounding box center [1047, 126] width 16 height 16
checkbox input "true"
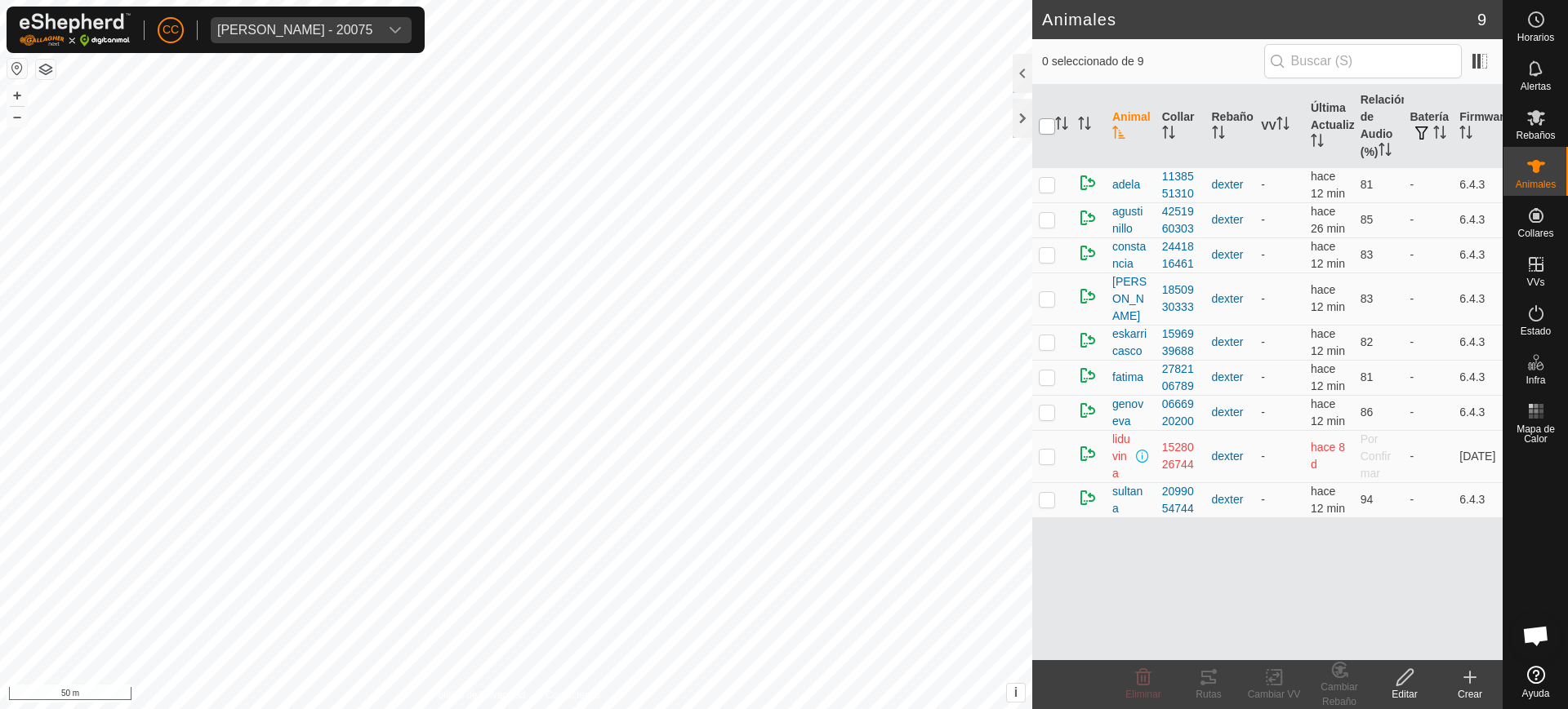
checkbox input "true"
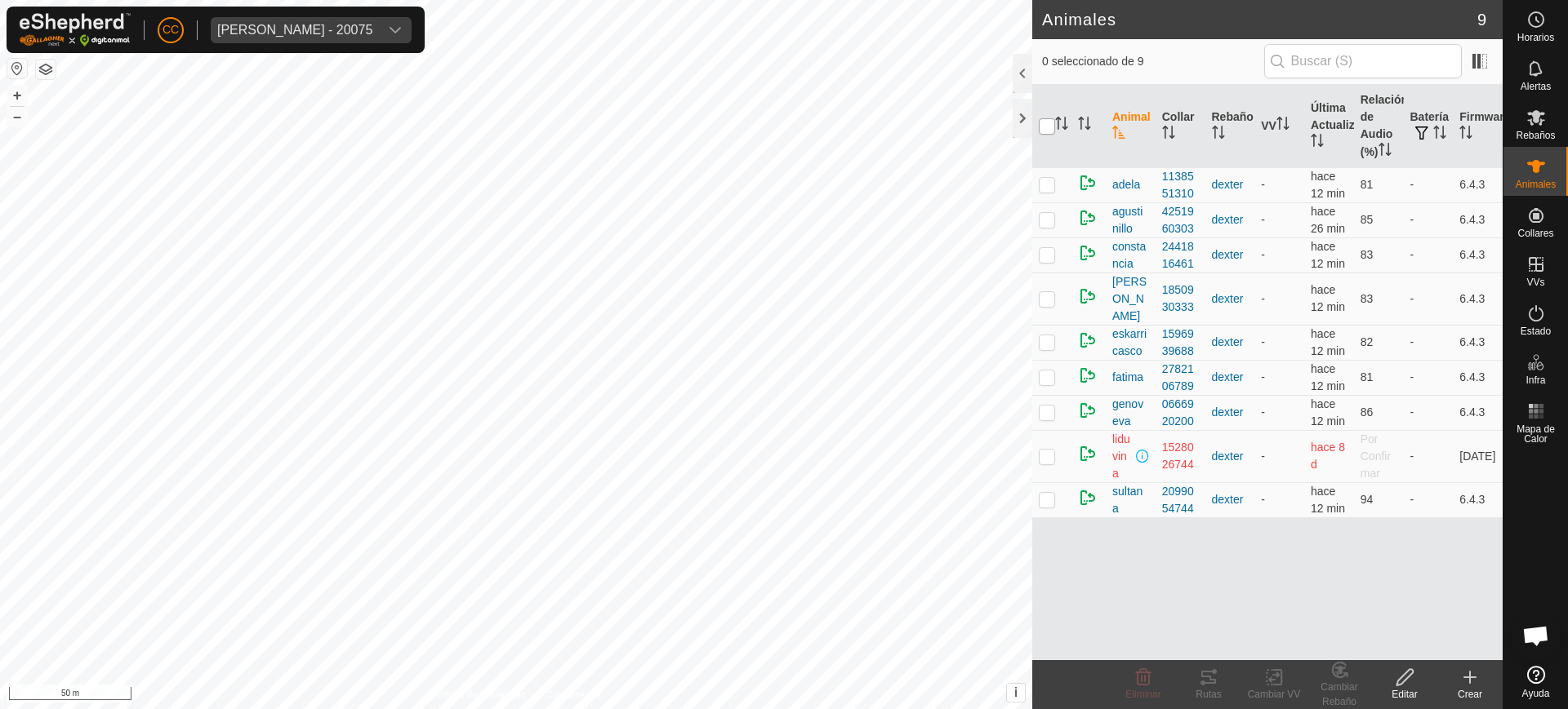
checkbox input "true"
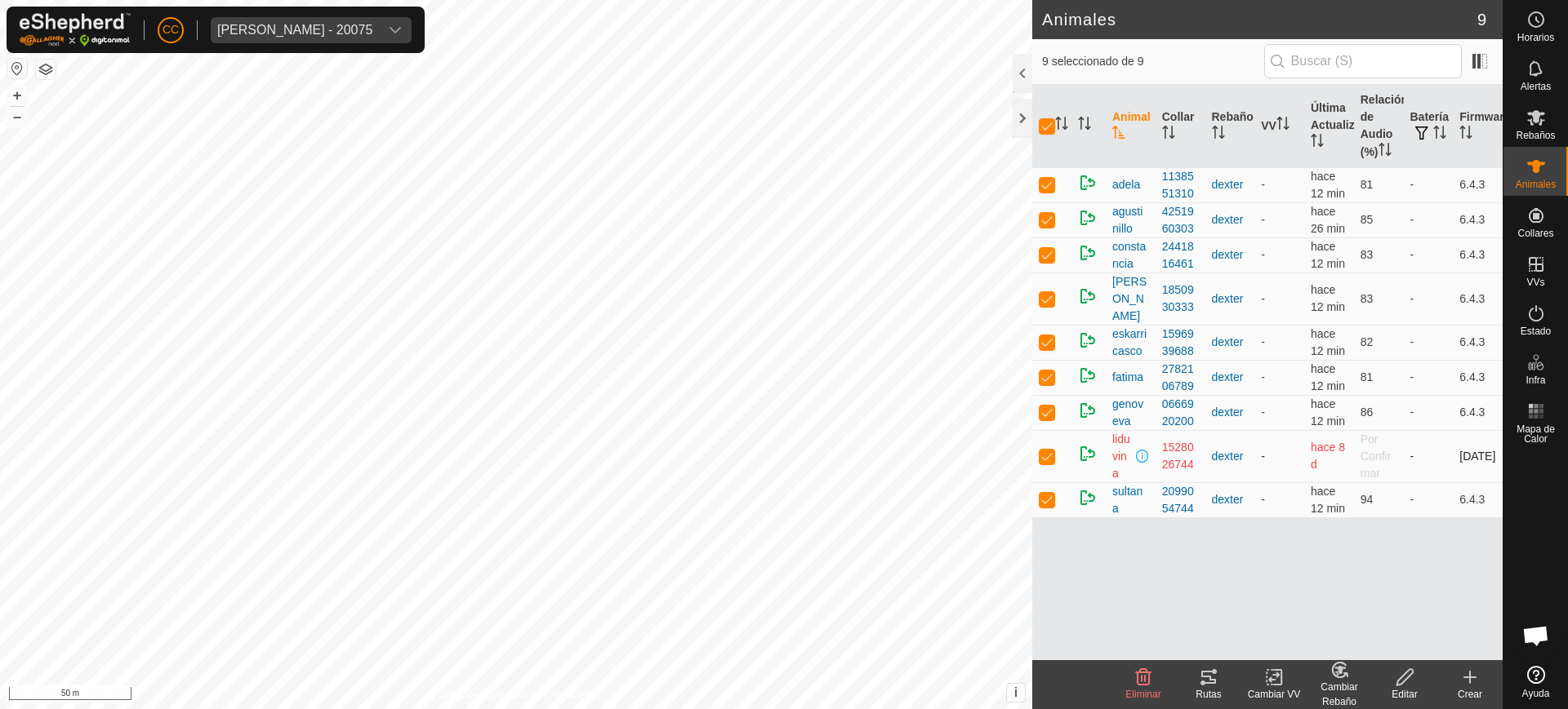
click at [1039, 450] on p-checkbox at bounding box center [1047, 456] width 16 height 13
checkbox input "false"
click at [1212, 690] on div "Rutas" at bounding box center [1209, 694] width 66 height 14
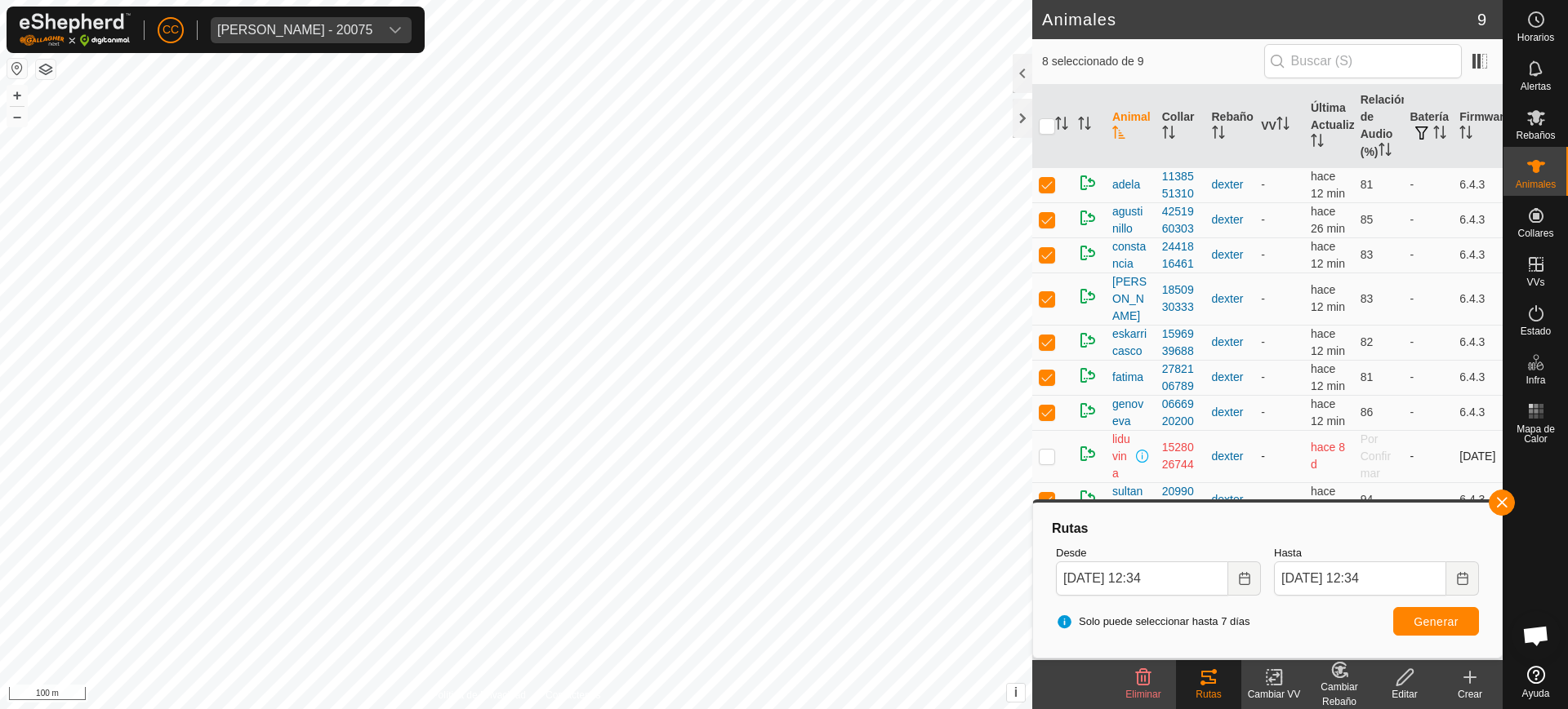
click at [1061, 444] on td at bounding box center [1052, 456] width 39 height 52
checkbox input "true"
click at [1044, 450] on p-checkbox at bounding box center [1047, 456] width 16 height 13
checkbox input "false"
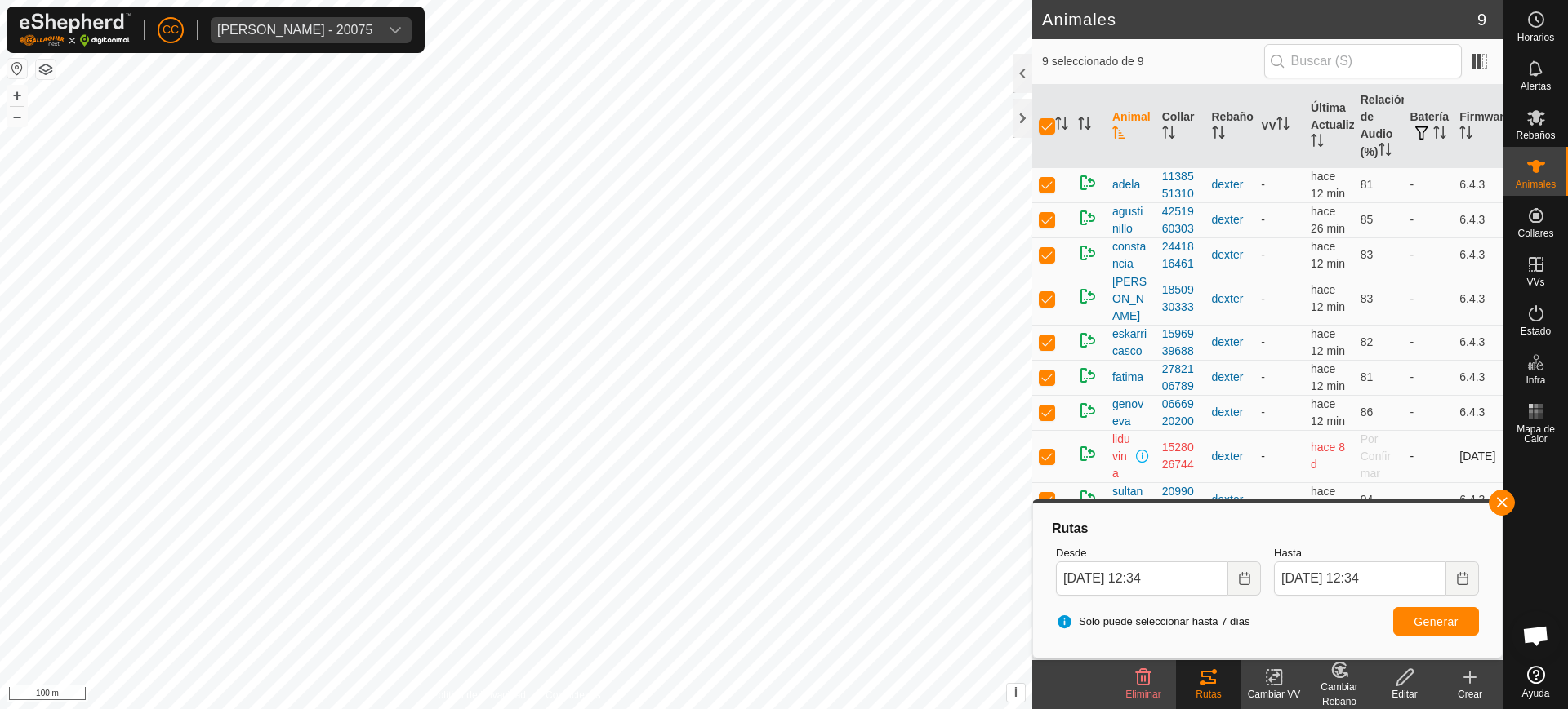
checkbox input "false"
click at [1043, 450] on p-checkbox at bounding box center [1047, 456] width 16 height 13
checkbox input "true"
click at [1043, 450] on p-checkbox at bounding box center [1047, 456] width 16 height 13
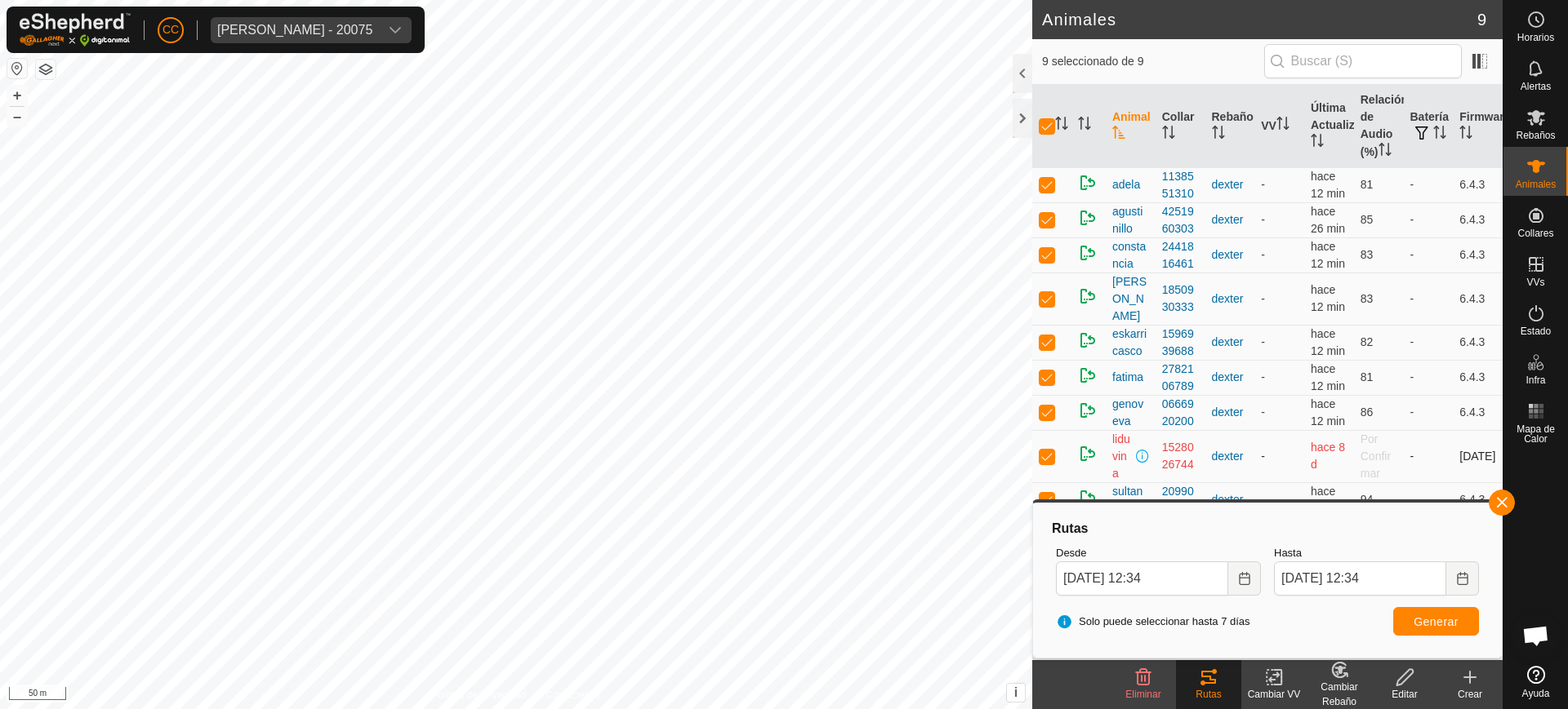
checkbox input "false"
click at [1348, 400] on td "hace 13 min" at bounding box center [1329, 412] width 49 height 35
click at [1047, 450] on p-checkbox at bounding box center [1047, 456] width 16 height 13
checkbox input "true"
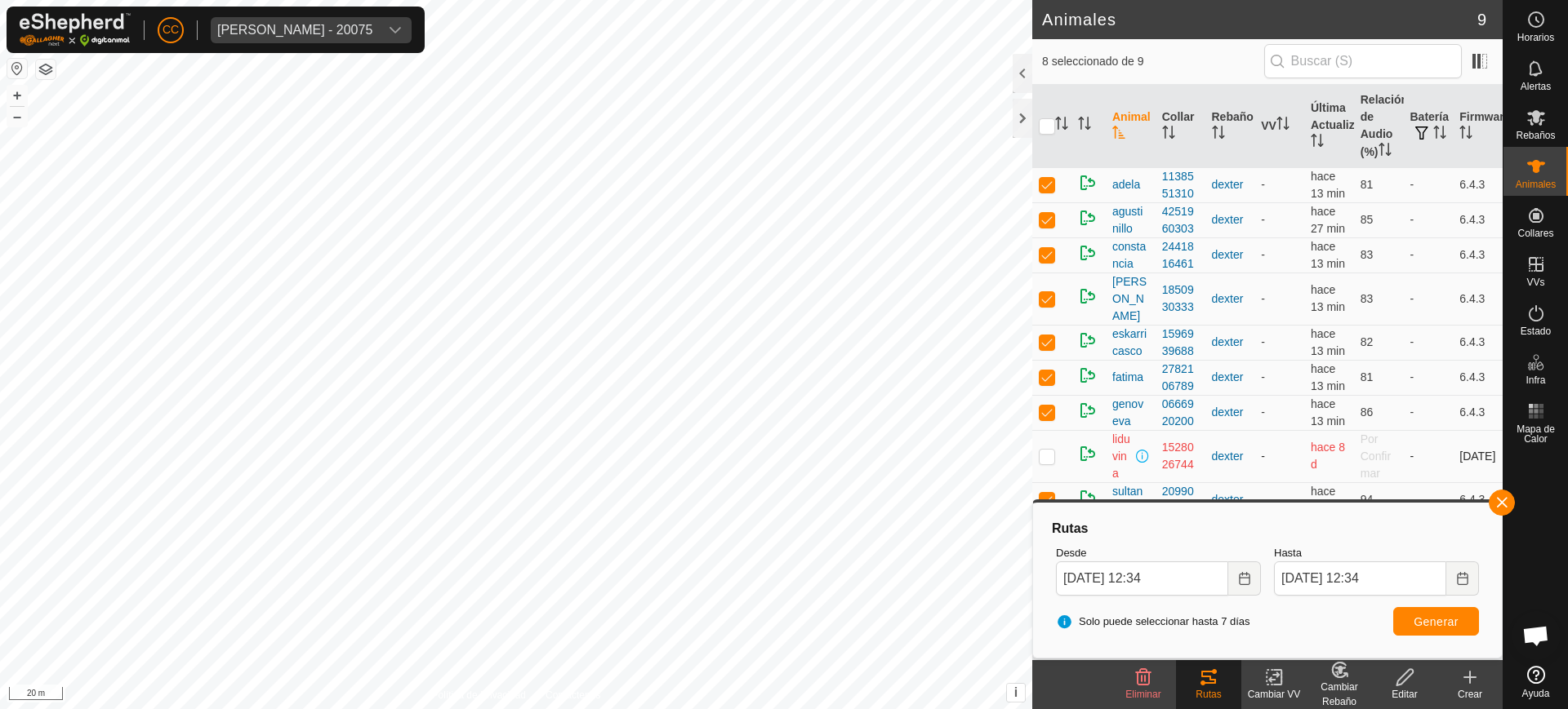
checkbox input "true"
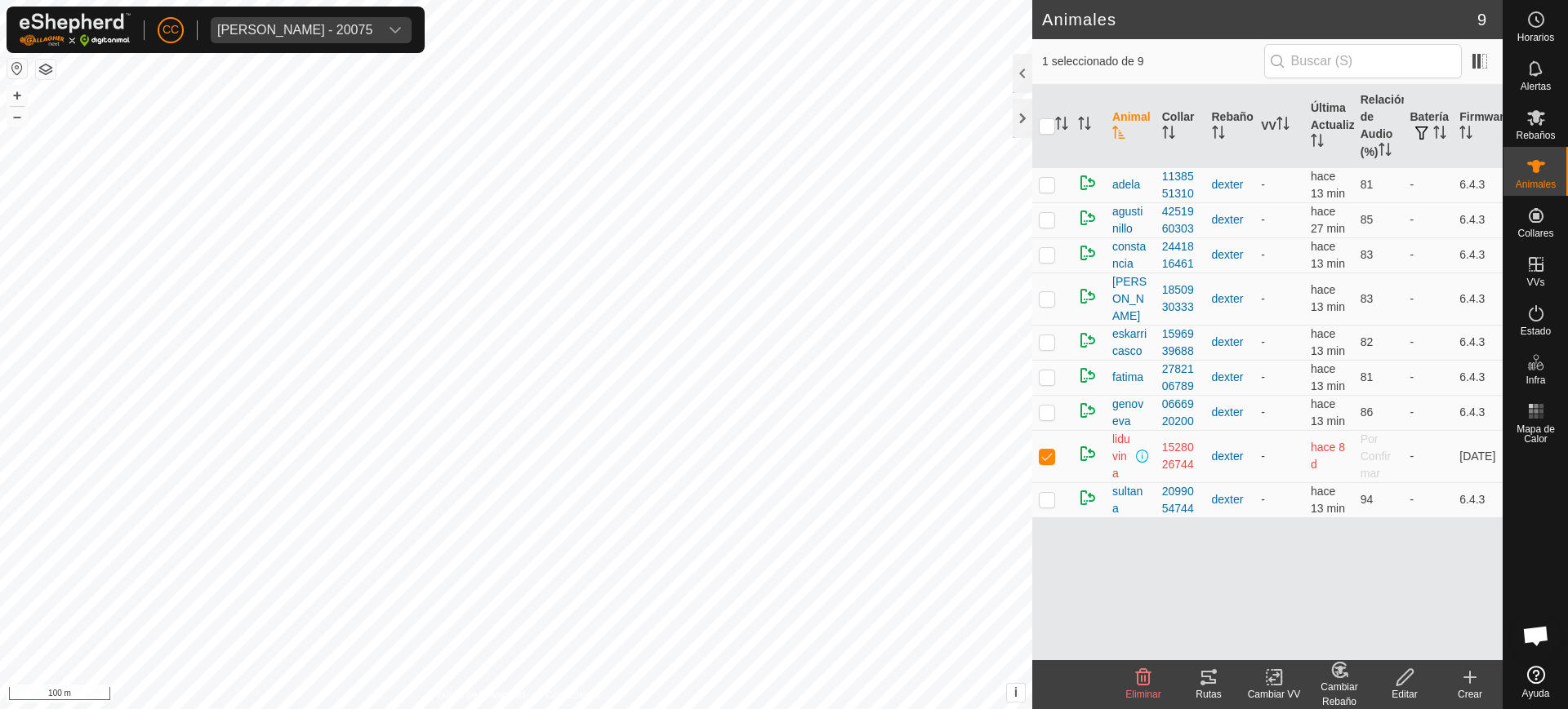
click at [1192, 587] on div "Animal Collar Rebaño VV Última Actualización Relación de Audio (%) Batería Firm…" at bounding box center [1268, 373] width 471 height 576
click at [1028, 437] on div "Animales 9 1 seleccionado de 9 Animal Collar Rebaño VV Última Actualización Rel…" at bounding box center [751, 354] width 1502 height 709
click at [1350, 459] on td "hace 8 d" at bounding box center [1329, 456] width 49 height 52
click at [1531, 321] on icon at bounding box center [1536, 314] width 20 height 20
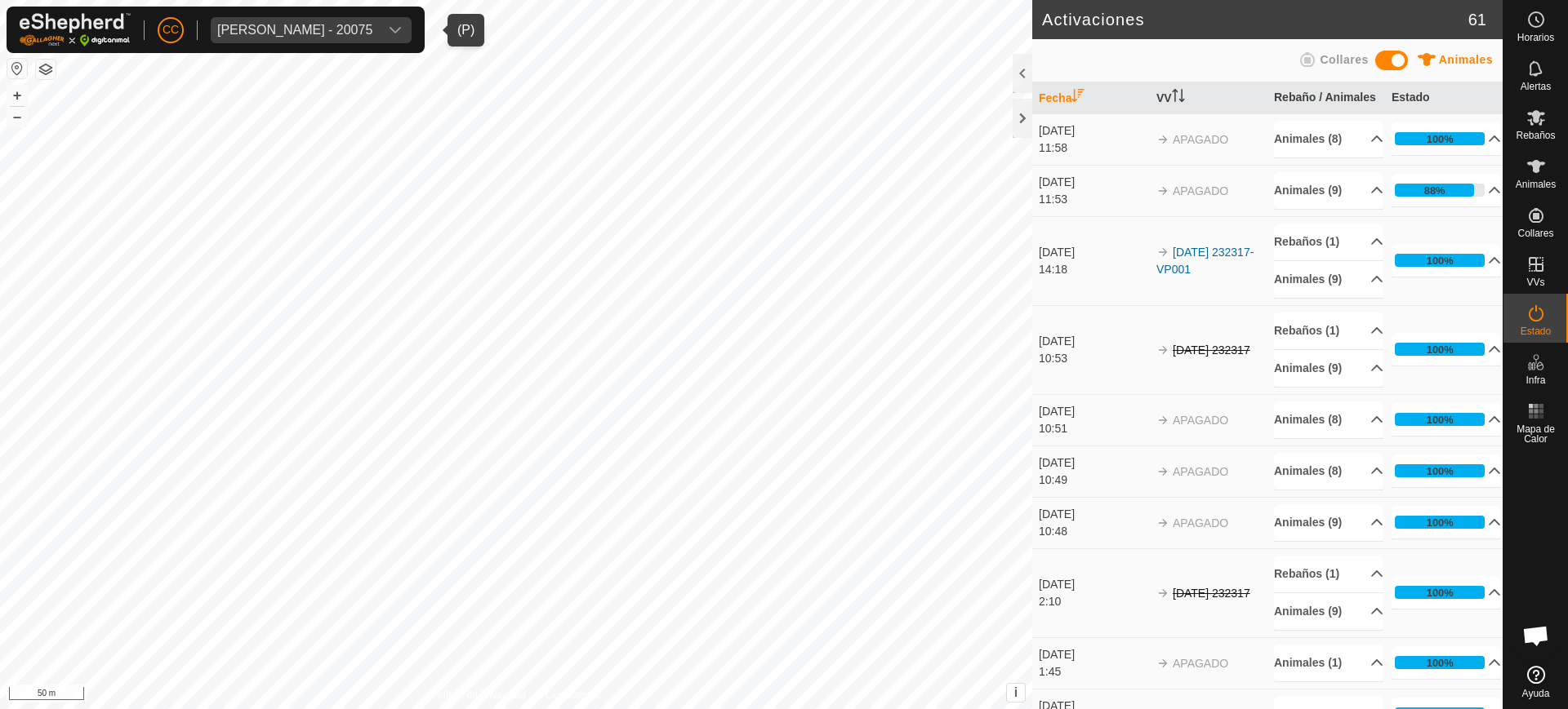
click at [331, 32] on div "[PERSON_NAME] - 20075" at bounding box center [294, 30] width 155 height 13
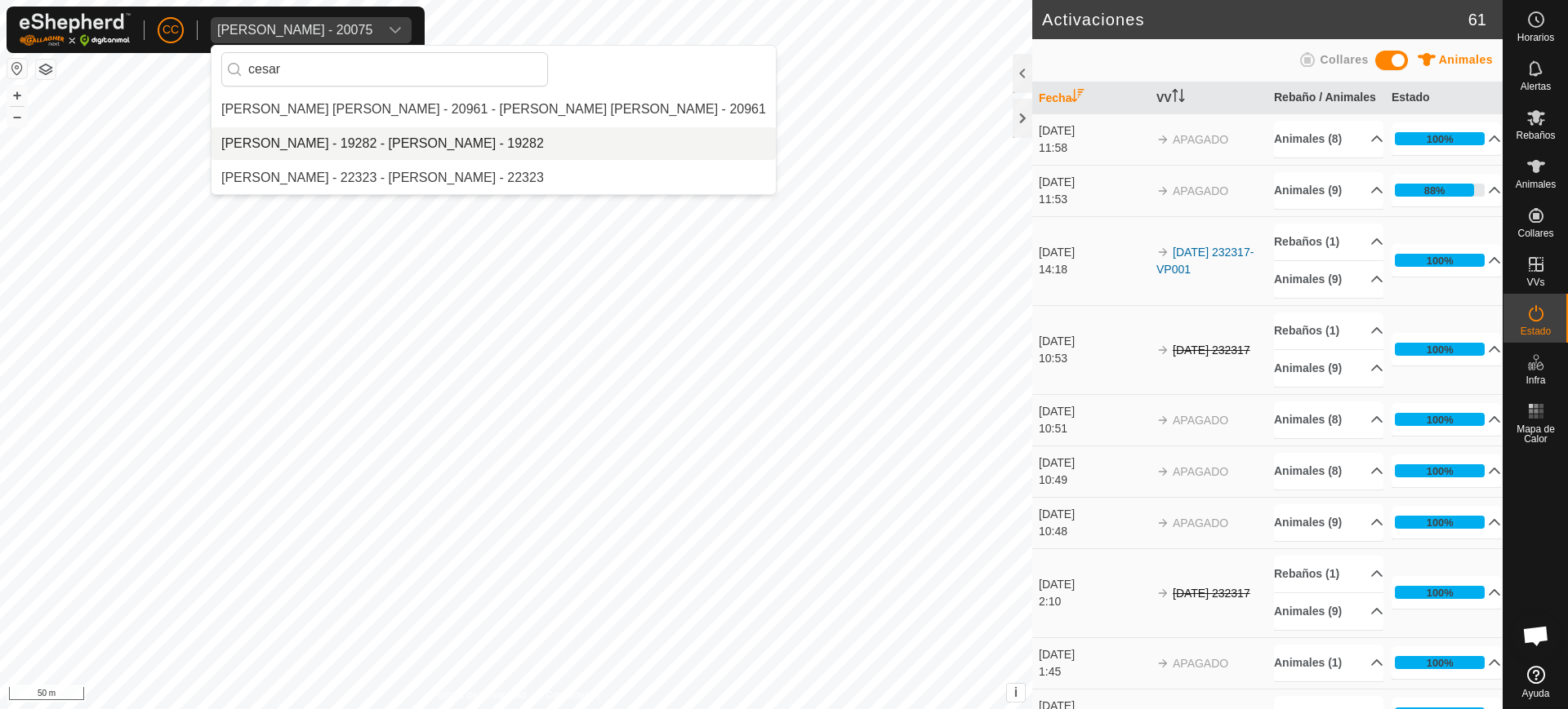
type input "cesar"
click at [321, 150] on li "[PERSON_NAME] - 19282 - [PERSON_NAME] - 19282" at bounding box center [494, 144] width 565 height 32
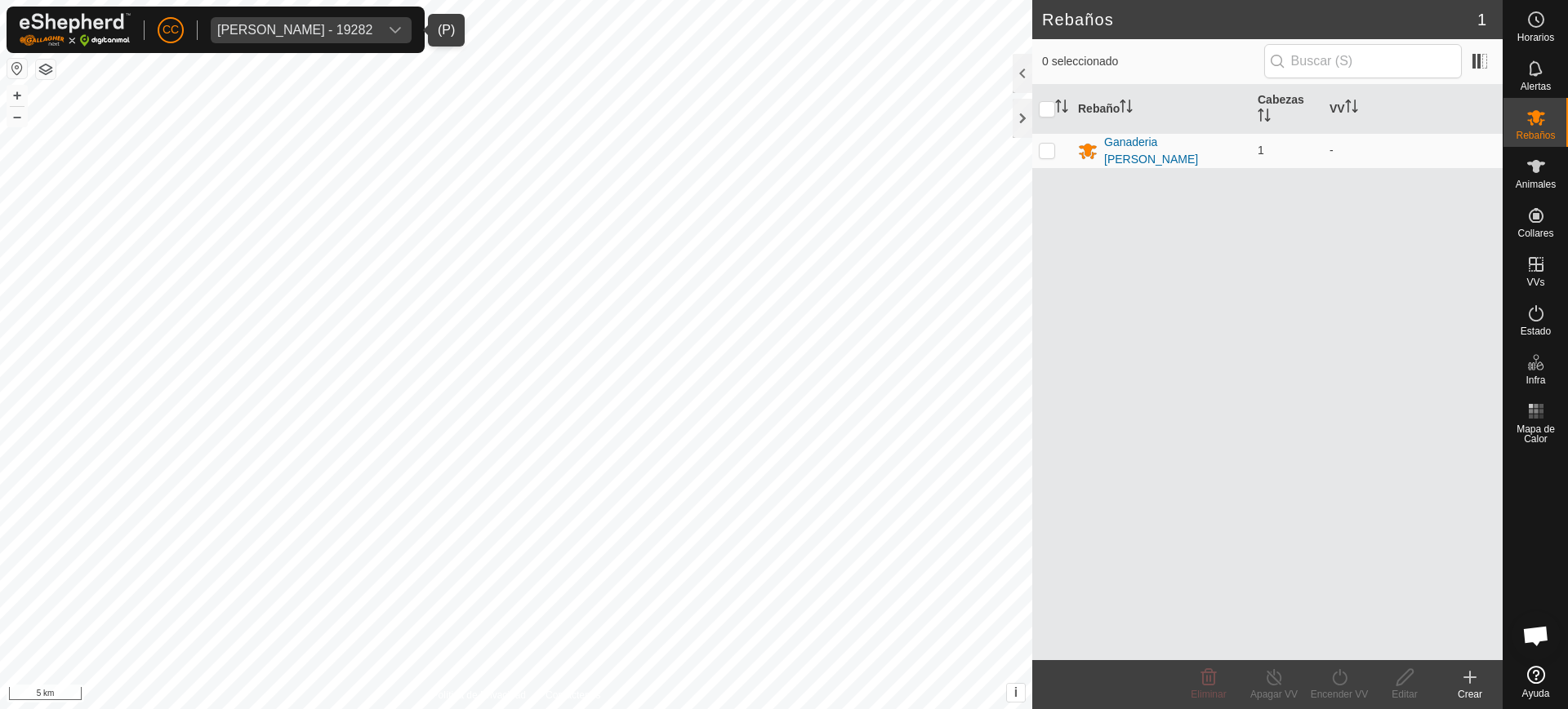
click at [10, 64] on button "button" at bounding box center [17, 68] width 20 height 20
click at [353, 39] on span "Cesar Lopez Moledo - 19282" at bounding box center [295, 29] width 168 height 26
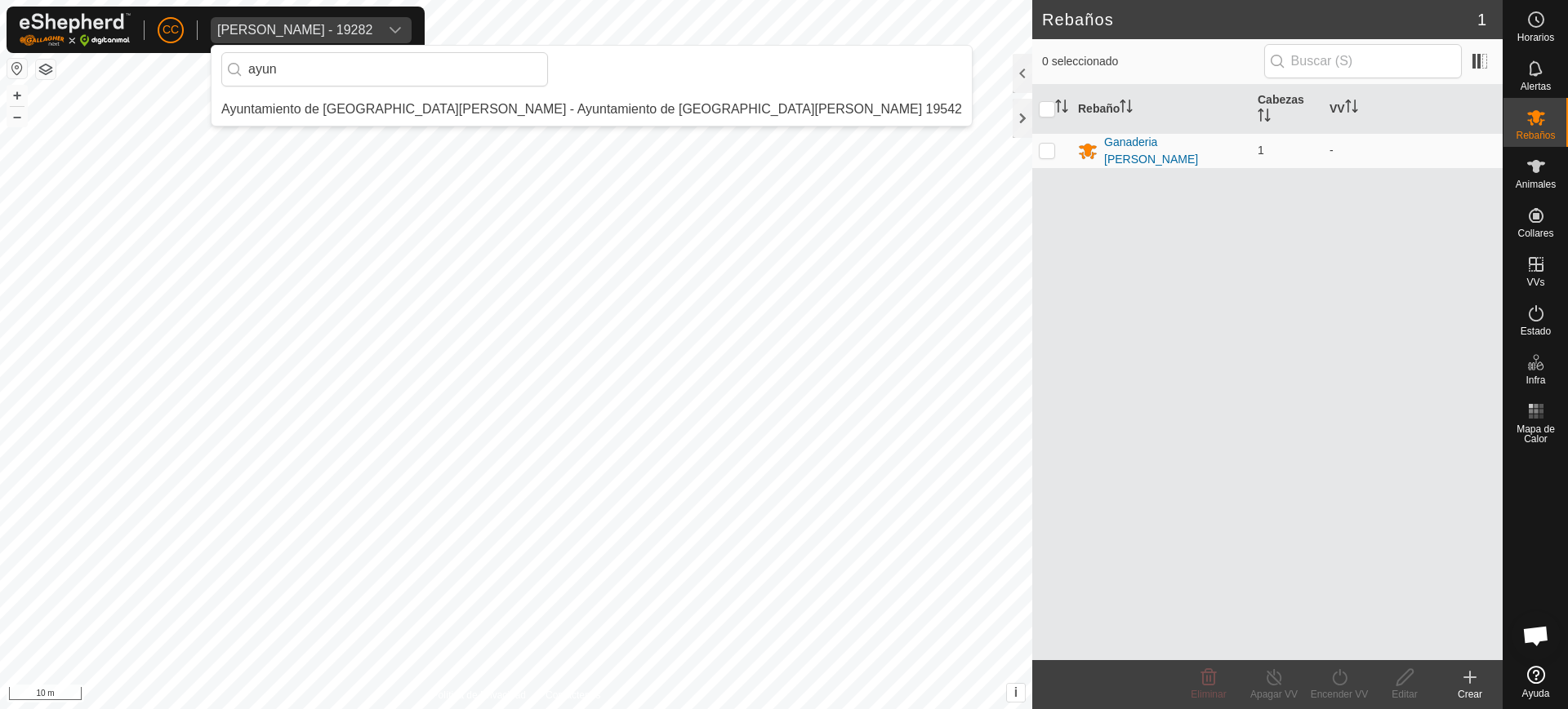
type input "ayun"
click at [377, 113] on li "Ayuntamiento de [GEOGRAPHIC_DATA][PERSON_NAME] - Ayuntamiento de [GEOGRAPHIC_DA…" at bounding box center [591, 109] width 761 height 32
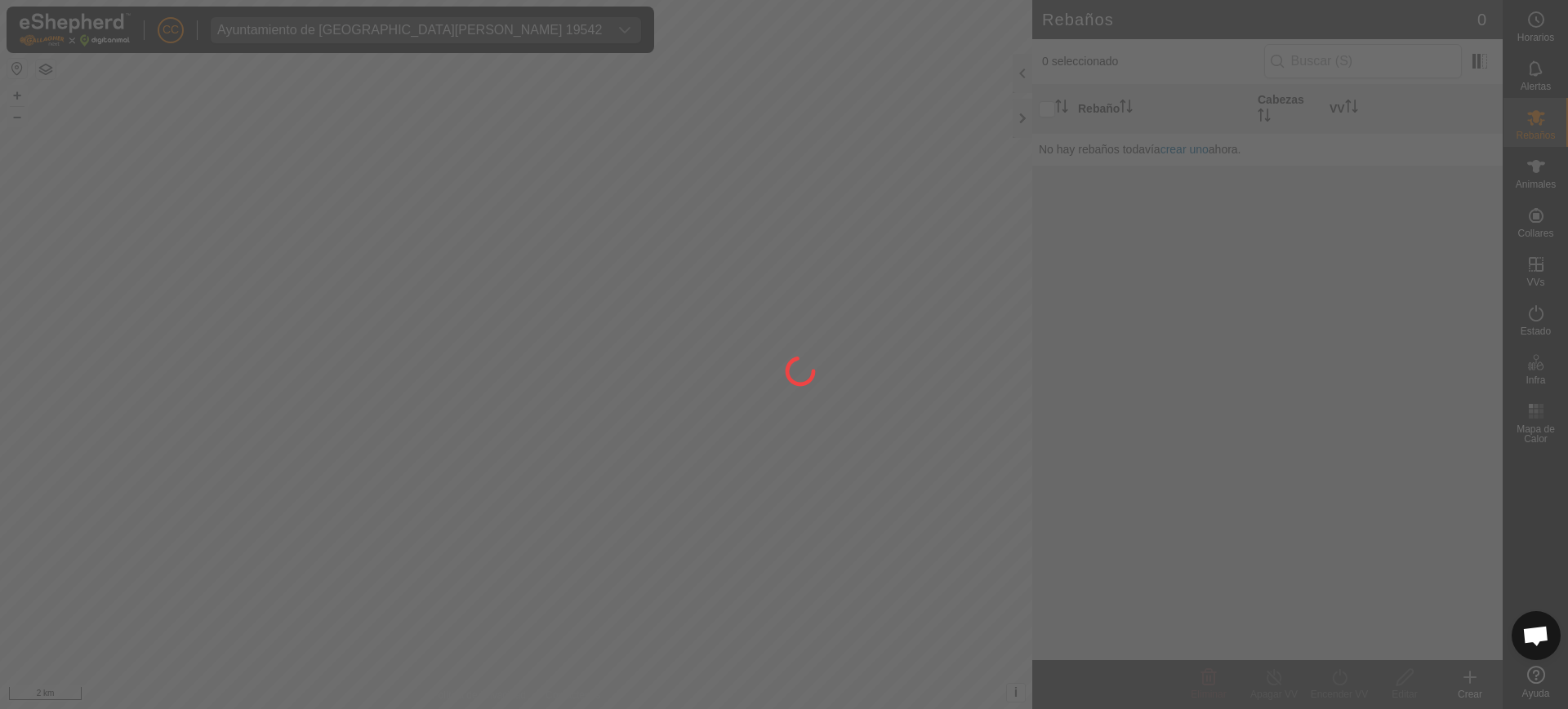
click at [1528, 72] on div at bounding box center [784, 354] width 1568 height 709
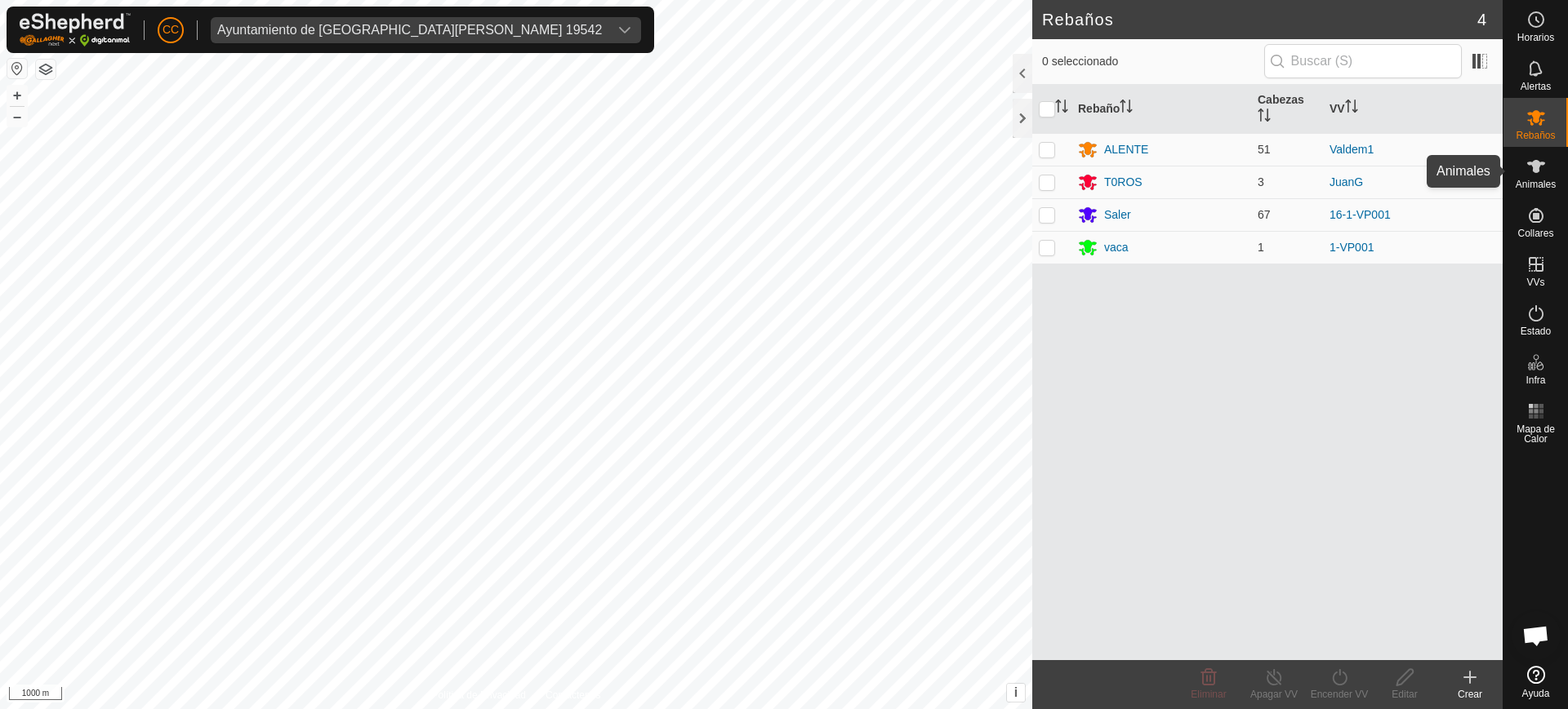
click at [1548, 159] on es-animals-svg-icon at bounding box center [1536, 165] width 29 height 26
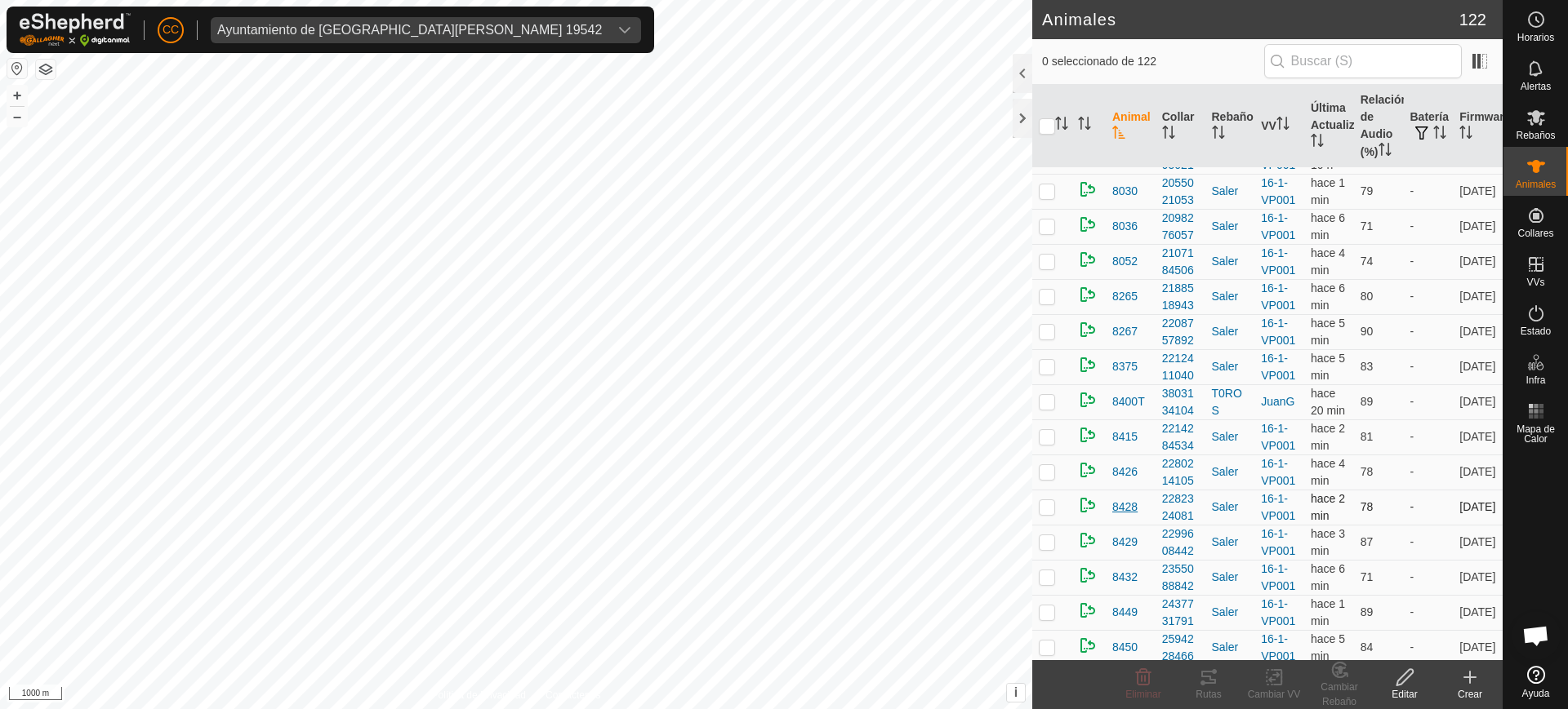
scroll to position [2551, 0]
click at [1050, 229] on p-checkbox at bounding box center [1047, 231] width 16 height 13
checkbox input "true"
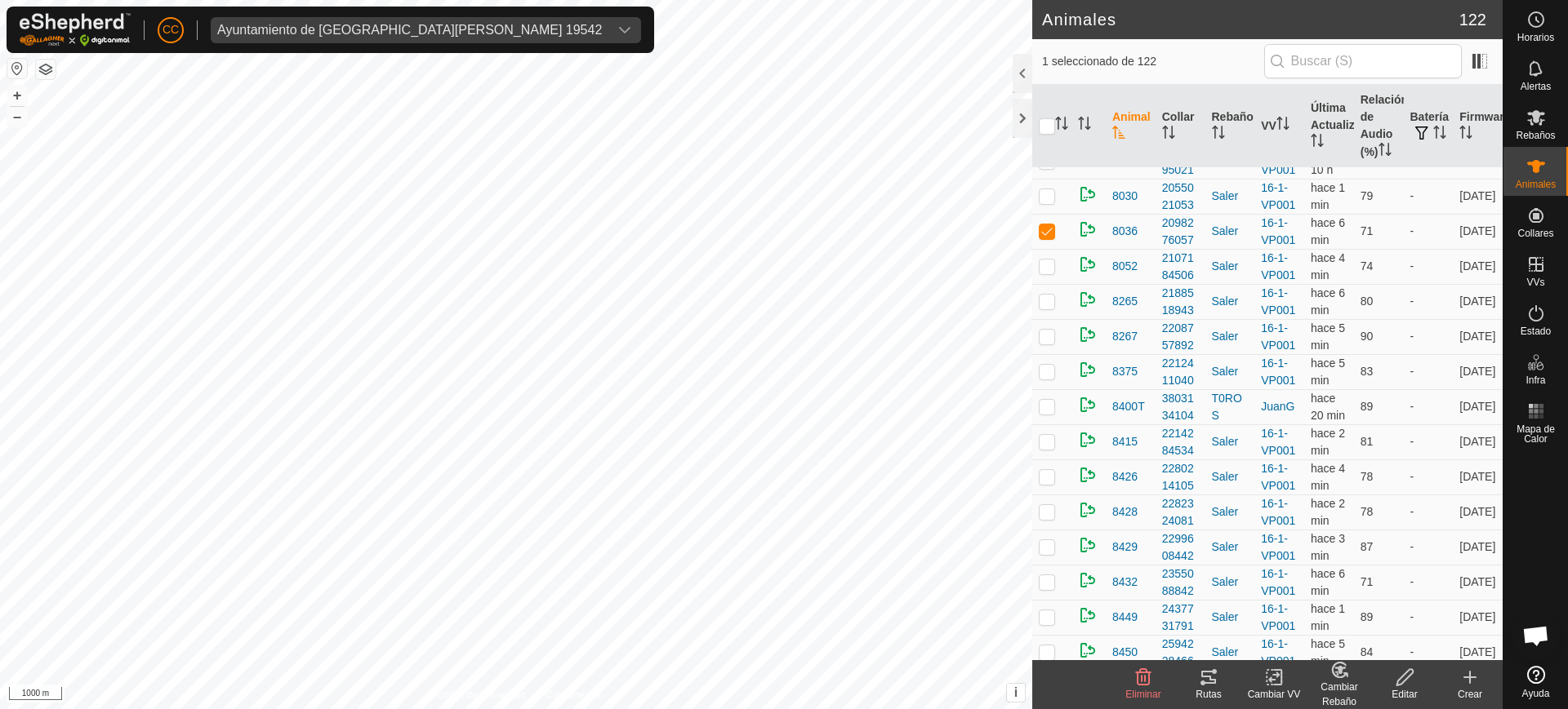
click at [1214, 681] on icon at bounding box center [1208, 678] width 14 height 13
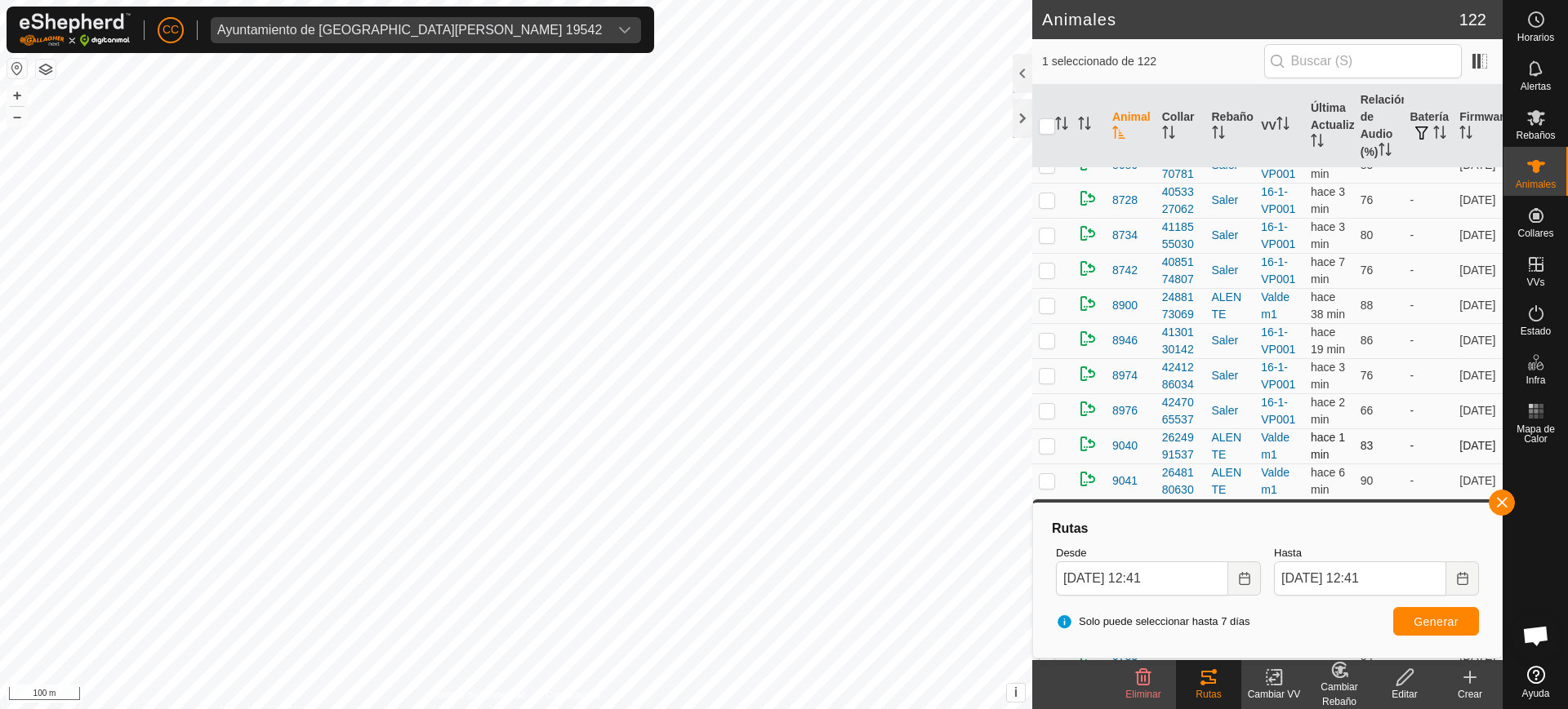
scroll to position [3790, 0]
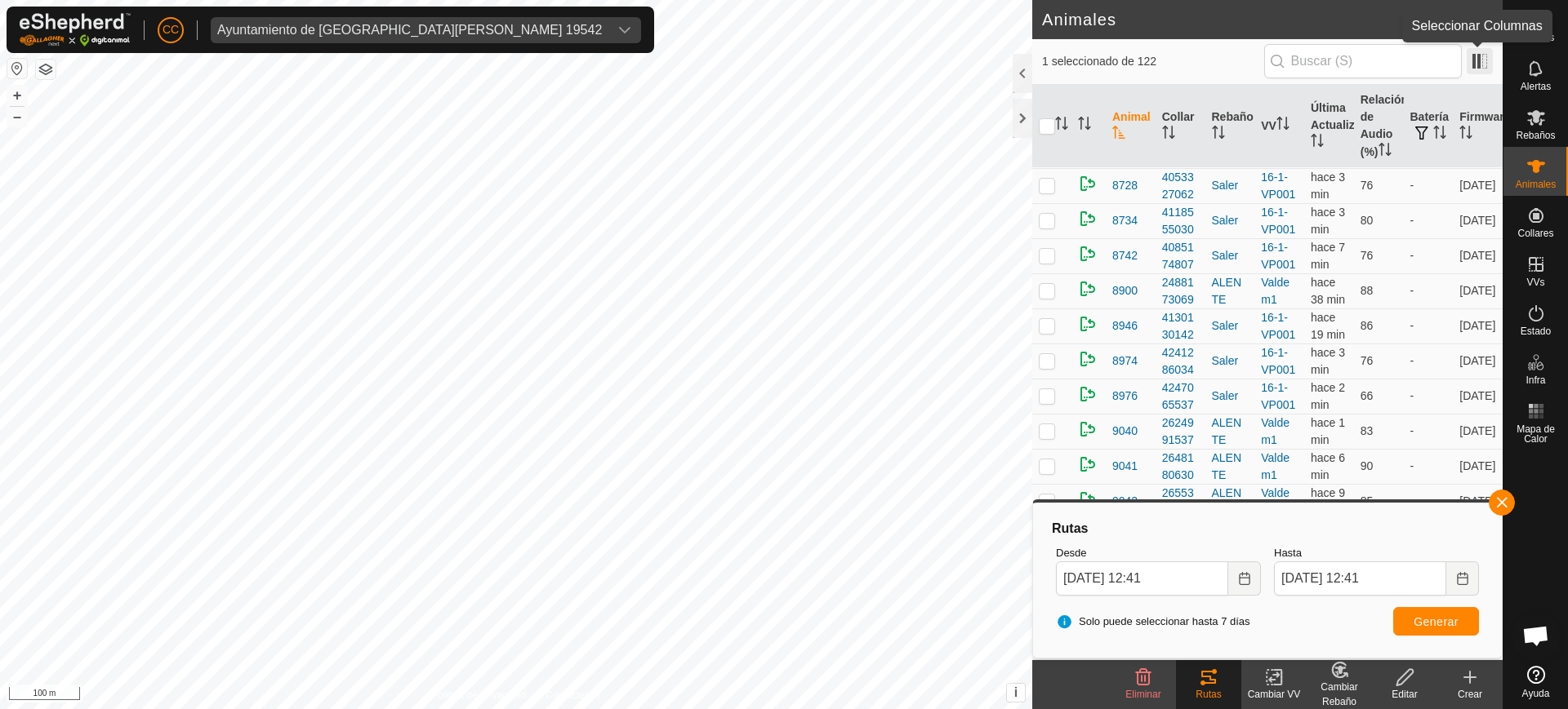
click at [1482, 55] on span at bounding box center [1480, 61] width 26 height 26
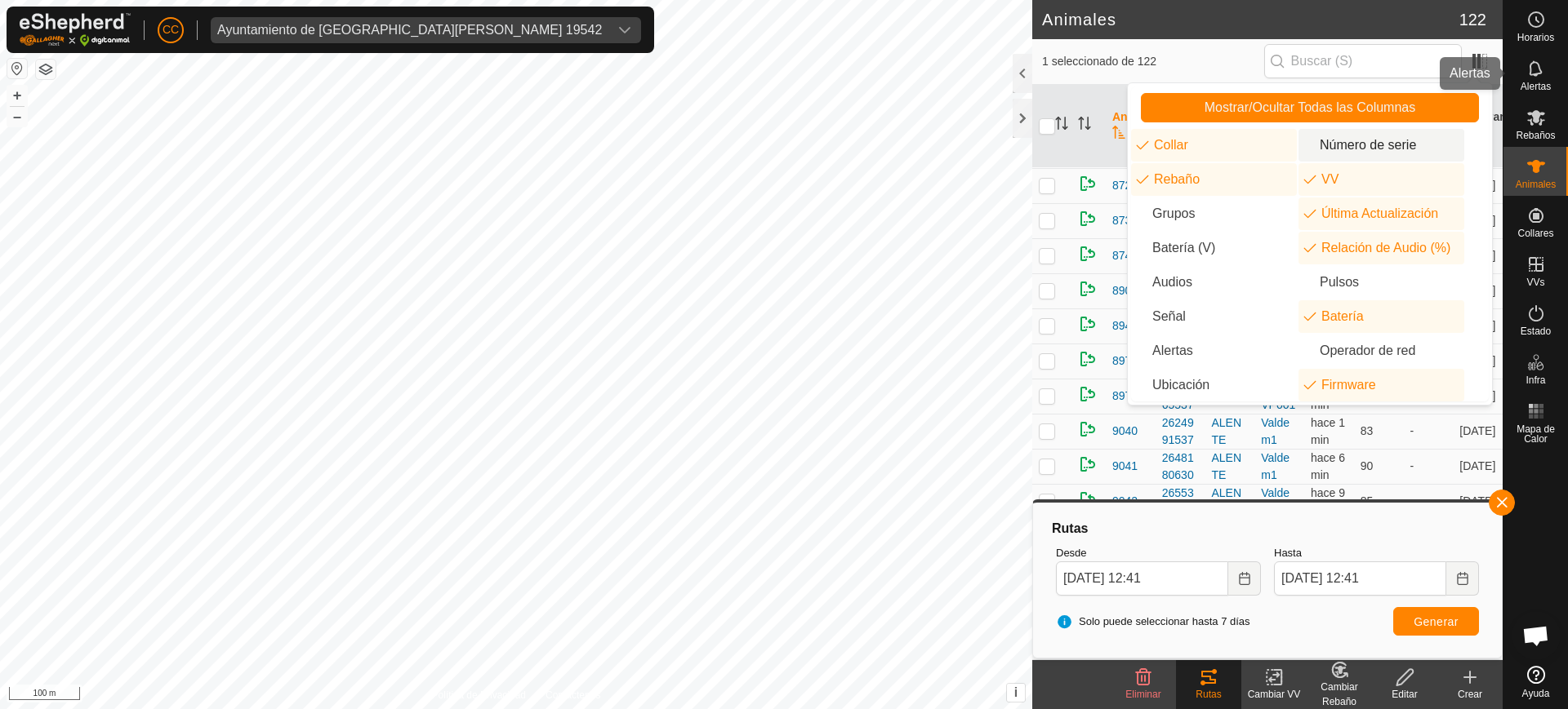
click at [1543, 60] on icon at bounding box center [1536, 68] width 20 height 20
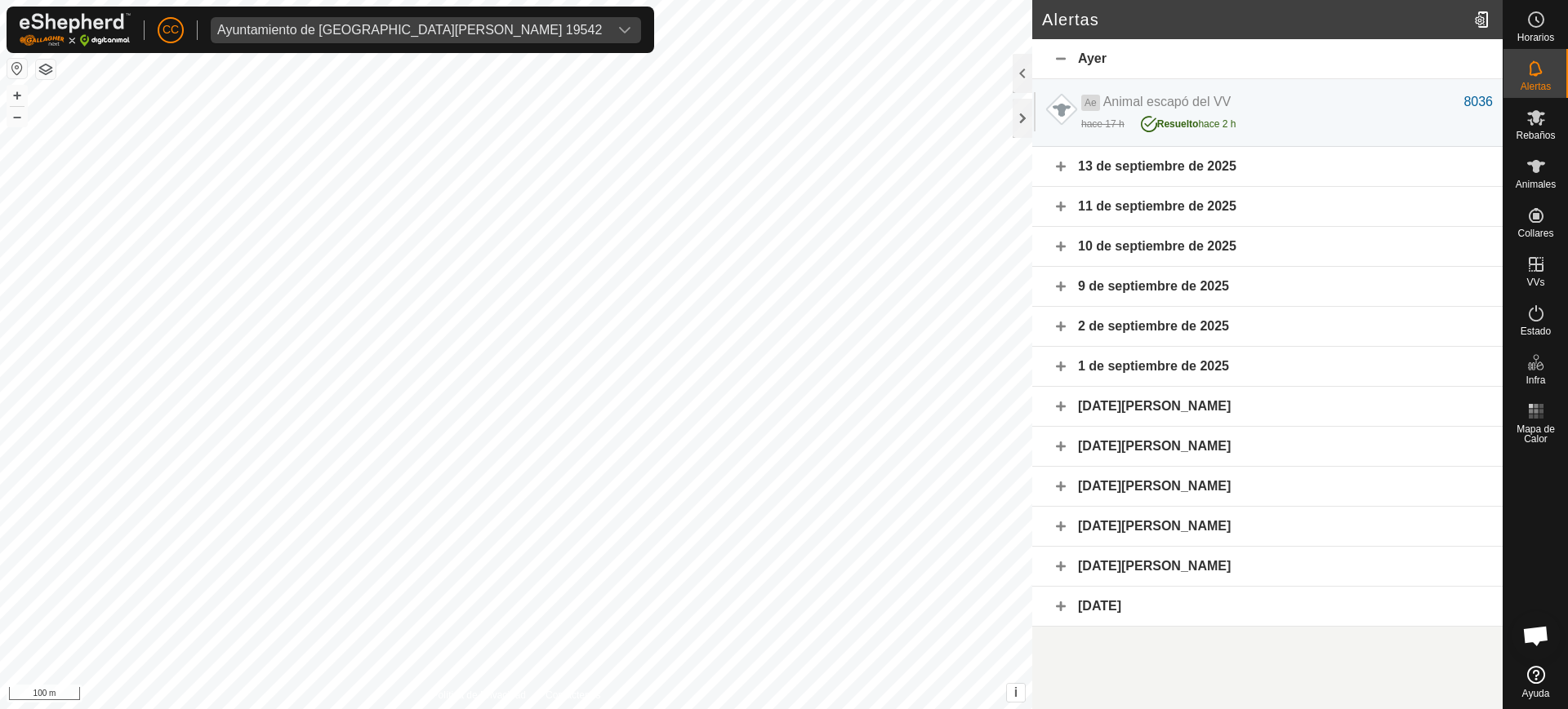
click at [1366, 167] on div "13 de septiembre de 2025" at bounding box center [1268, 167] width 471 height 40
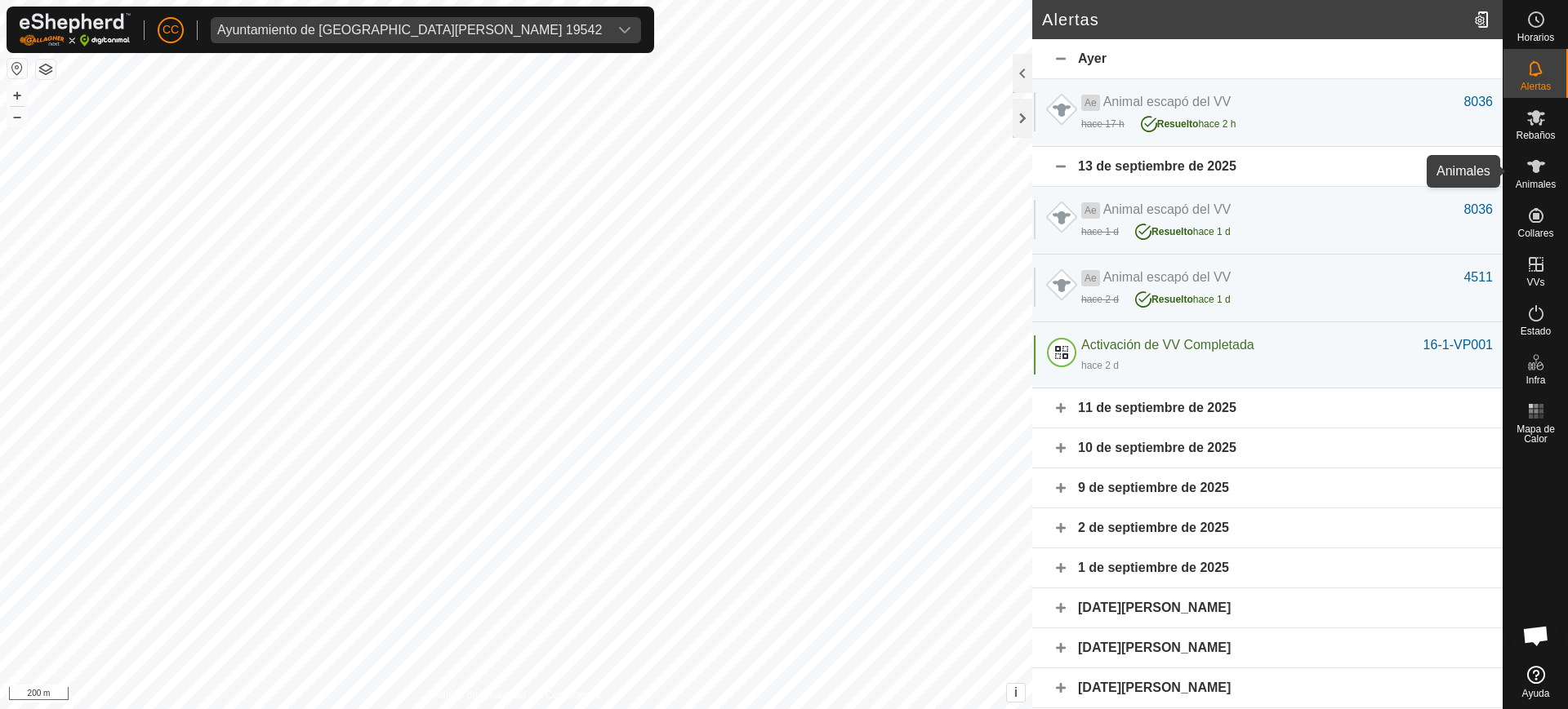
click at [1538, 177] on es-animals-svg-icon at bounding box center [1536, 165] width 29 height 26
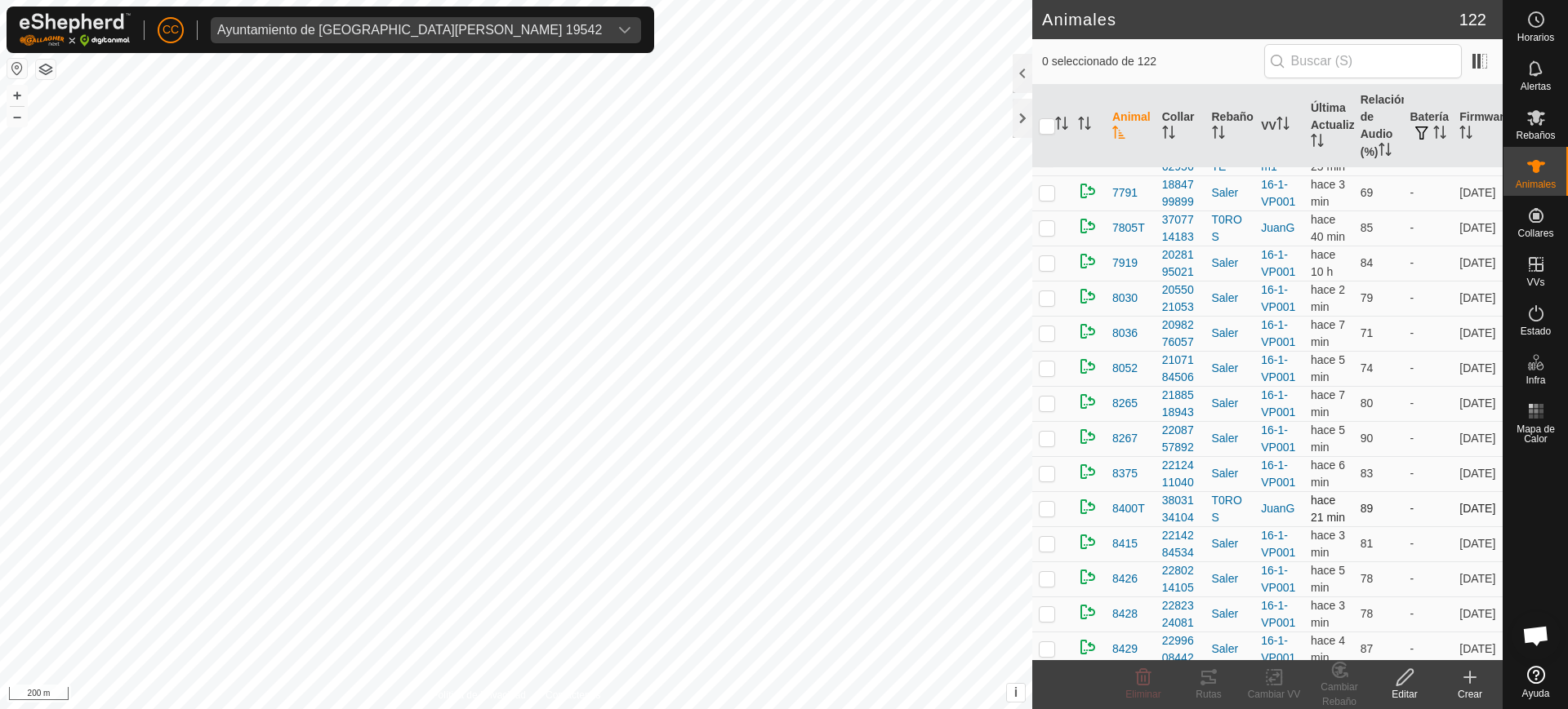
scroll to position [2551, 0]
click at [1051, 229] on p-checkbox at bounding box center [1047, 231] width 16 height 13
checkbox input "true"
click at [1210, 677] on icon at bounding box center [1208, 678] width 14 height 13
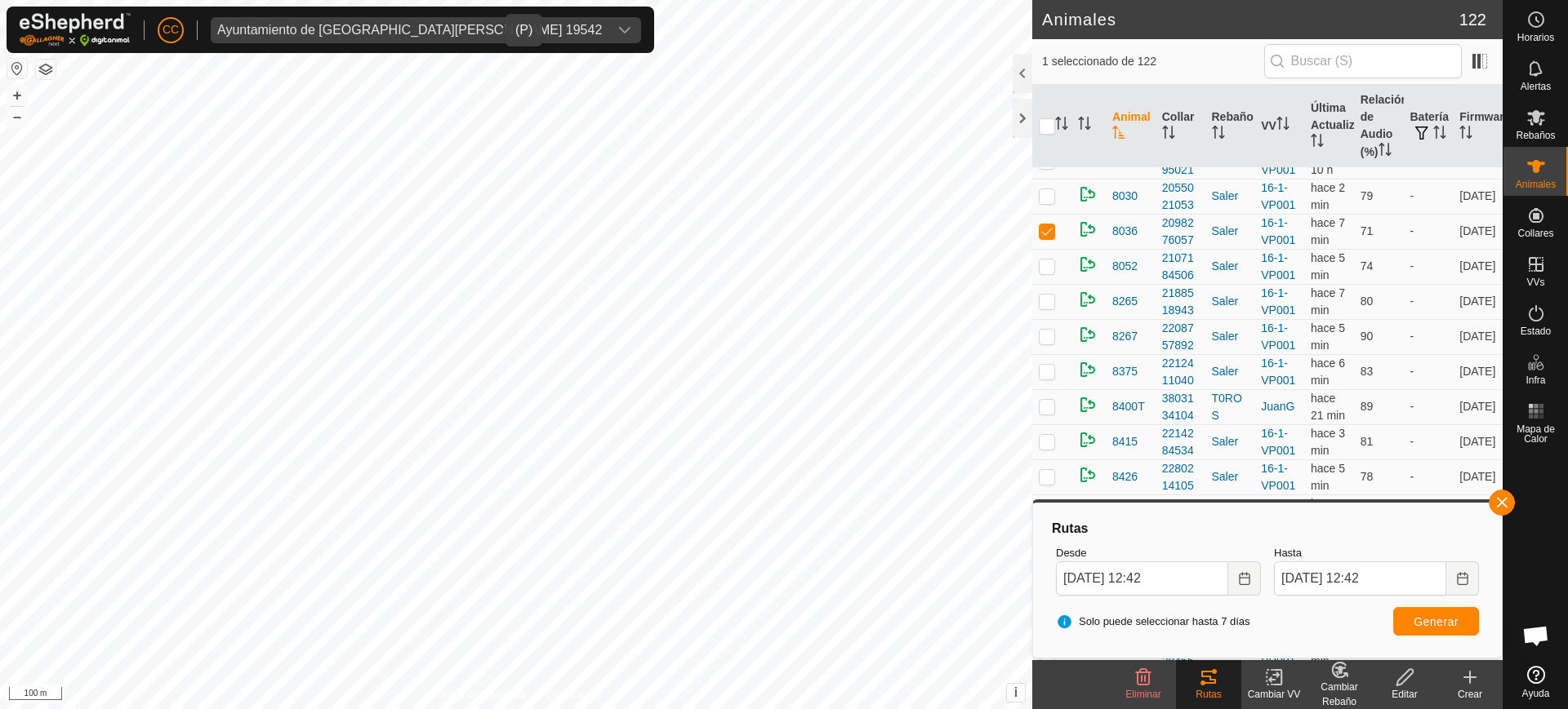
click at [361, 34] on div "Ayuntamiento de Almaraz de Duero 19542" at bounding box center [409, 30] width 385 height 13
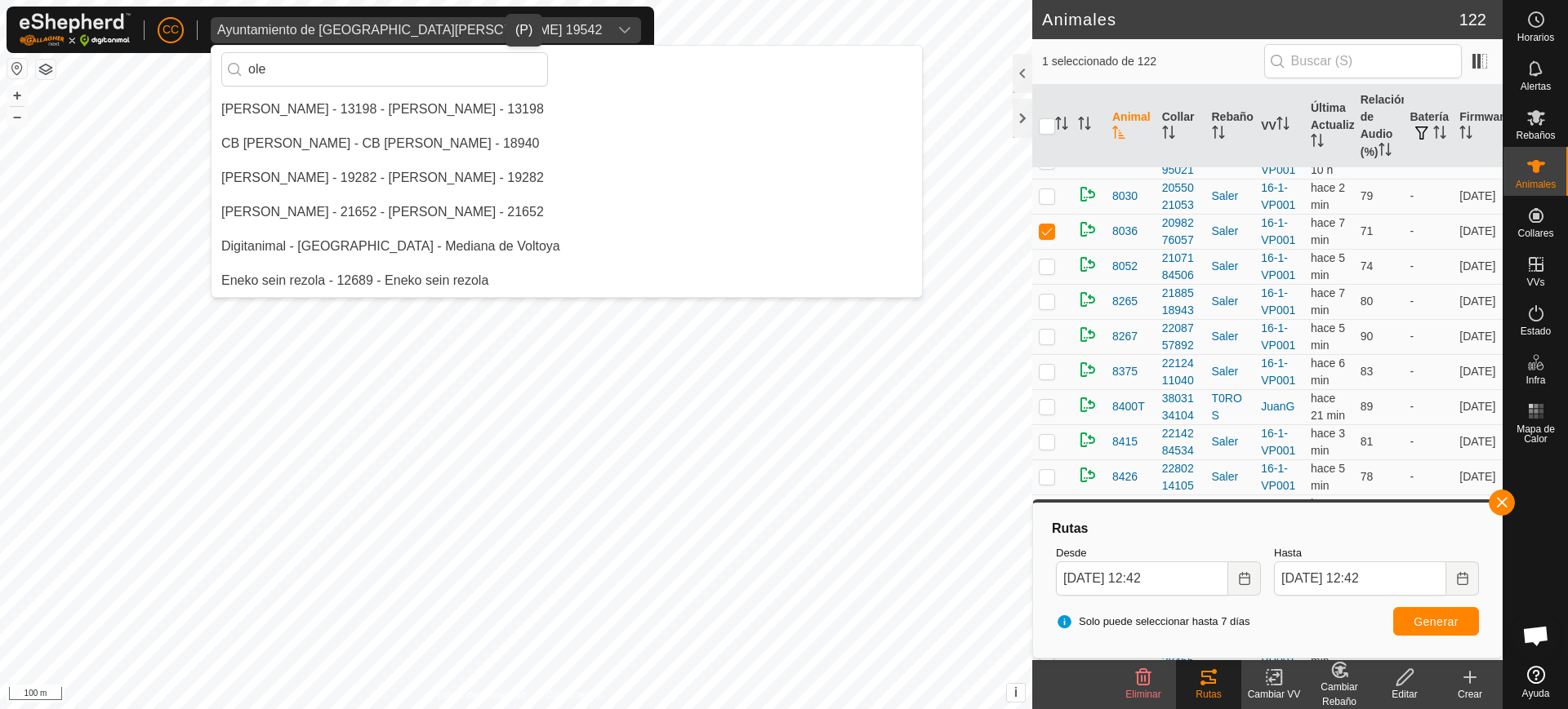
scroll to position [0, 0]
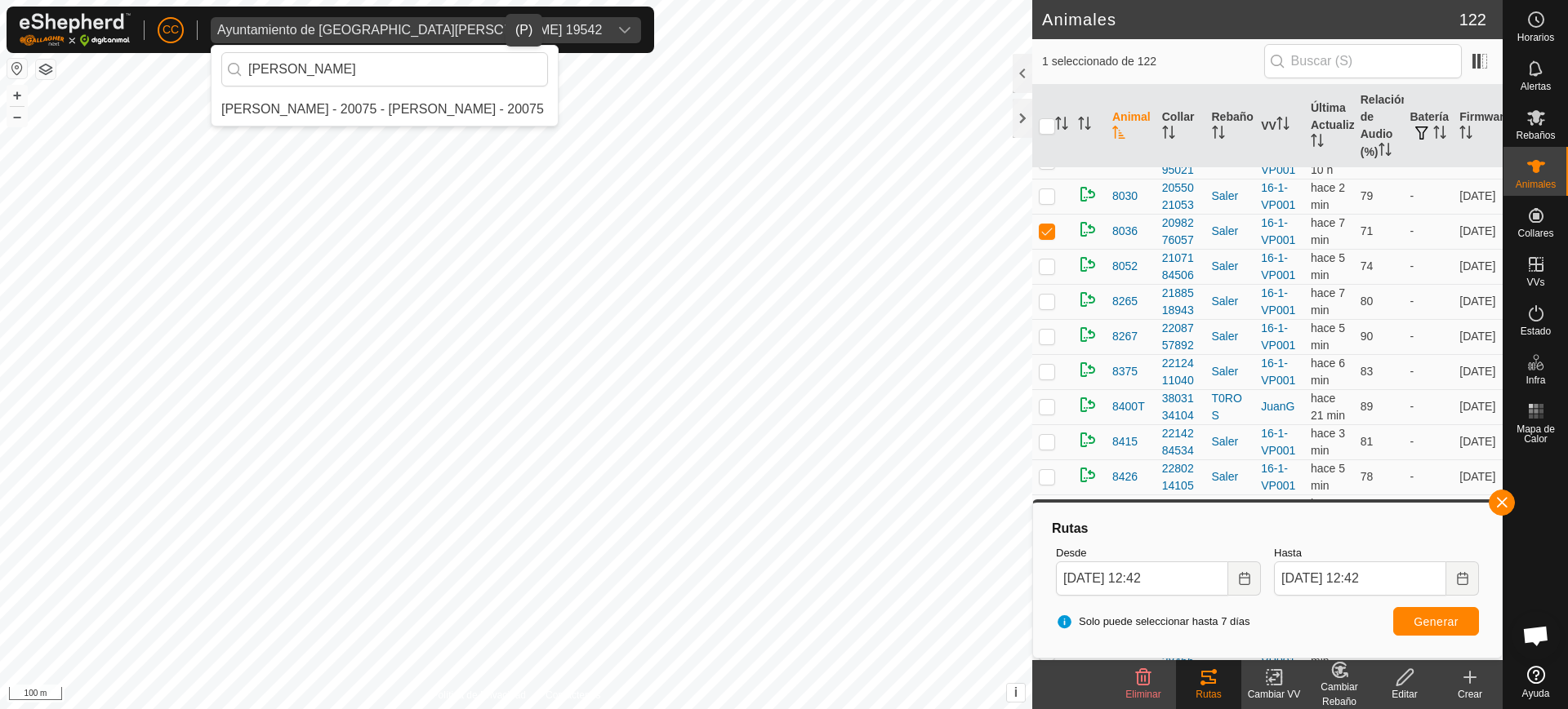
type input "olegario"
drag, startPoint x: 177, startPoint y: 13, endPoint x: 180, endPoint y: 35, distance: 22.2
click at [176, 14] on div "CC Ayuntamiento de Almaraz de Duero 19542 olegario Olegario Arranz Rodrigo - 20…" at bounding box center [330, 29] width 648 height 47
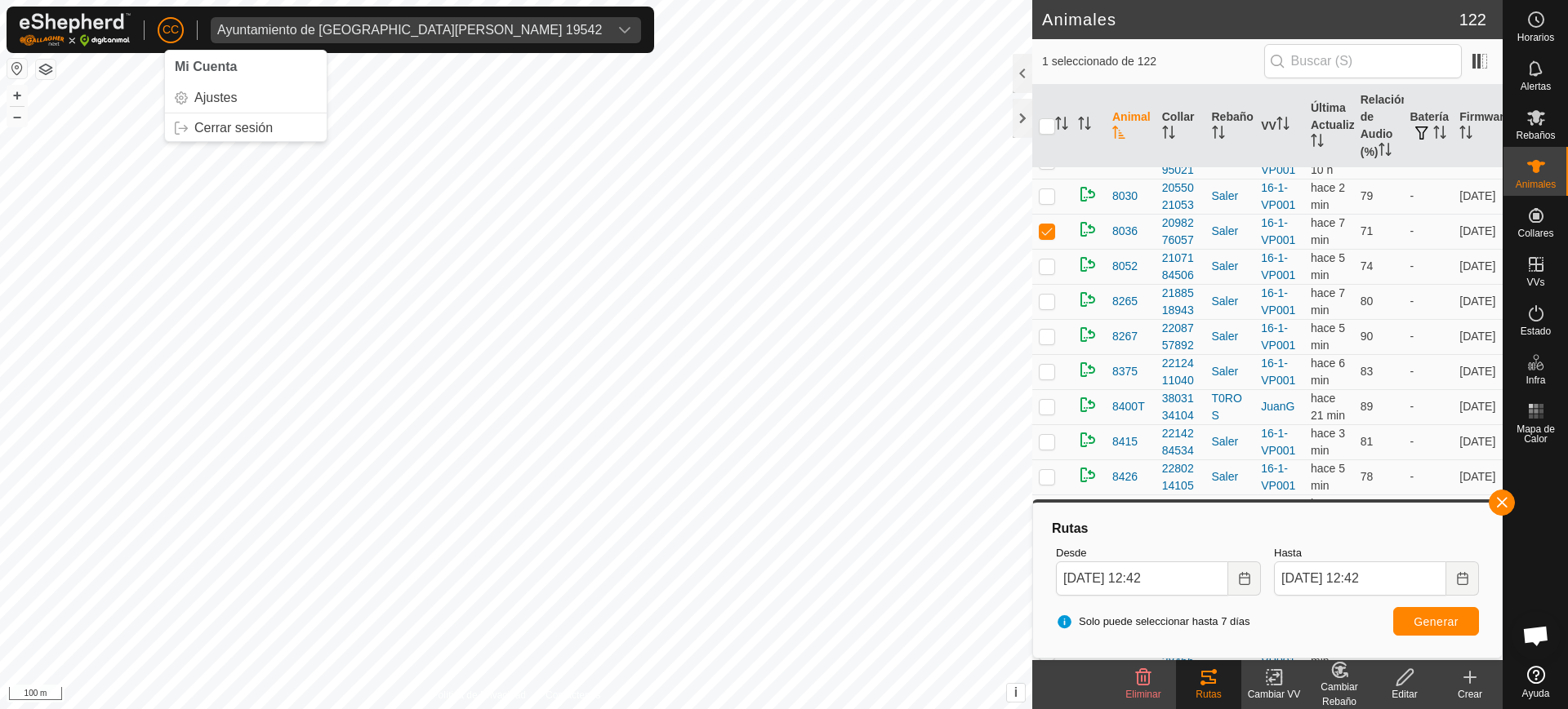
click at [180, 35] on p-avatar "CC" at bounding box center [170, 29] width 26 height 26
click at [231, 131] on link "Cerrar sesión" at bounding box center [246, 127] width 162 height 26
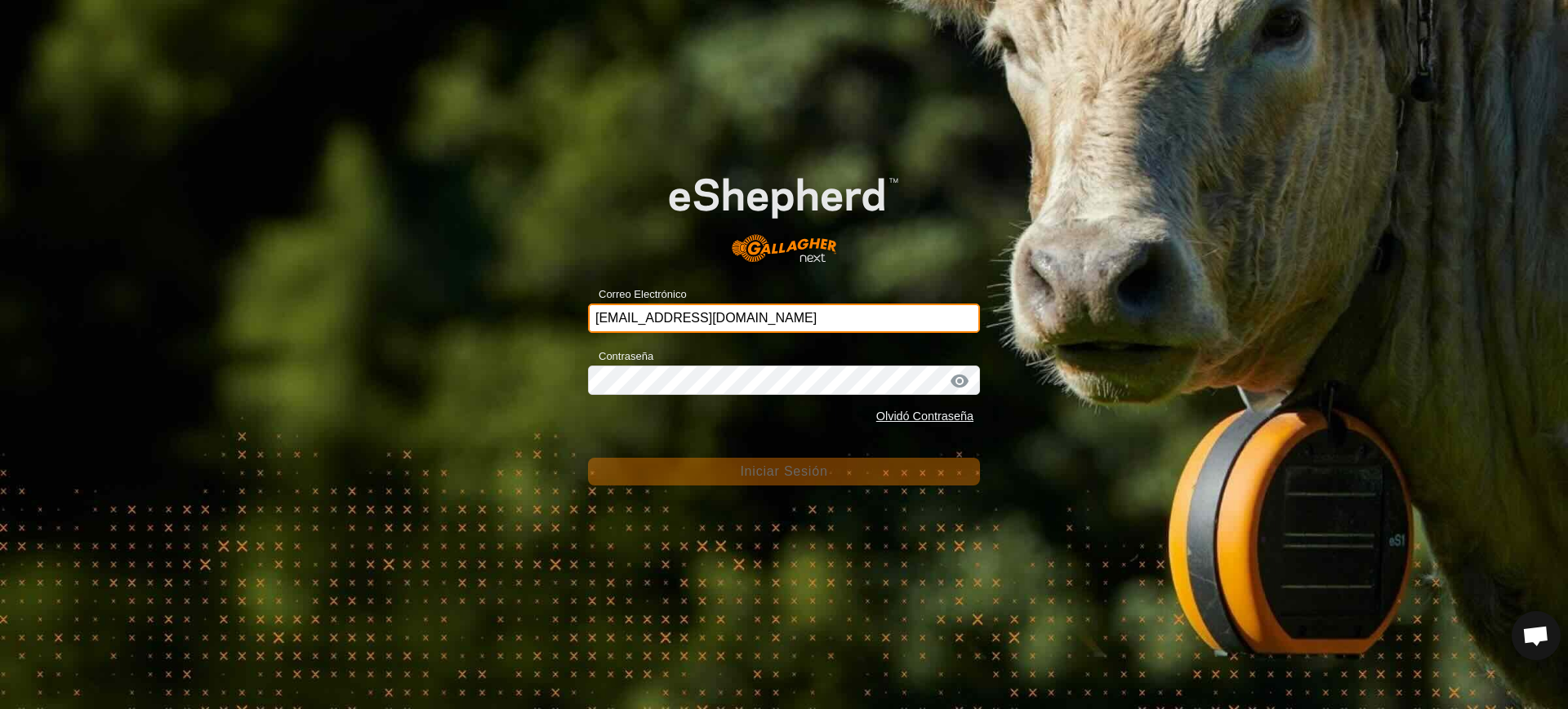
drag, startPoint x: 751, startPoint y: 316, endPoint x: 324, endPoint y: 280, distance: 428.5
click at [324, 280] on div "Correo Electrónico ccallejero@digitanimal.com Contraseña Olvidó Contraseña Inic…" at bounding box center [784, 354] width 1568 height 709
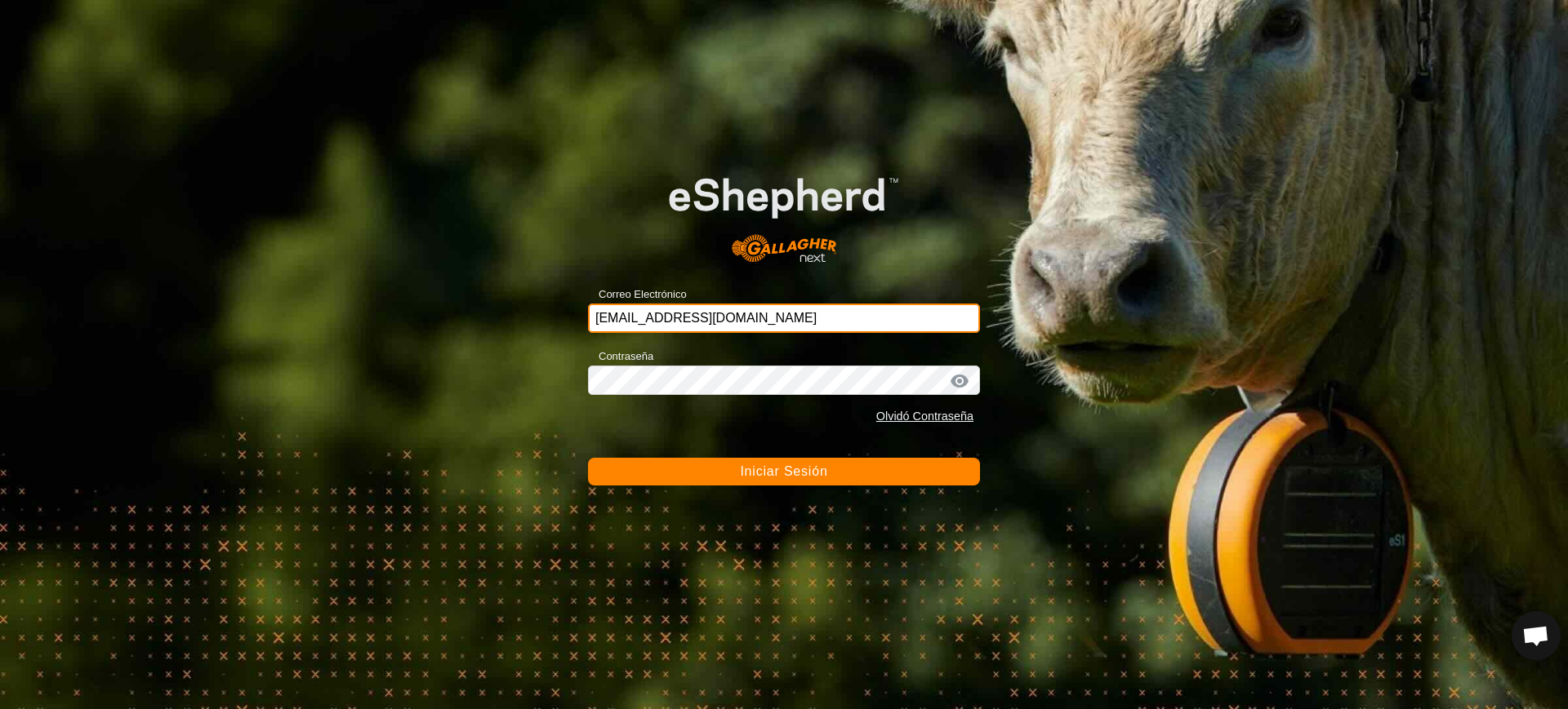
click at [765, 327] on input "ccallejero@digitanimal.com" at bounding box center [784, 318] width 392 height 29
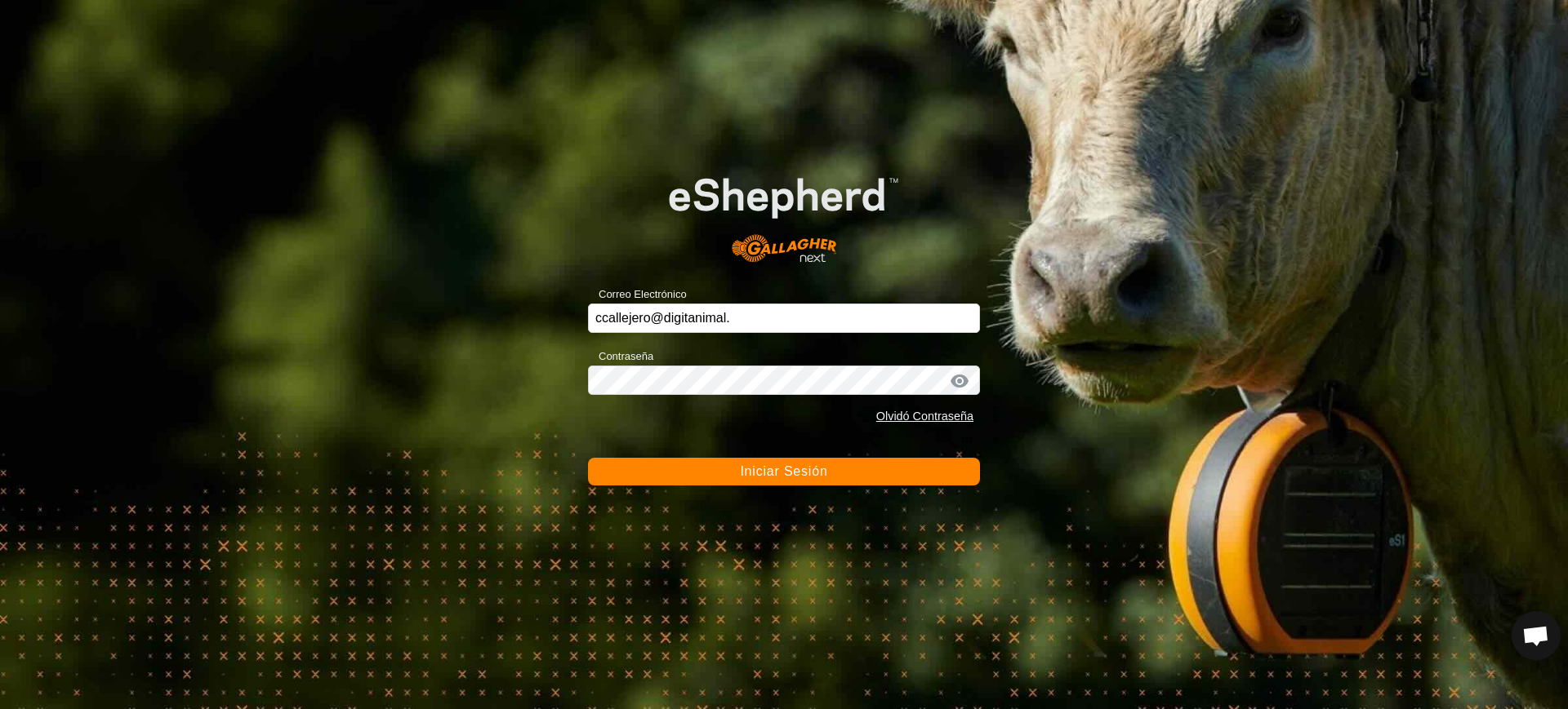
click at [563, 332] on div "Correo Electrónico ccallejero@digitanimal. Contraseña Olvidó Contraseña Iniciar…" at bounding box center [784, 354] width 1568 height 709
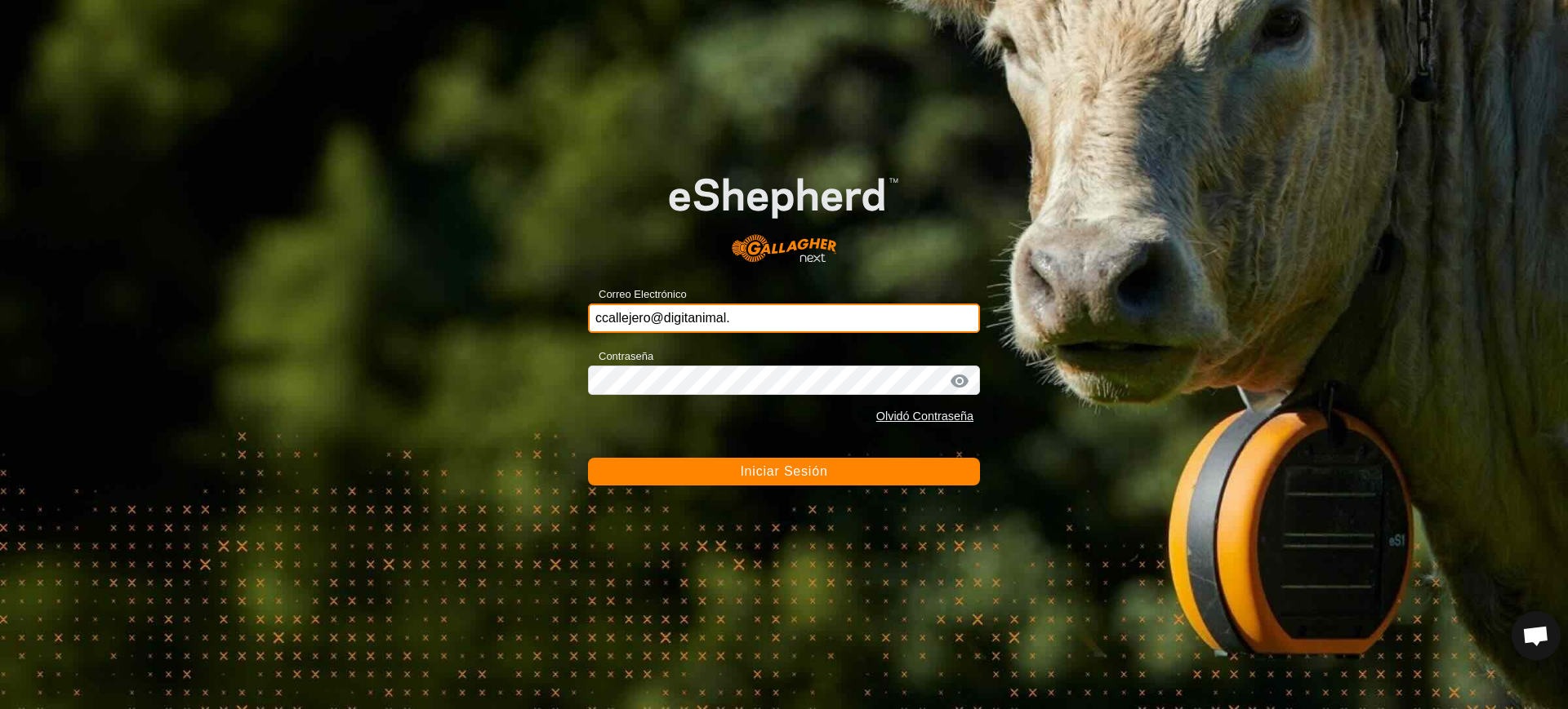
click at [775, 312] on input "ccallejero@digitanimal." at bounding box center [784, 318] width 392 height 29
type input "c"
drag, startPoint x: 673, startPoint y: 330, endPoint x: 487, endPoint y: 339, distance: 186.2
click at [501, 341] on div "Correo Electrónico olegar Contraseña Olvidó Contraseña Iniciar Sesión" at bounding box center [784, 354] width 1568 height 709
paste input "io-arranz@correoganadero.es"
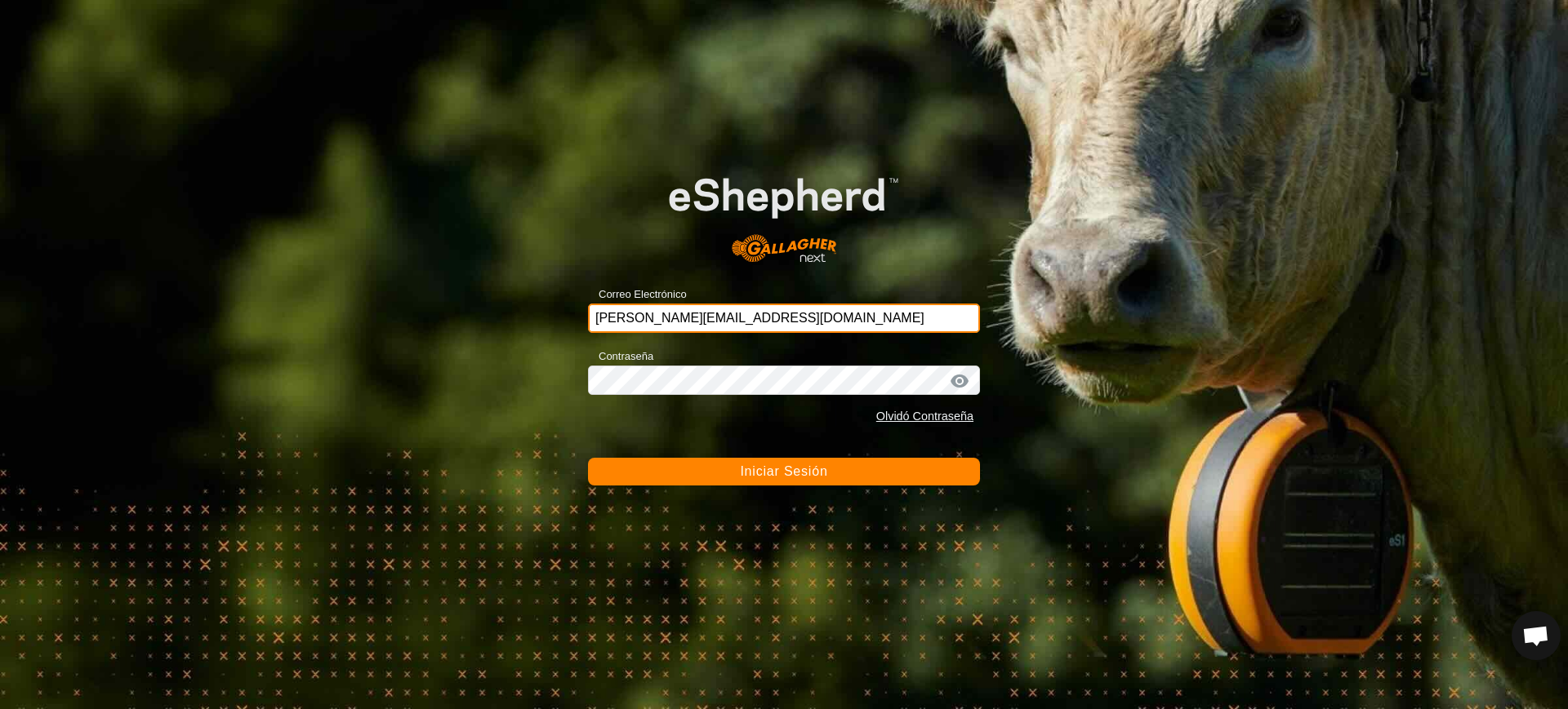
type input "olegario-arranz@correoganadero.es"
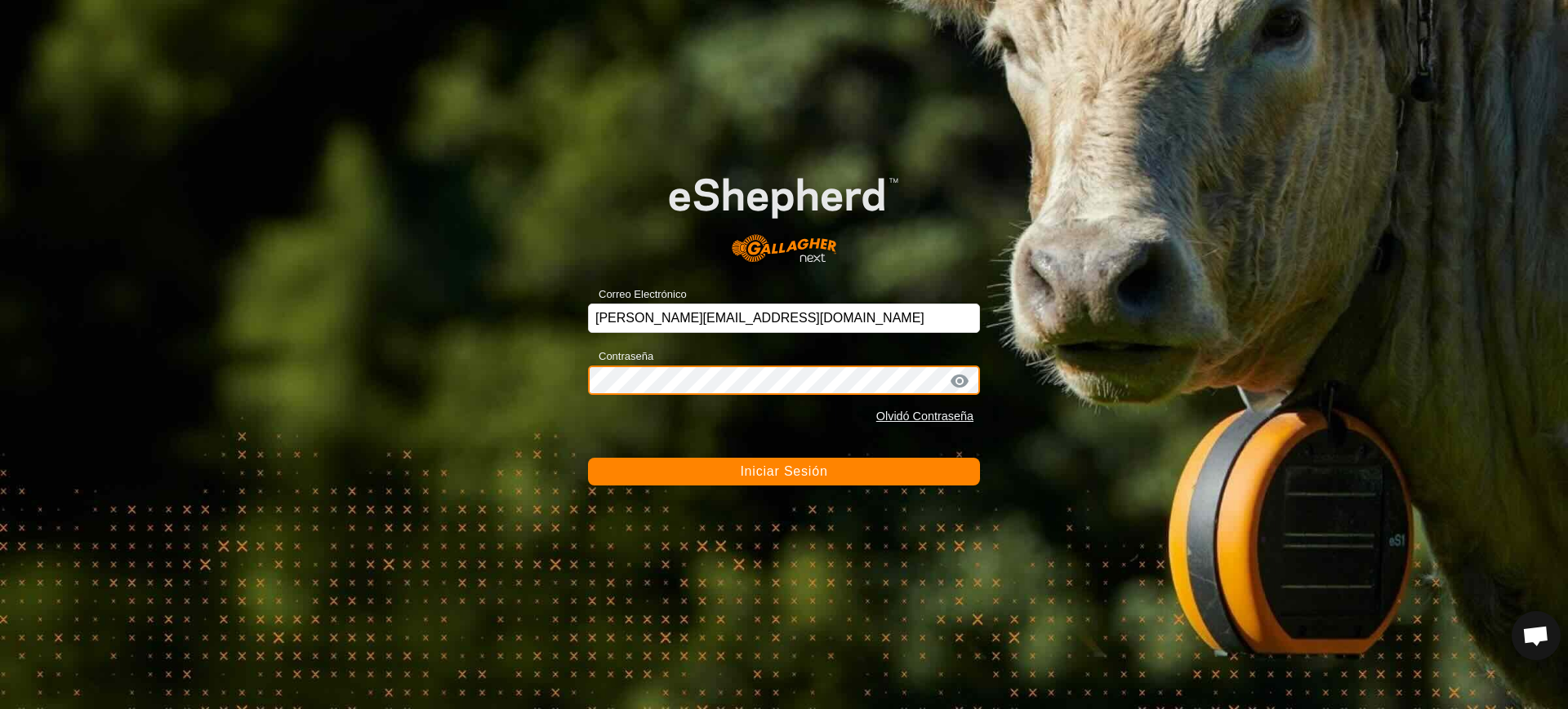
click at [553, 388] on div "Correo Electrónico olegario-arranz@correoganadero.es Contraseña Olvidó Contrase…" at bounding box center [784, 354] width 1568 height 709
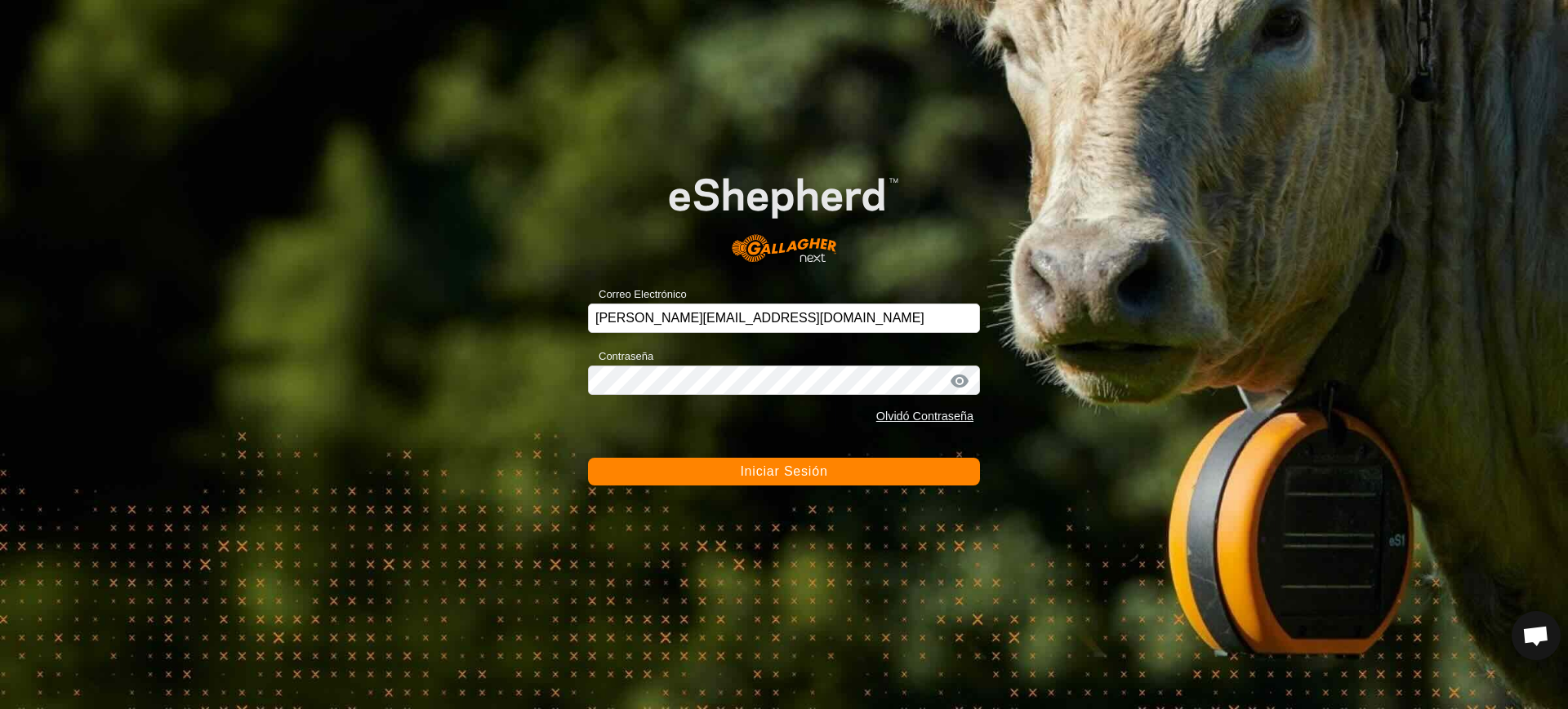
drag, startPoint x: 796, startPoint y: 408, endPoint x: 773, endPoint y: 399, distance: 24.7
click at [788, 408] on div "Olvidó Contraseña" at bounding box center [784, 417] width 392 height 31
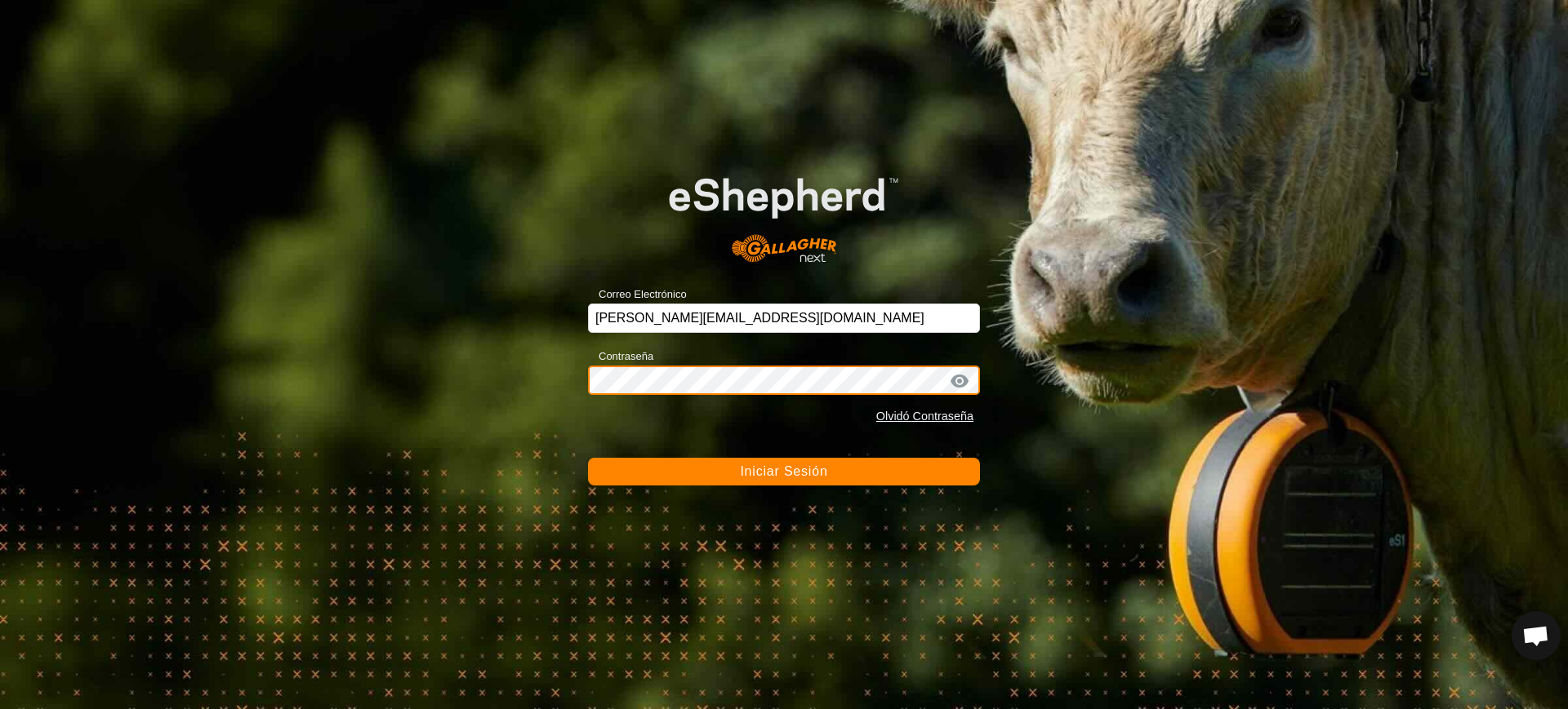
click at [544, 379] on div "Correo Electrónico olegario-arranz@correoganadero.es Contraseña Olvidó Contrase…" at bounding box center [784, 354] width 1568 height 709
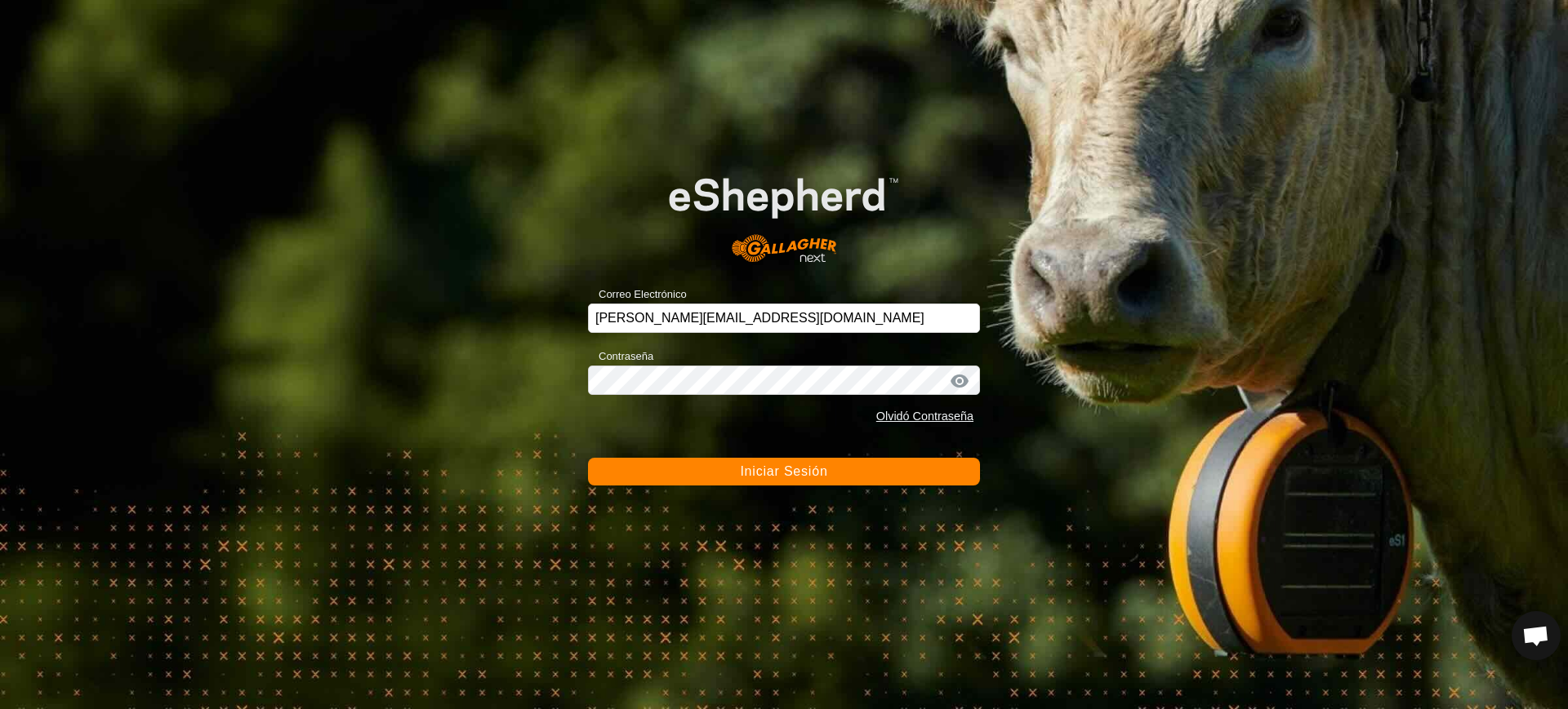
click at [784, 466] on span "Iniciar Sesión" at bounding box center [784, 471] width 87 height 14
